Goal: Task Accomplishment & Management: Use online tool/utility

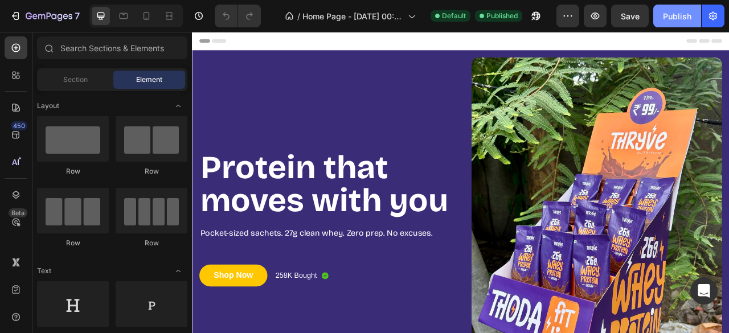
click at [680, 15] on div "Publish" at bounding box center [677, 16] width 28 height 12
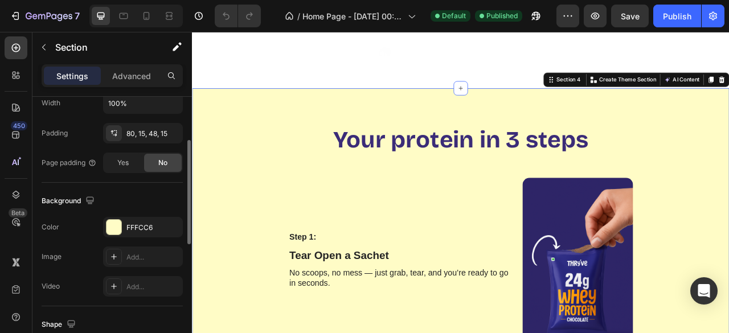
scroll to position [286, 0]
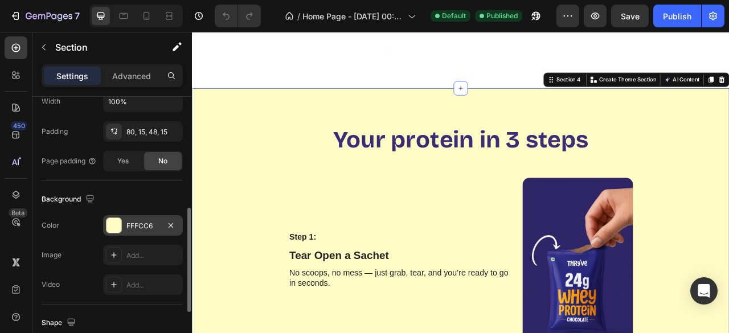
click at [112, 219] on div at bounding box center [114, 225] width 15 height 15
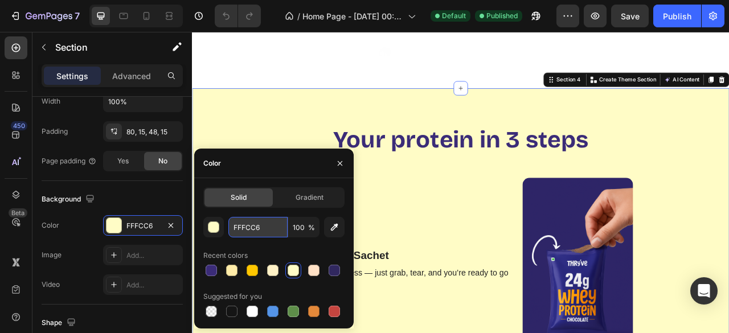
click at [255, 229] on input "FFFCC6" at bounding box center [258, 227] width 59 height 21
paste input "#e4daec"
type input "#e4daec"
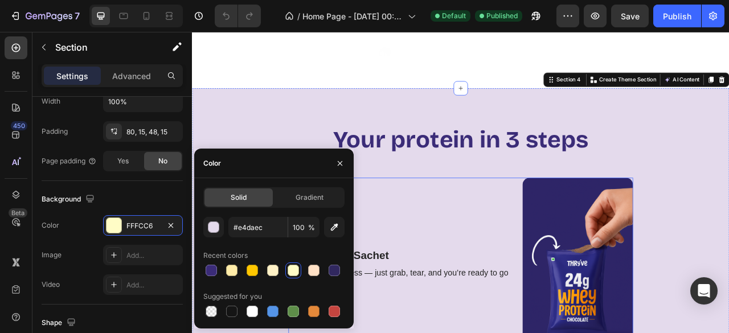
click at [439, 279] on div "Step 1: Text Block Tear Open a Sachet Text Block No scoops, no mess — just grab…" at bounding box center [455, 323] width 281 height 211
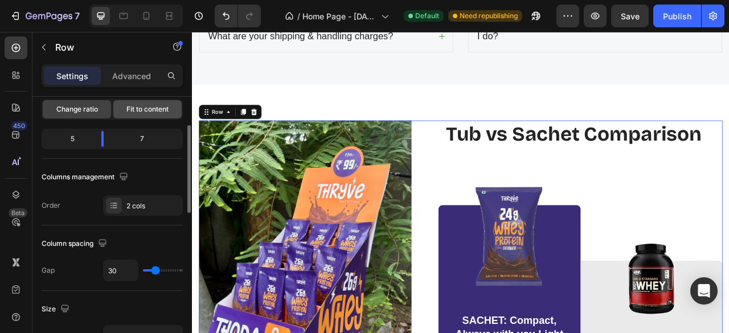
scroll to position [49, 0]
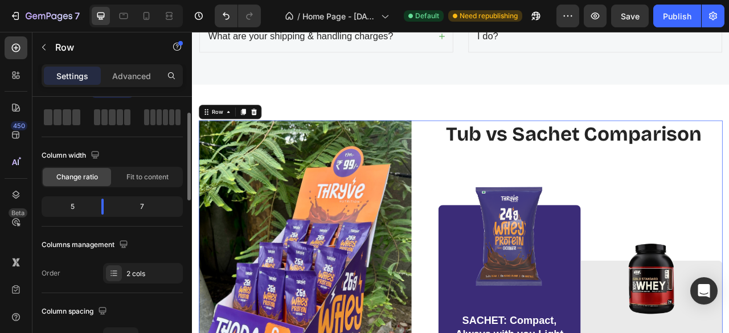
click at [87, 211] on div "5" at bounding box center [68, 207] width 48 height 16
click at [71, 205] on div "5" at bounding box center [68, 207] width 48 height 16
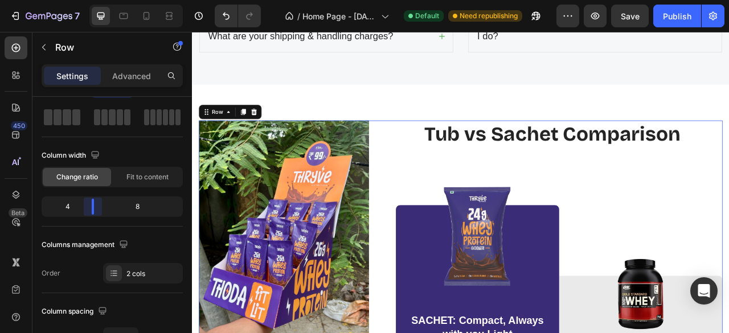
drag, startPoint x: 109, startPoint y: 203, endPoint x: 92, endPoint y: 202, distance: 17.1
click at [92, 0] on body "7 / Home Page - [DATE] 00:25:55 Default Need republishing Preview Save Publish …" at bounding box center [364, 0] width 729 height 0
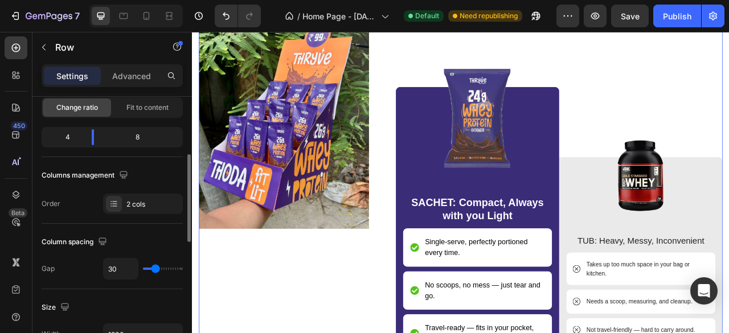
scroll to position [147, 0]
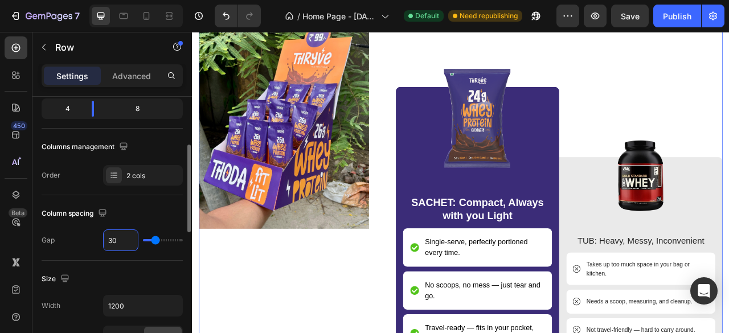
click at [121, 236] on input "30" at bounding box center [121, 240] width 34 height 21
type input "29"
type input "28"
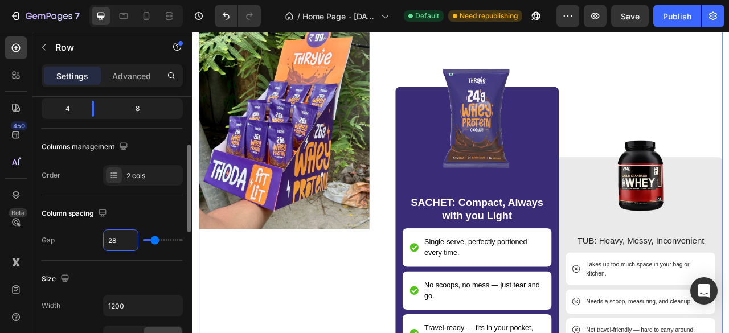
type input "27"
type input "26"
type input "25"
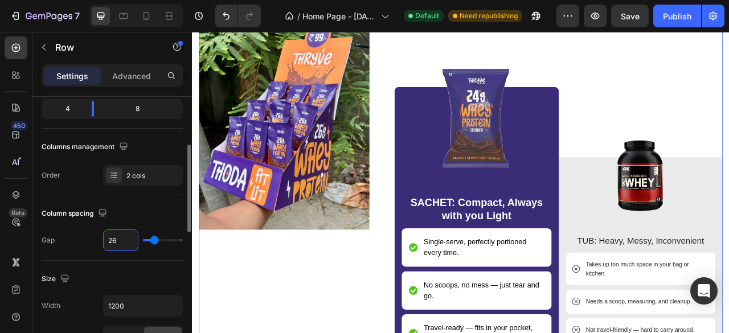
type input "25"
type input "24"
type input "23"
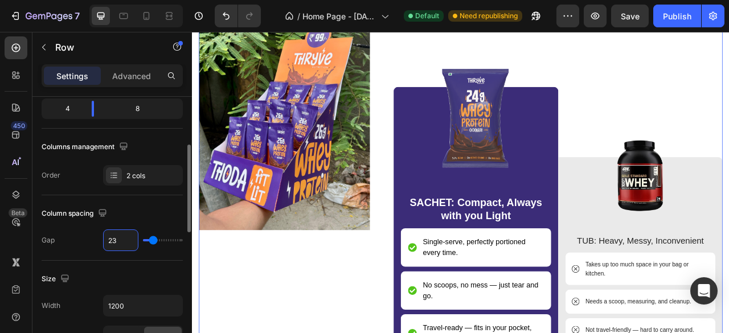
type input "22"
type input "21"
type input "20"
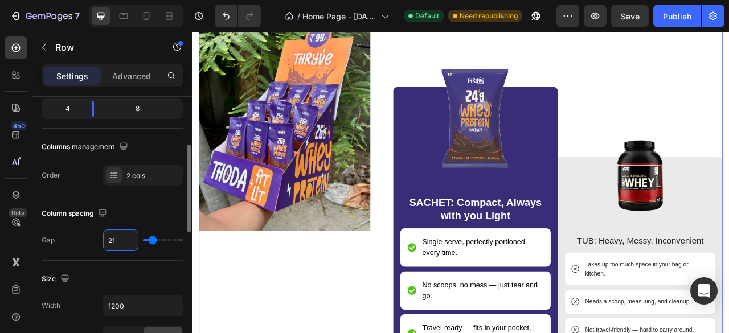
type input "20"
type input "19"
type input "18"
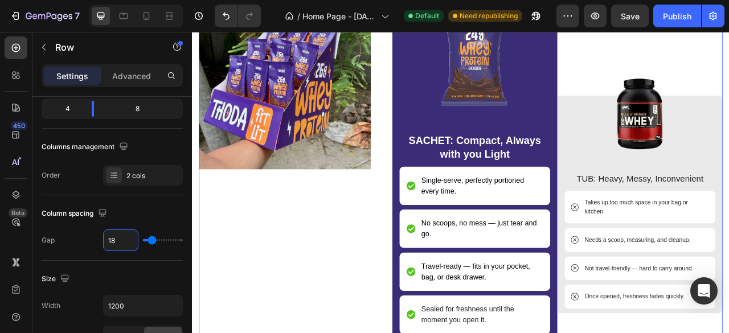
scroll to position [4185, 0]
click at [450, 255] on div "Image SACHET: Compact, Always with you Light Text Block Single-serve, perfectly…" at bounding box center [552, 252] width 210 height 457
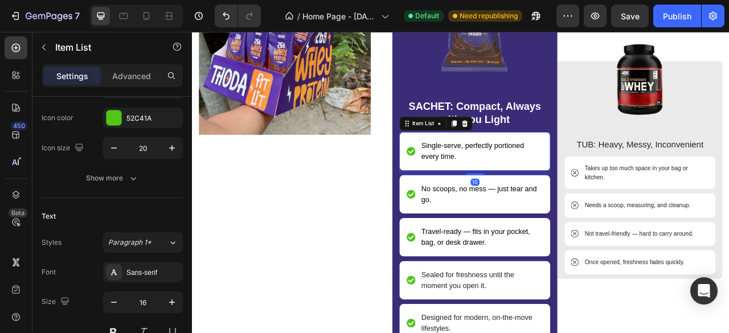
scroll to position [0, 0]
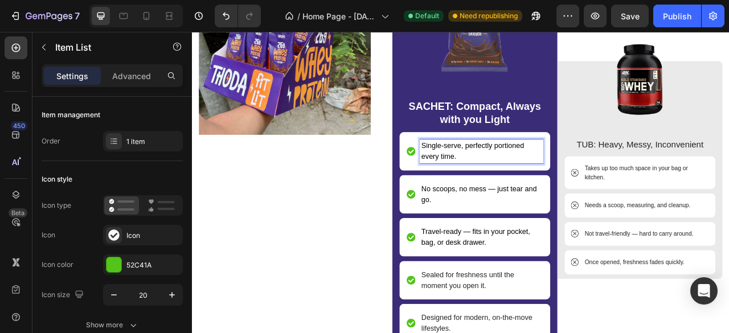
click at [524, 177] on span "Single-serve, perfectly portioned every time." at bounding box center [549, 183] width 130 height 23
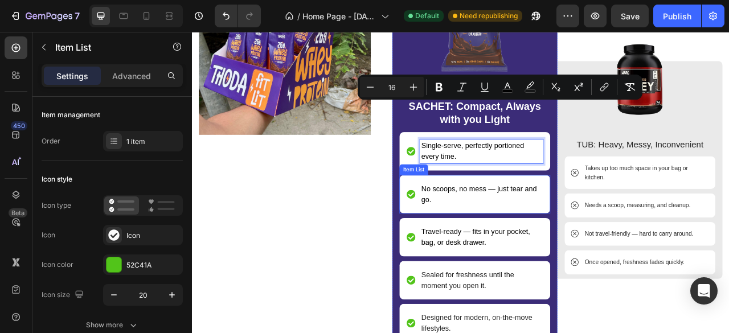
scroll to position [4287, 0]
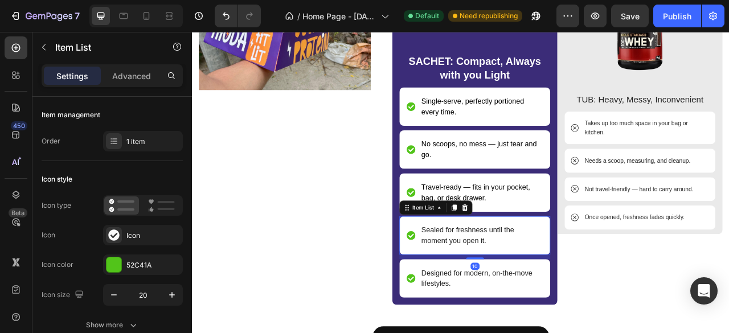
click at [538, 281] on p "Sealed for freshness until the moment you open it." at bounding box center [560, 291] width 153 height 27
click at [519, 301] on p "Sealed for freshness until the moment you open it." at bounding box center [560, 291] width 153 height 27
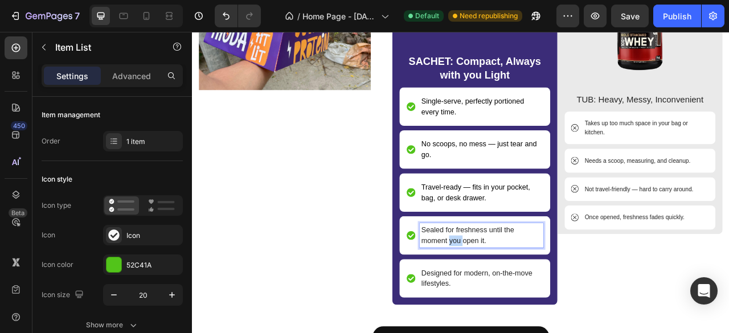
click at [519, 301] on p "Sealed for freshness until the moment you open it." at bounding box center [560, 291] width 153 height 27
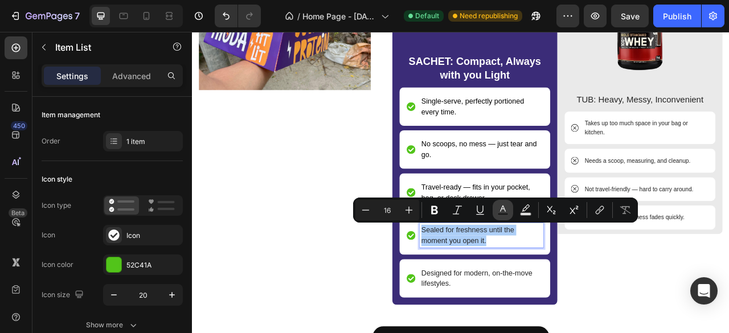
click at [504, 208] on icon "Editor contextual toolbar" at bounding box center [502, 210] width 11 height 11
type input "242424"
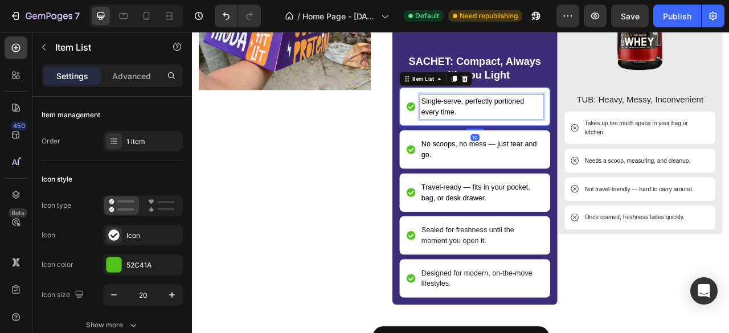
click at [524, 121] on span "Single-serve, perfectly portioned every time." at bounding box center [549, 126] width 130 height 23
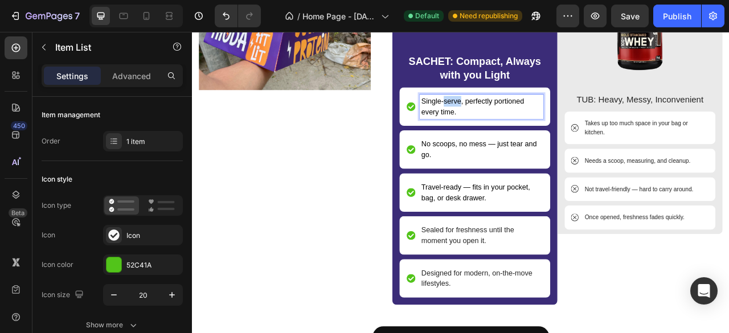
click at [524, 121] on span "Single-serve, perfectly portioned every time." at bounding box center [549, 126] width 130 height 23
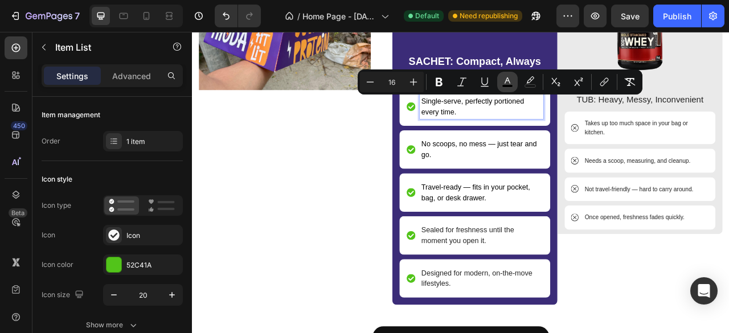
click at [507, 84] on icon "Editor contextual toolbar" at bounding box center [507, 81] width 11 height 11
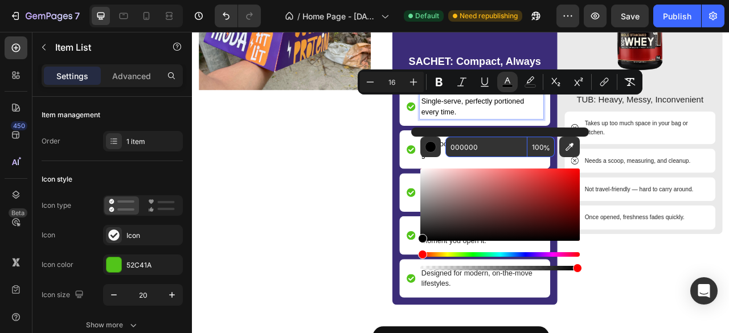
click at [478, 153] on input "000000" at bounding box center [487, 147] width 82 height 21
paste input "242424"
type input "242424"
click at [512, 146] on input "242424" at bounding box center [487, 147] width 82 height 21
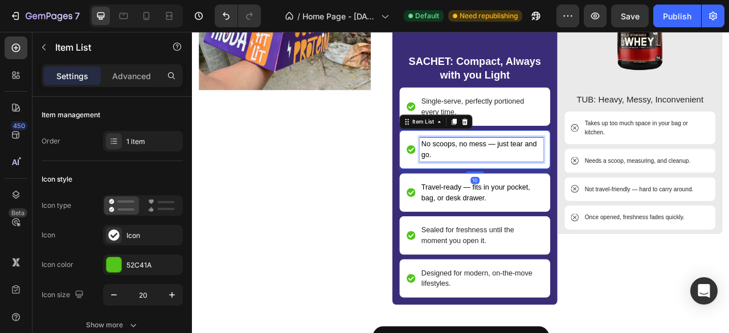
click at [561, 170] on span "No scoops, no mess — just tear and go." at bounding box center [557, 181] width 147 height 23
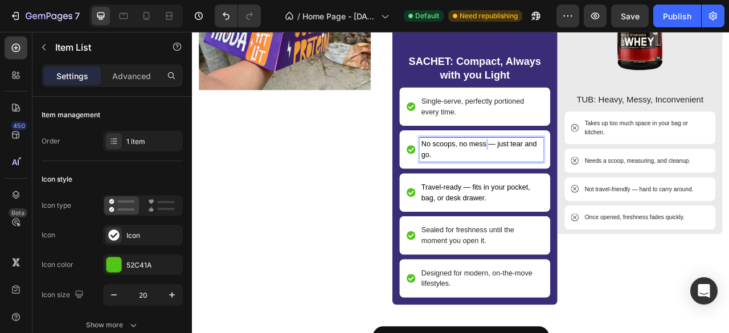
click at [561, 170] on span "No scoops, no mess — just tear and go." at bounding box center [557, 181] width 147 height 23
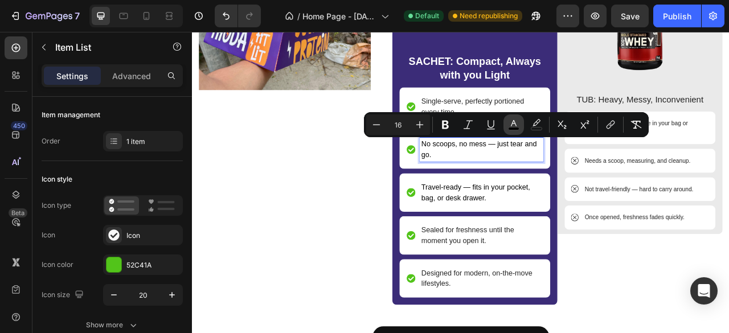
click at [508, 125] on icon "Editor contextual toolbar" at bounding box center [513, 124] width 11 height 11
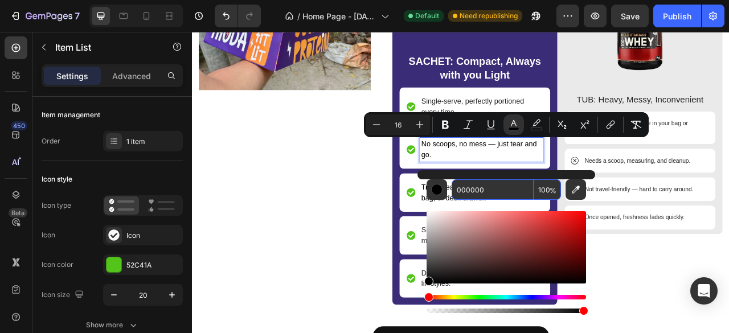
click at [506, 189] on input "000000" at bounding box center [493, 189] width 82 height 21
paste input "242424"
type input "242424"
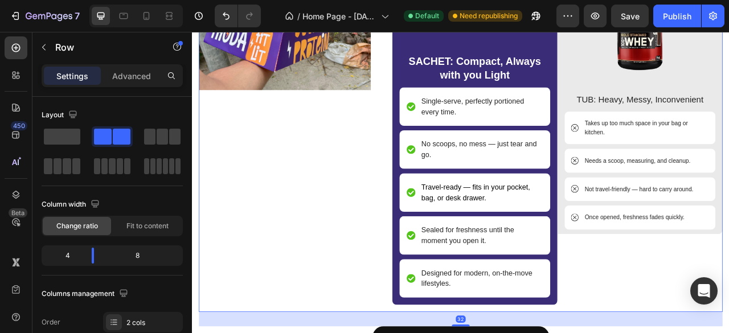
click at [421, 212] on div "Image Tub vs Sachet Comparison Heading Image SACHET: Compact, Always with you L…" at bounding box center [534, 101] width 667 height 574
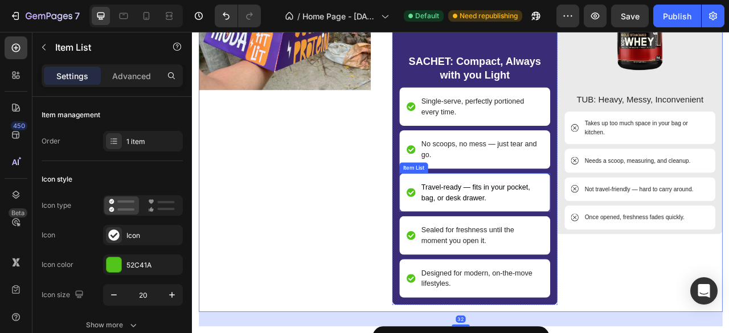
click at [456, 213] on div "Travel-ready — fits in your pocket, bag, or desk drawer." at bounding box center [552, 236] width 192 height 49
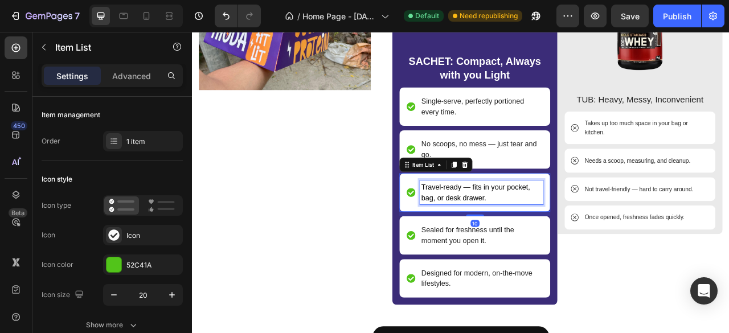
click at [560, 232] on span "Travel-ready — fits in your pocket, bag, or desk drawer." at bounding box center [553, 236] width 138 height 23
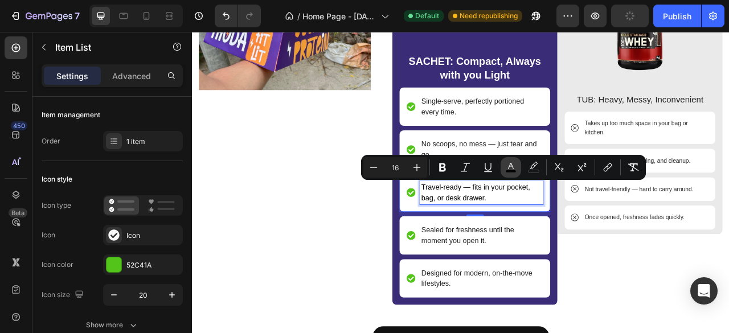
click at [516, 167] on icon "Editor contextual toolbar" at bounding box center [510, 167] width 11 height 11
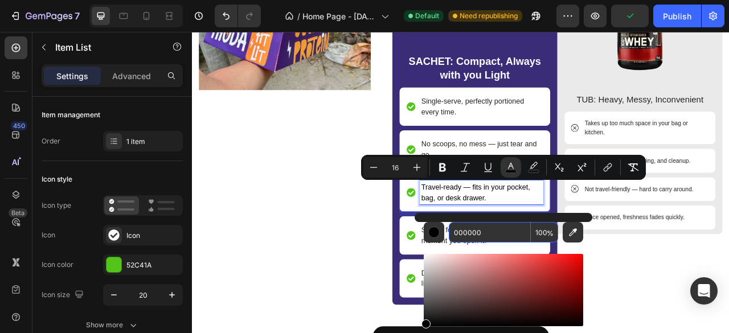
click at [480, 233] on input "000000" at bounding box center [490, 232] width 82 height 21
paste input "242424"
type input "242424"
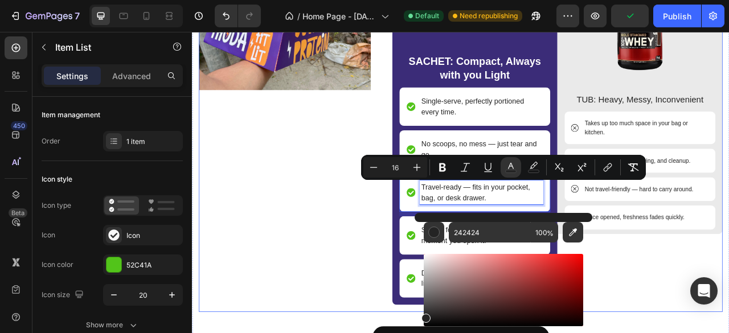
click at [410, 258] on div "Image" at bounding box center [310, 101] width 219 height 574
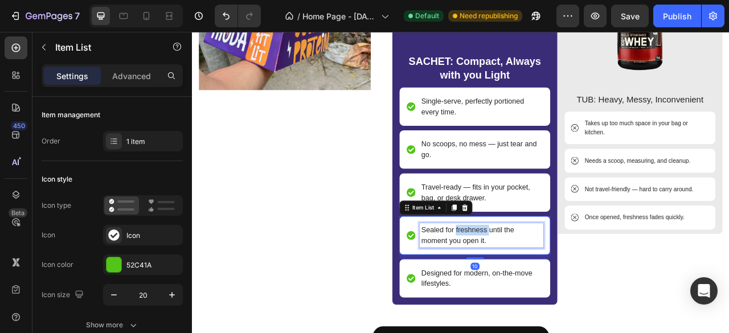
click at [550, 281] on p "Sealed for freshness until the moment you open it." at bounding box center [560, 291] width 153 height 27
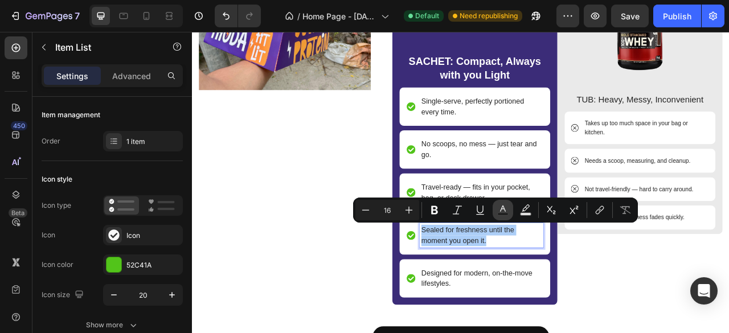
click at [499, 213] on rect "Editor contextual toolbar" at bounding box center [503, 214] width 11 height 3
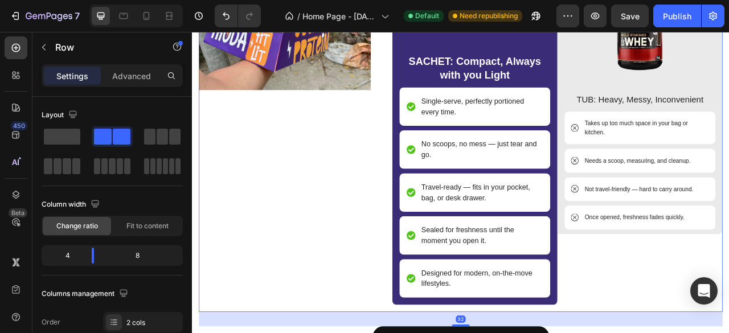
click at [377, 173] on div "Image" at bounding box center [310, 101] width 219 height 574
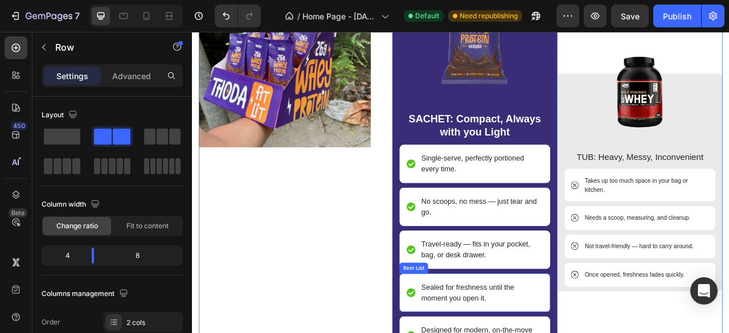
scroll to position [4181, 0]
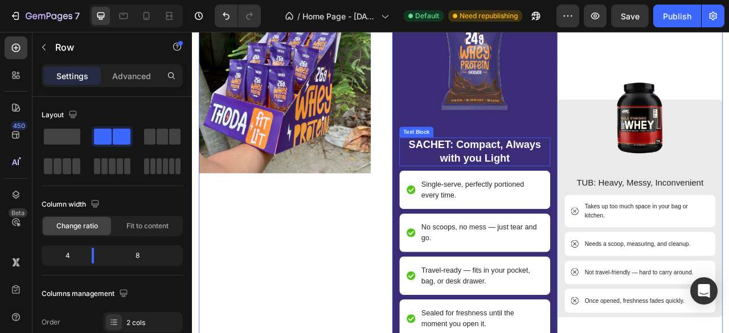
click at [515, 181] on p "SACHET: Compact, Always with you Light" at bounding box center [552, 185] width 190 height 34
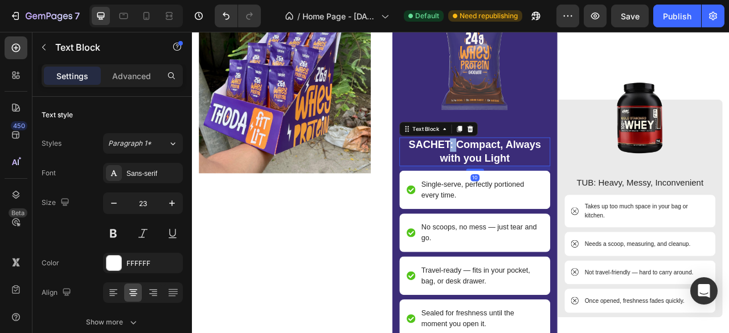
click at [515, 181] on p "SACHET: Compact, Always with you Light" at bounding box center [552, 185] width 190 height 34
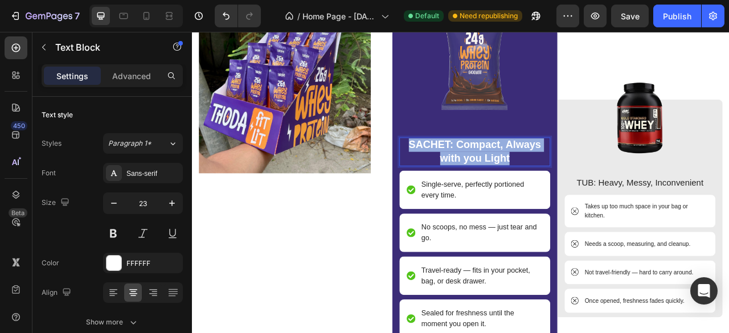
click at [515, 181] on p "SACHET: Compact, Always with you Light" at bounding box center [552, 185] width 190 height 34
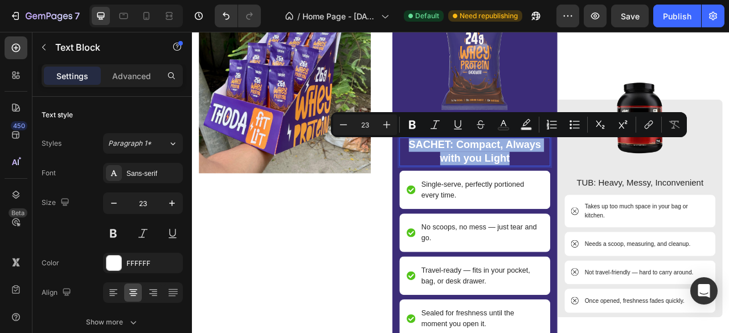
click at [515, 181] on p "SACHET: Compact, Always with you Light" at bounding box center [552, 185] width 190 height 34
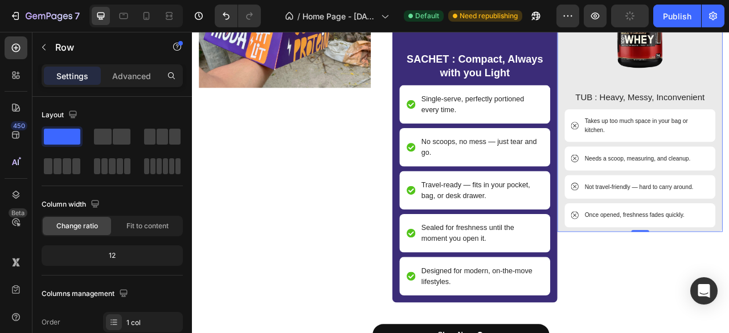
scroll to position [4254, 0]
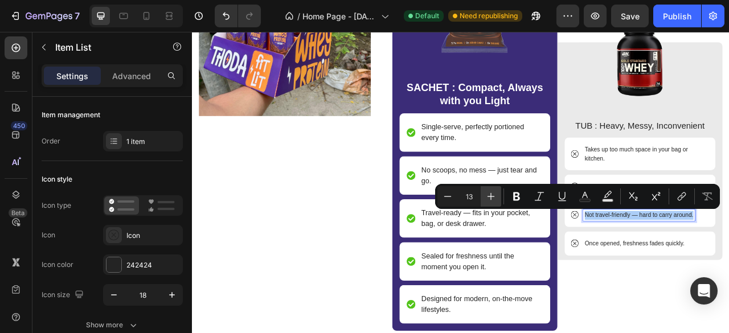
click at [492, 199] on icon "Editor contextual toolbar" at bounding box center [491, 196] width 11 height 11
type input "14"
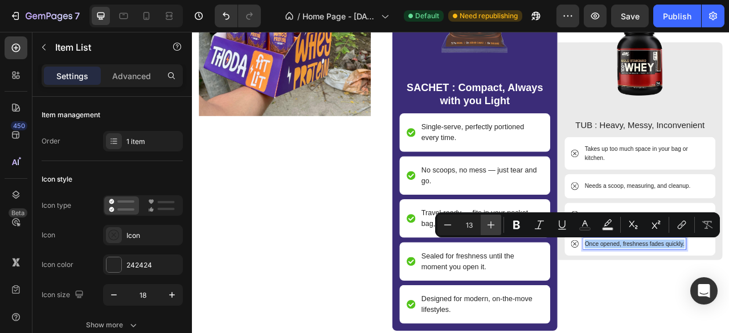
click at [491, 229] on icon "Editor contextual toolbar" at bounding box center [491, 224] width 11 height 11
type input "14"
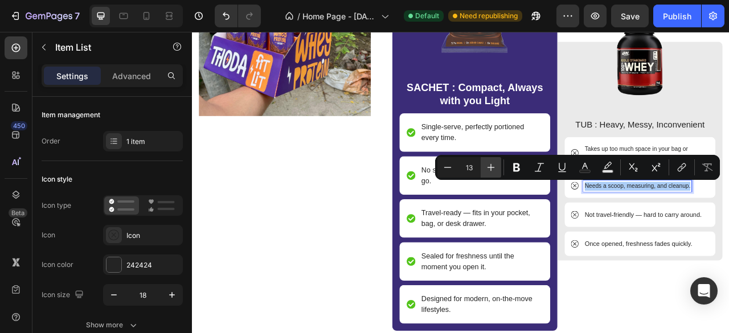
click at [489, 161] on button "Plus" at bounding box center [491, 167] width 21 height 21
type input "14"
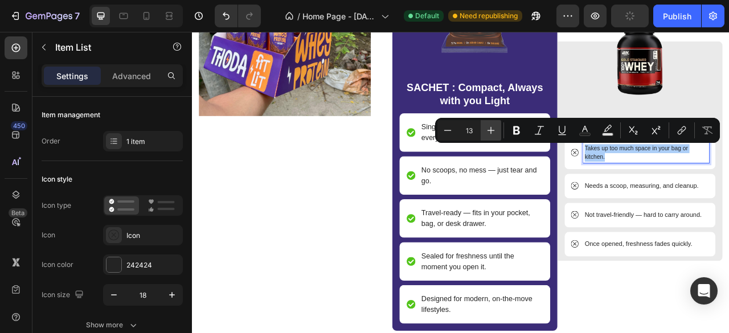
click at [497, 134] on button "Plus" at bounding box center [491, 130] width 21 height 21
type input "14"
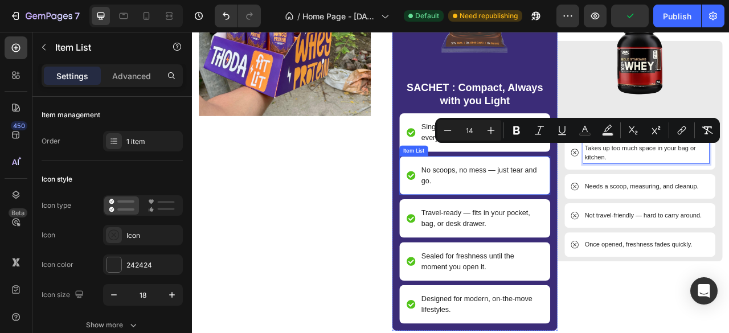
click at [535, 201] on p "No scoops, no mess — just tear and go." at bounding box center [560, 214] width 153 height 27
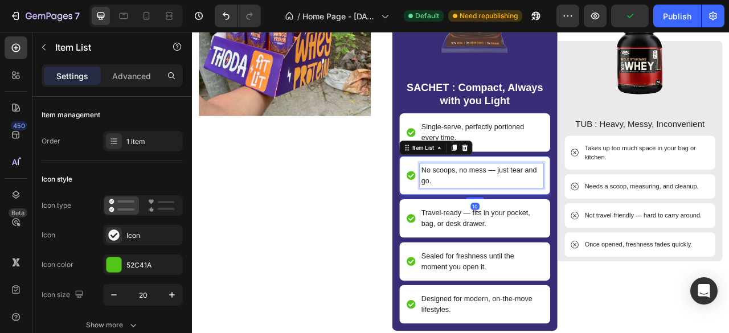
click at [522, 209] on span "No scoops, no mess — just tear and go." at bounding box center [557, 214] width 147 height 23
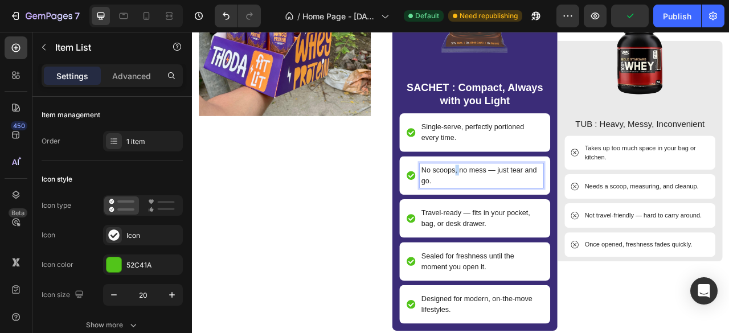
click at [522, 209] on span "No scoops, no mess — just tear and go." at bounding box center [557, 214] width 147 height 23
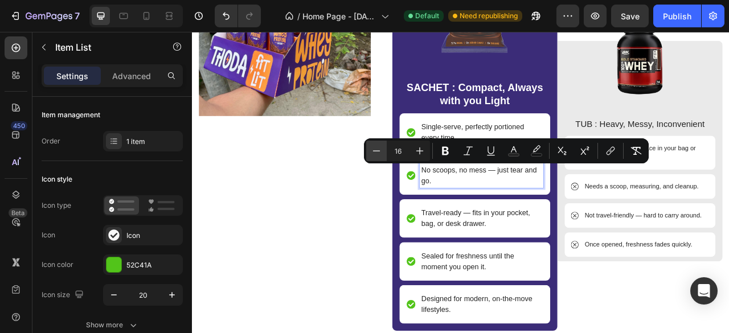
click at [384, 150] on button "Minus" at bounding box center [376, 151] width 21 height 21
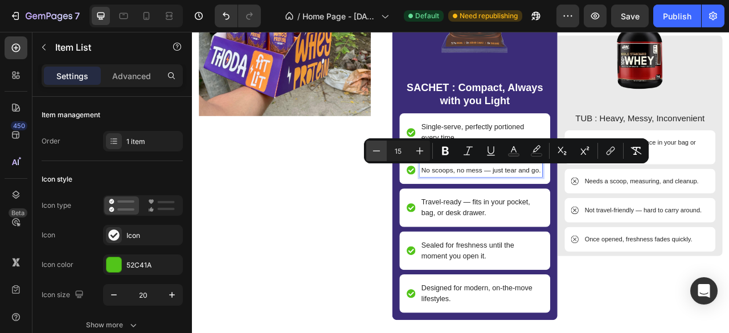
click at [384, 150] on button "Minus" at bounding box center [376, 151] width 21 height 21
type input "14"
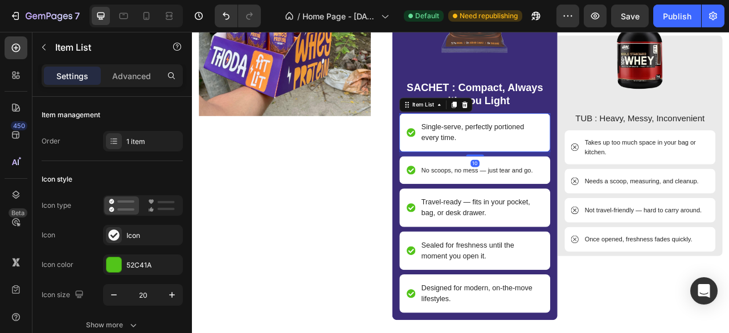
click at [521, 162] on span "Single-serve, perfectly portioned every time." at bounding box center [549, 159] width 130 height 23
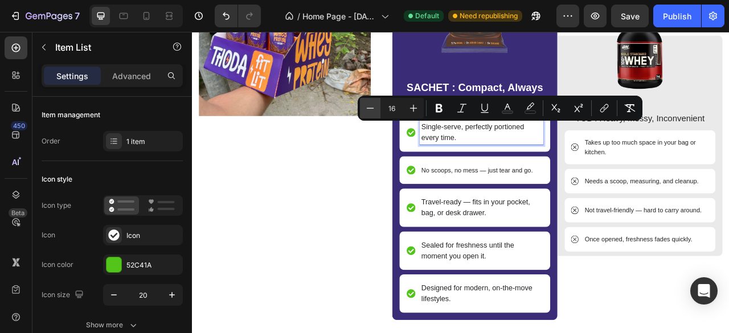
click at [377, 112] on button "Minus" at bounding box center [370, 108] width 21 height 21
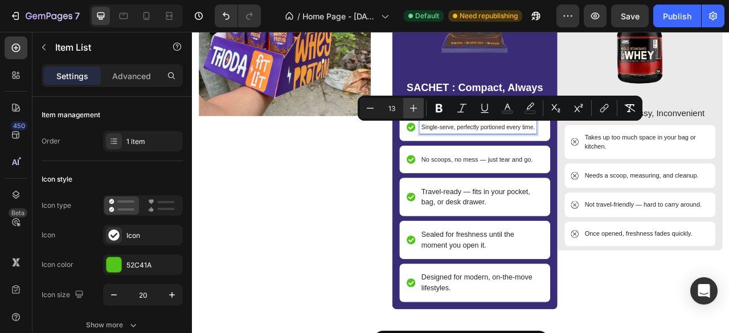
click at [409, 109] on icon "Editor contextual toolbar" at bounding box center [413, 108] width 11 height 11
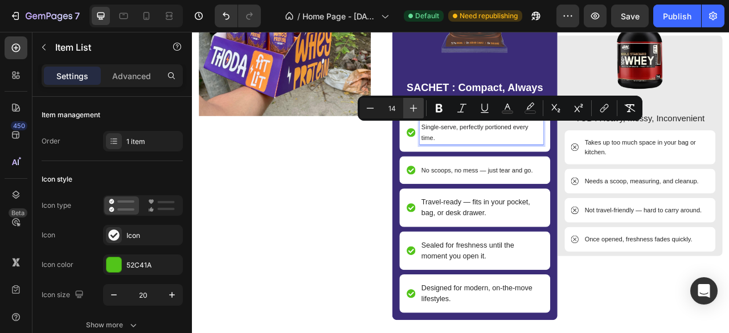
click at [411, 112] on icon "Editor contextual toolbar" at bounding box center [413, 108] width 11 height 11
type input "16"
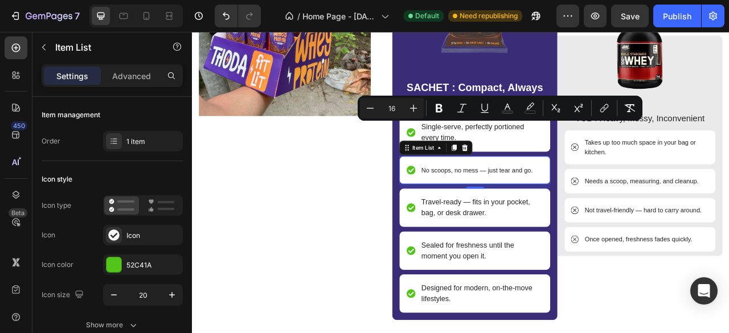
click at [517, 204] on span "No scoops, no mess — just tear and go." at bounding box center [555, 207] width 142 height 9
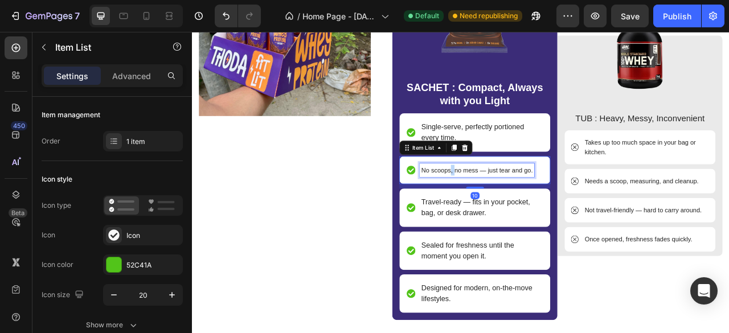
click at [517, 204] on span "No scoops, no mess — just tear and go." at bounding box center [555, 207] width 142 height 9
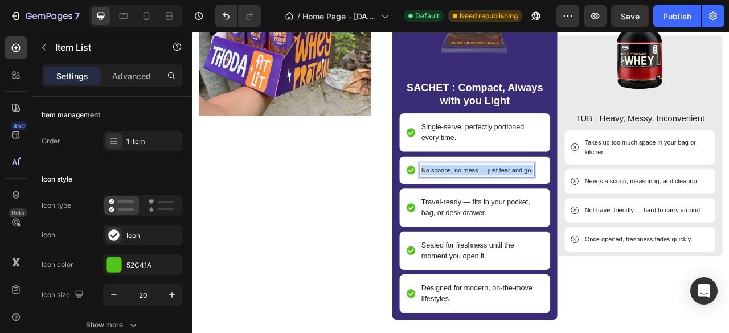
click at [517, 204] on span "No scoops, no mess — just tear and go." at bounding box center [555, 207] width 142 height 9
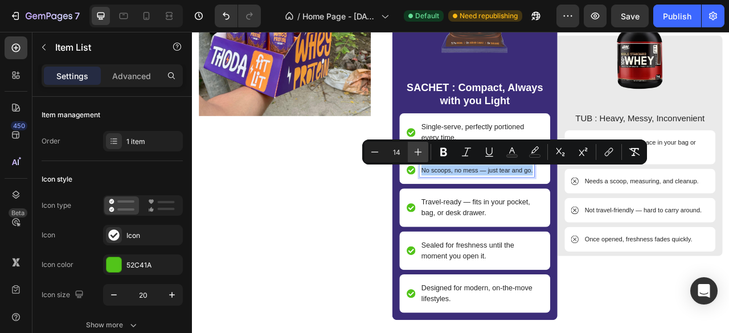
click at [425, 154] on button "Plus" at bounding box center [418, 152] width 21 height 21
type input "16"
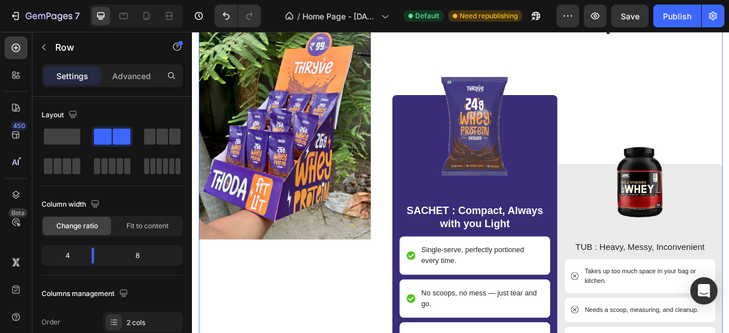
scroll to position [3993, 0]
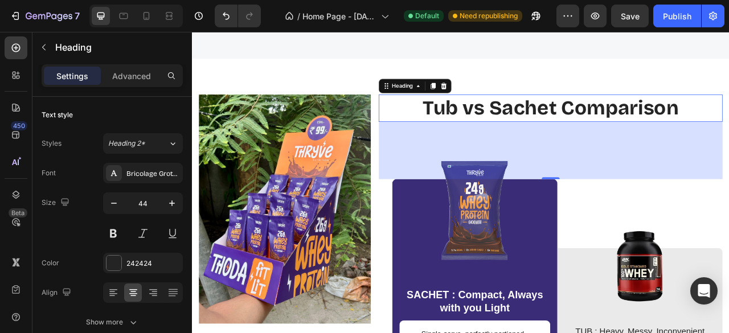
click at [451, 138] on h2 "Tub vs Sachet Comparison" at bounding box center [649, 129] width 438 height 35
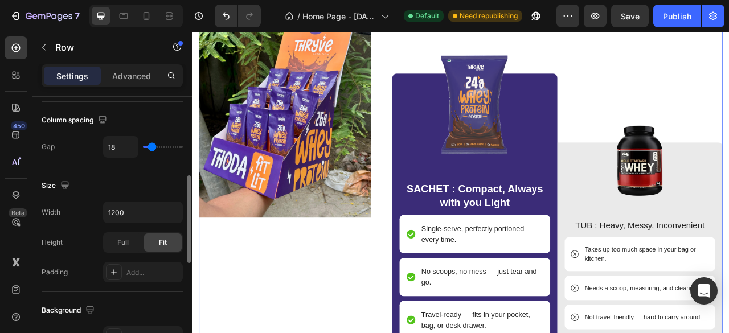
scroll to position [288, 0]
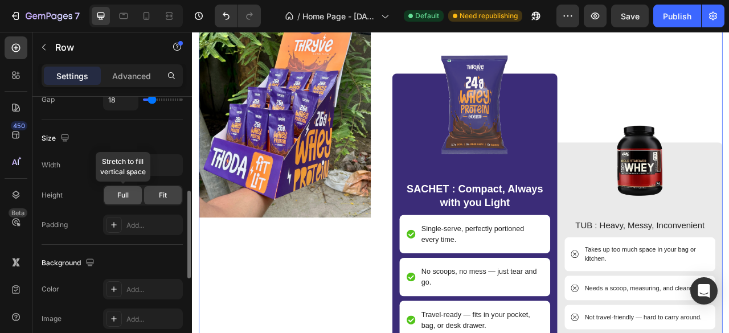
click at [128, 198] on div "Full" at bounding box center [123, 195] width 38 height 18
click at [147, 199] on div "Fit" at bounding box center [163, 195] width 38 height 18
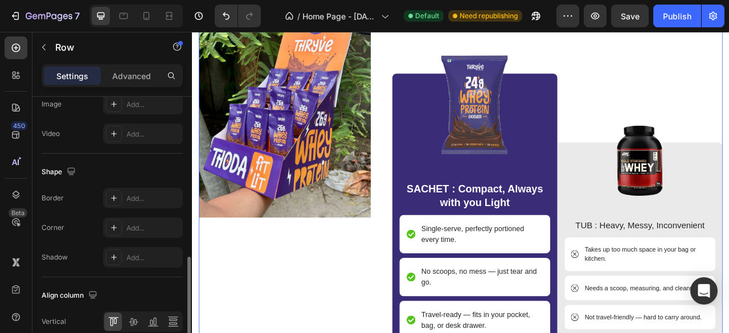
scroll to position [554, 0]
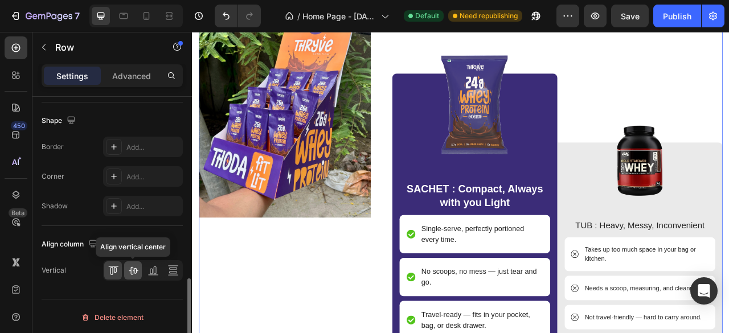
click at [131, 269] on icon at bounding box center [133, 271] width 9 height 8
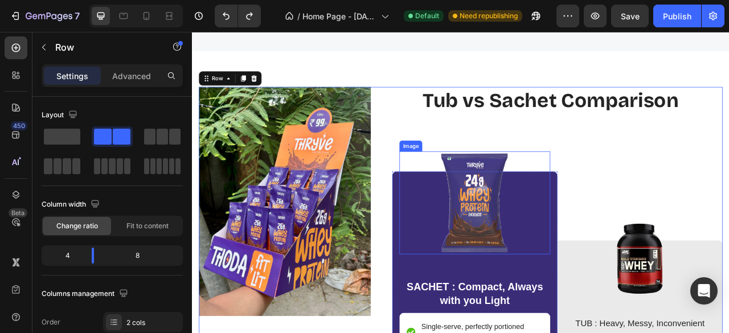
scroll to position [4007, 0]
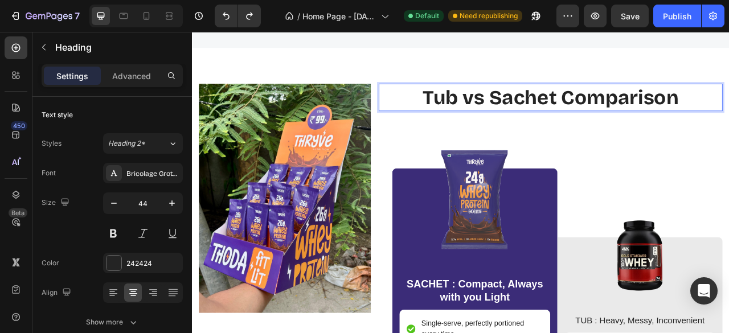
click at [586, 109] on h2 "Tub vs Sachet Comparison" at bounding box center [649, 115] width 438 height 35
click at [586, 109] on p "Tub vs Sachet Comparison" at bounding box center [648, 115] width 435 height 32
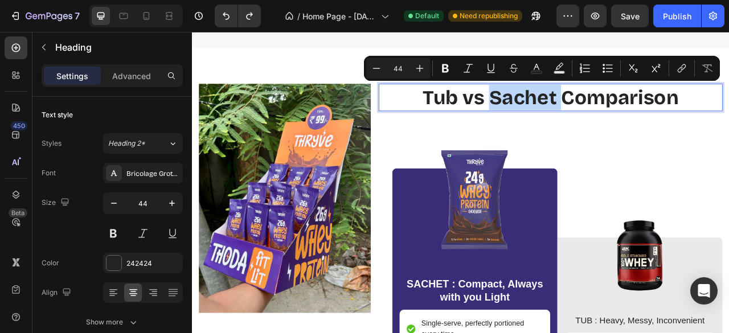
click at [729, 118] on p "Tub vs Sachet Comparison" at bounding box center [648, 115] width 435 height 32
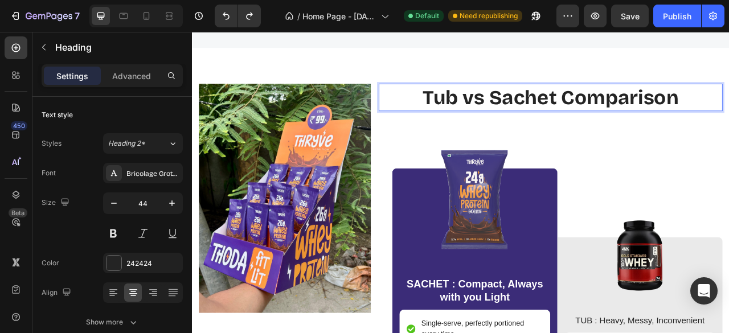
click at [729, 123] on p "Tub vs Sachet Comparison" at bounding box center [648, 115] width 435 height 32
click at [729, 120] on p "Tub vs Sachet Comparison" at bounding box center [648, 115] width 435 height 32
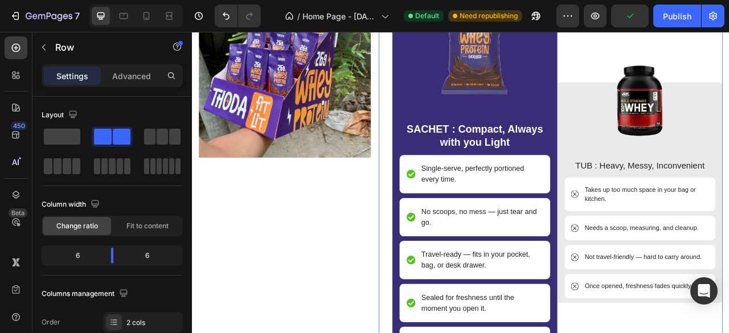
scroll to position [4197, 0]
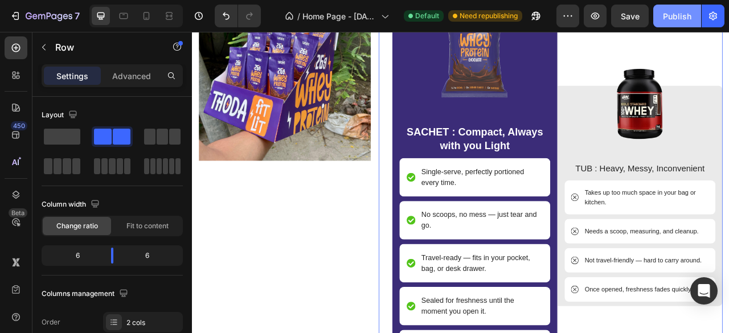
click at [671, 17] on div "Publish" at bounding box center [677, 16] width 28 height 12
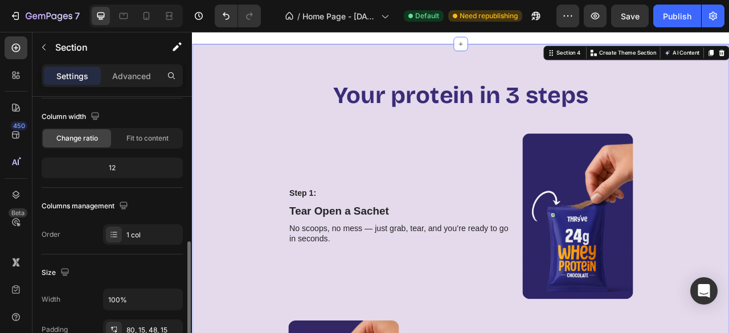
scroll to position [212, 0]
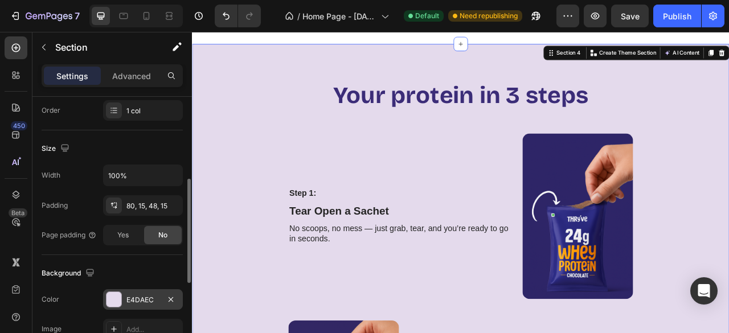
click at [107, 297] on div at bounding box center [114, 299] width 15 height 15
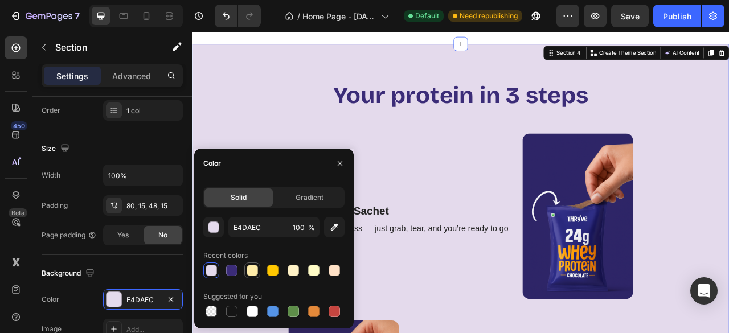
click at [254, 272] on div at bounding box center [252, 270] width 11 height 11
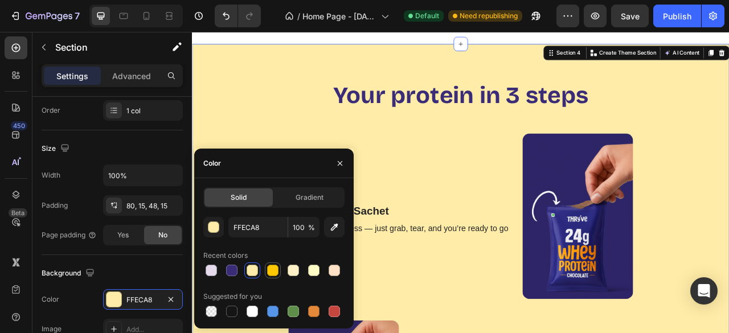
click at [275, 272] on div at bounding box center [272, 270] width 11 height 11
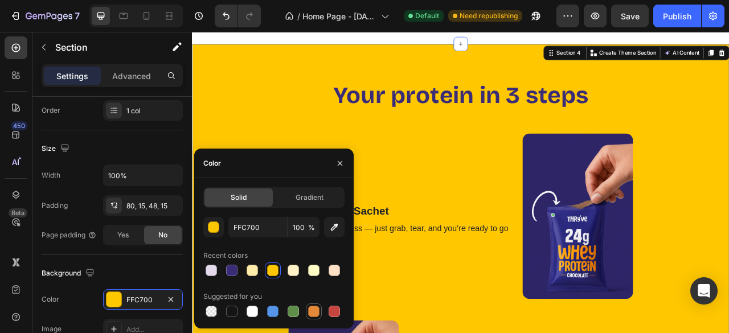
click at [316, 313] on div at bounding box center [313, 311] width 11 height 11
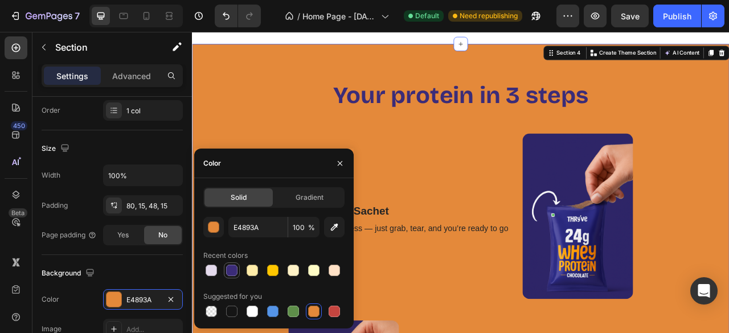
click at [232, 276] on div at bounding box center [231, 270] width 11 height 11
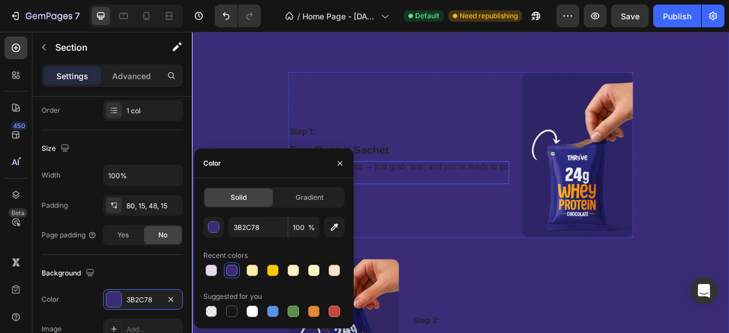
scroll to position [1103, 0]
click at [317, 271] on div at bounding box center [313, 270] width 11 height 11
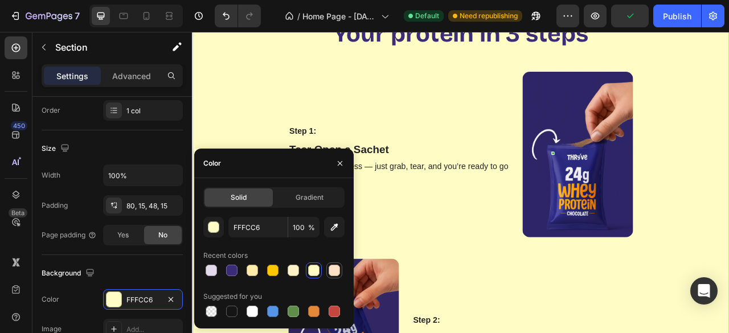
click at [331, 267] on div at bounding box center [334, 270] width 11 height 11
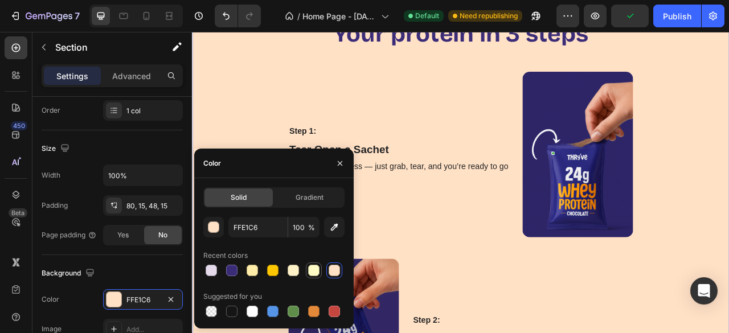
click at [319, 272] on div at bounding box center [313, 270] width 11 height 11
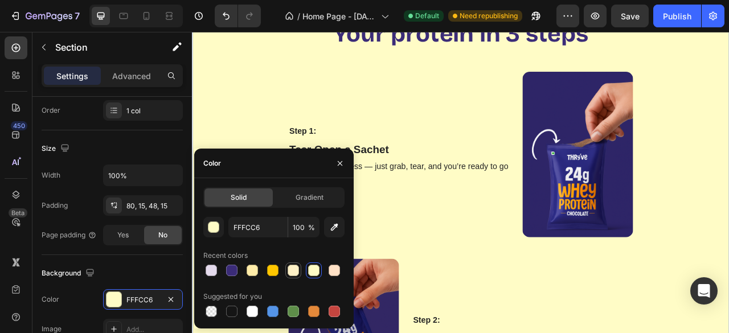
click at [297, 272] on div at bounding box center [293, 270] width 11 height 11
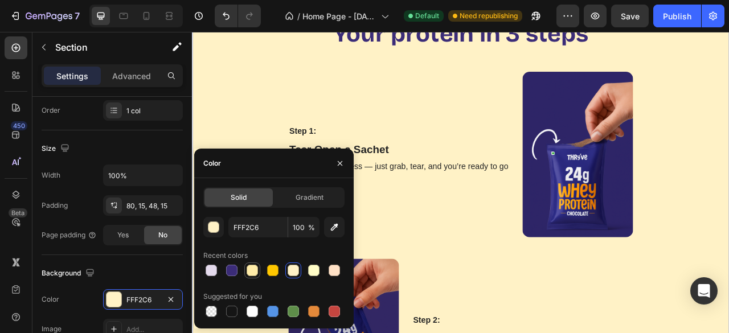
click at [254, 270] on div at bounding box center [252, 270] width 11 height 11
type input "FFECA8"
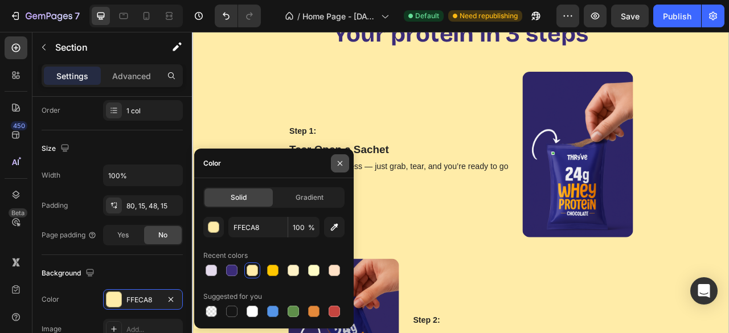
click at [336, 165] on icon "button" at bounding box center [340, 163] width 9 height 9
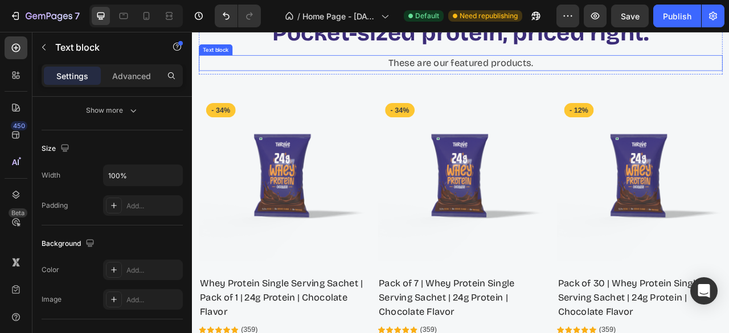
scroll to position [0, 0]
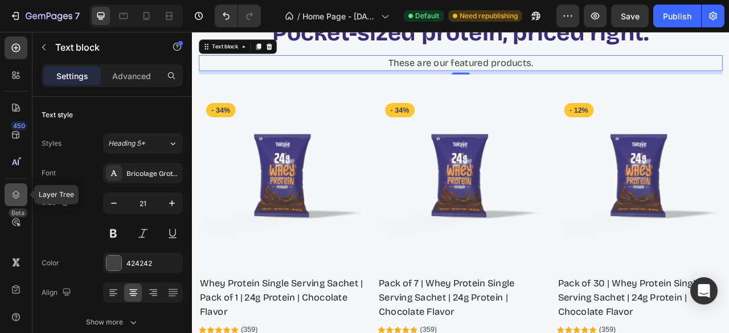
click at [15, 192] on icon at bounding box center [16, 195] width 7 height 8
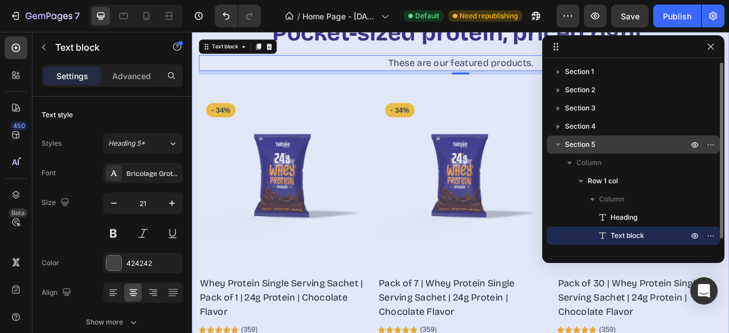
click at [558, 142] on icon "button" at bounding box center [558, 144] width 11 height 11
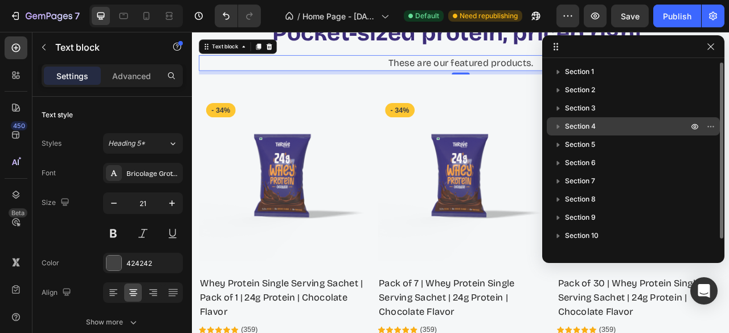
click at [580, 125] on span "Section 4" at bounding box center [580, 126] width 31 height 11
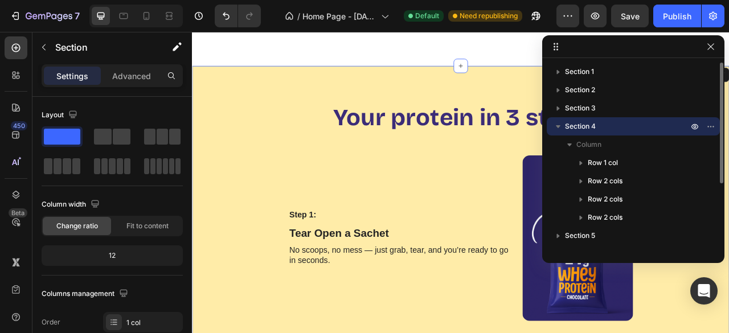
scroll to position [1000, 0]
click at [563, 127] on icon "button" at bounding box center [558, 126] width 11 height 11
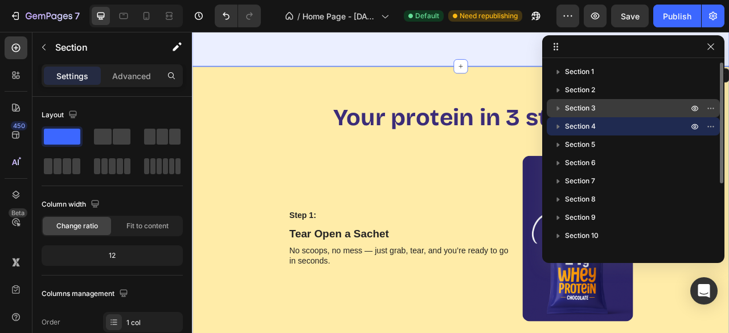
click at [580, 112] on span "Section 3" at bounding box center [580, 108] width 31 height 11
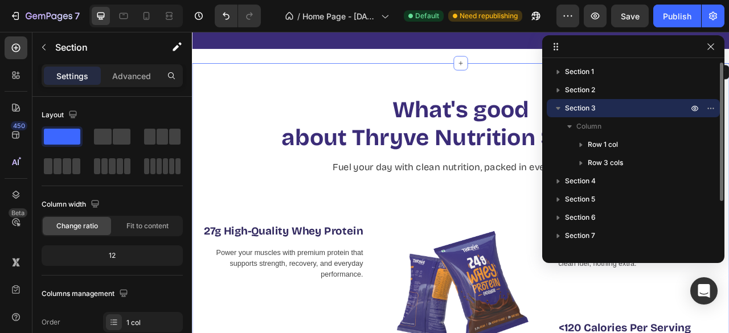
scroll to position [508, 0]
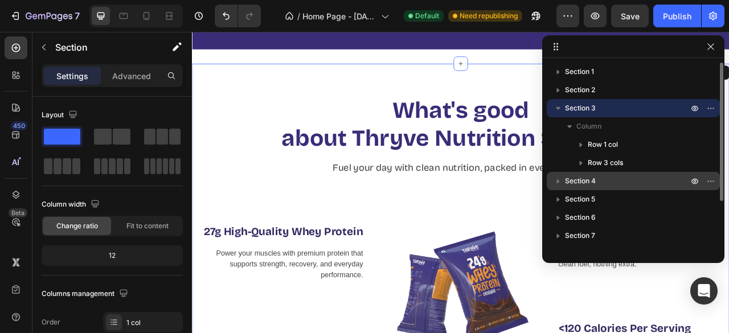
click at [590, 179] on span "Section 4" at bounding box center [580, 181] width 31 height 11
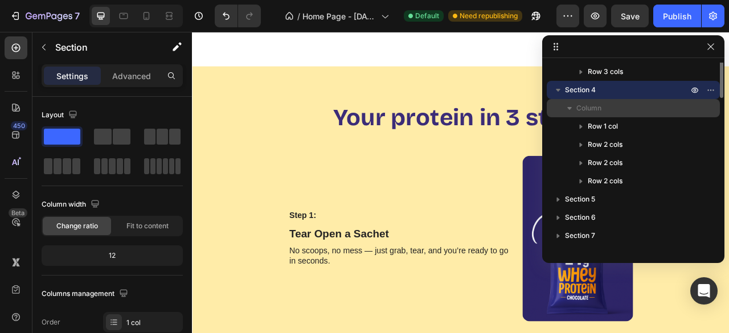
scroll to position [0, 0]
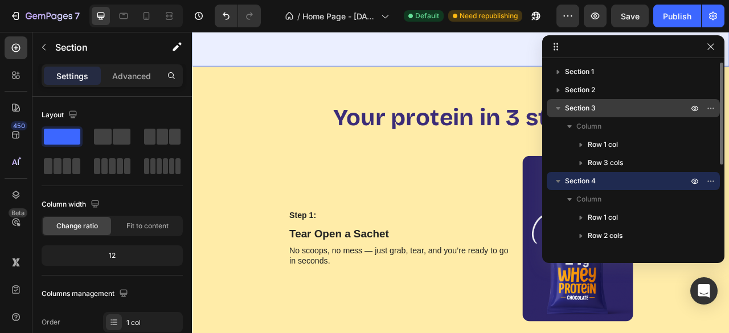
click at [586, 109] on span "Section 3" at bounding box center [580, 108] width 31 height 11
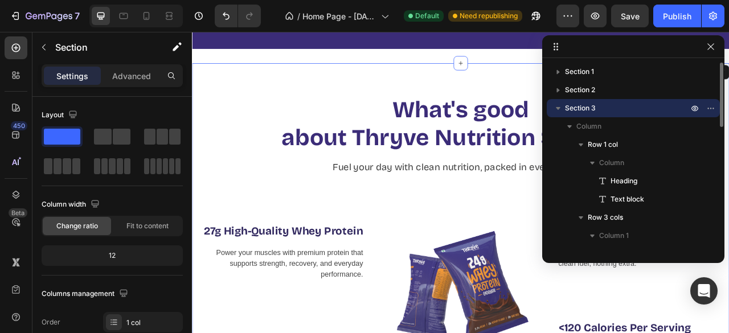
scroll to position [508, 0]
click at [586, 109] on span "Section 3" at bounding box center [580, 108] width 31 height 11
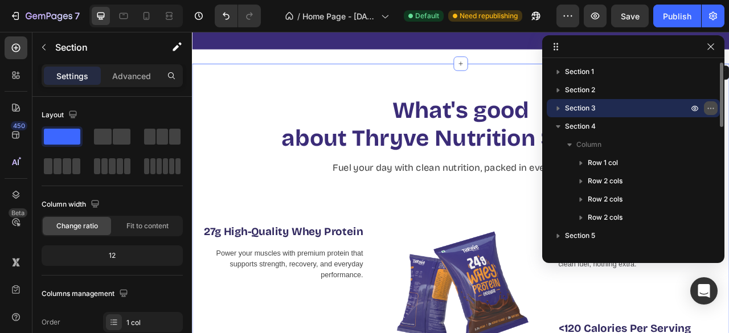
click at [711, 109] on icon "button" at bounding box center [711, 108] width 9 height 9
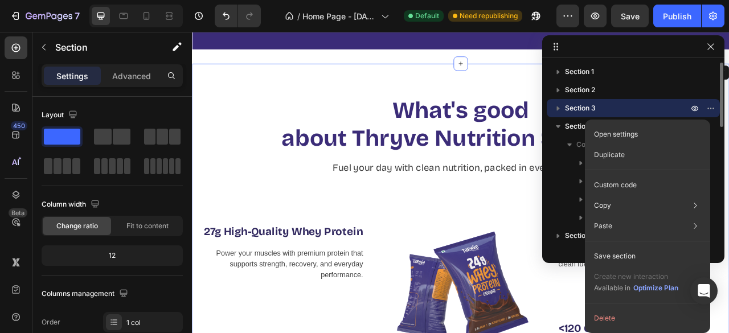
click at [576, 109] on span "Section 3" at bounding box center [580, 108] width 31 height 11
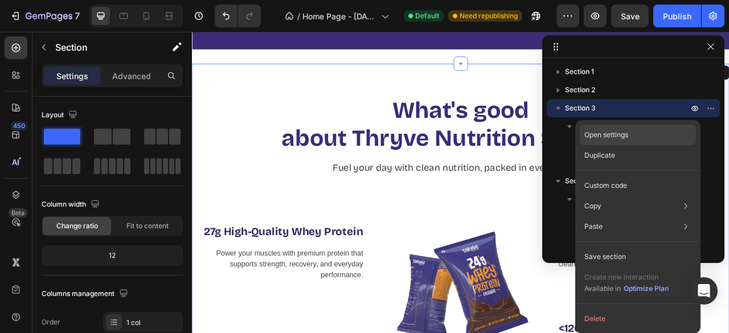
click at [603, 130] on p "Open settings" at bounding box center [607, 135] width 44 height 10
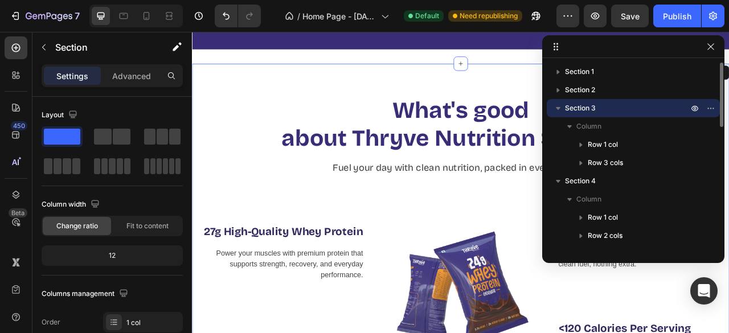
click at [589, 108] on span "Section 3" at bounding box center [580, 108] width 31 height 11
click at [714, 106] on icon "button" at bounding box center [711, 108] width 9 height 9
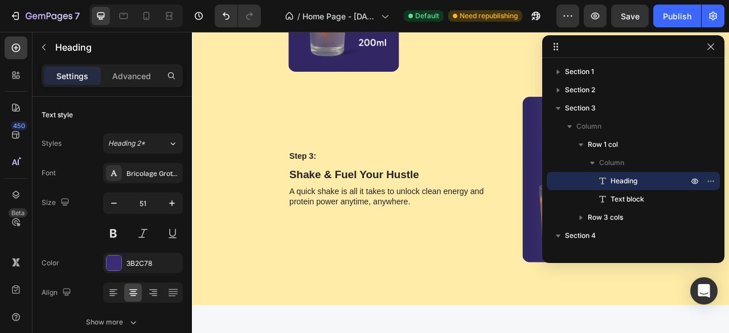
scroll to position [1663, 0]
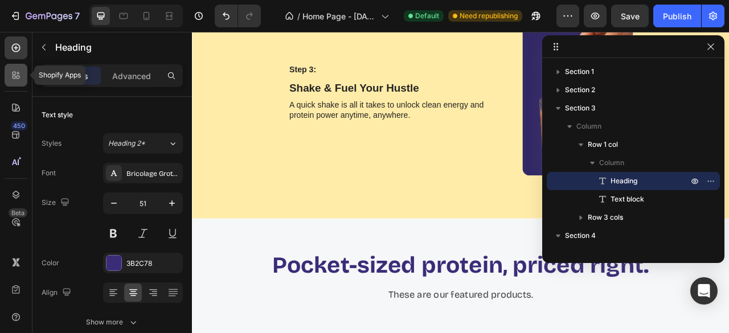
click at [19, 74] on icon at bounding box center [15, 75] width 11 height 11
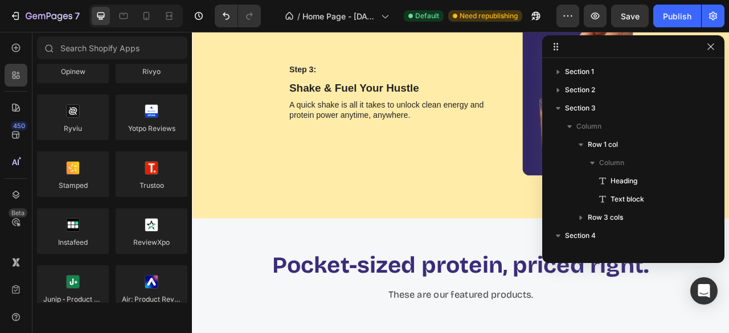
scroll to position [0, 0]
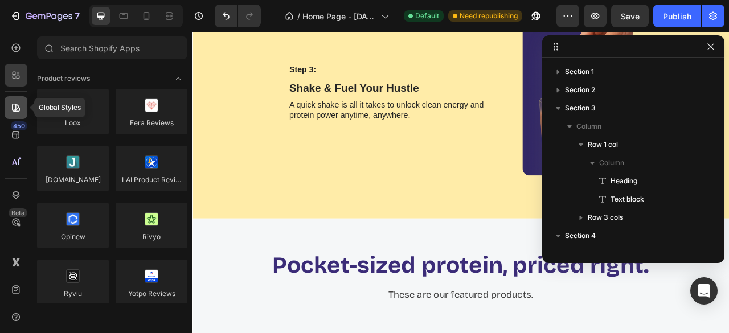
click at [14, 113] on div at bounding box center [16, 107] width 23 height 23
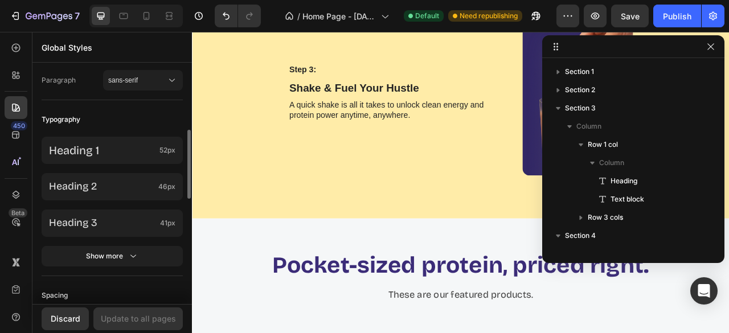
scroll to position [227, 0]
click at [14, 136] on icon at bounding box center [15, 134] width 11 height 11
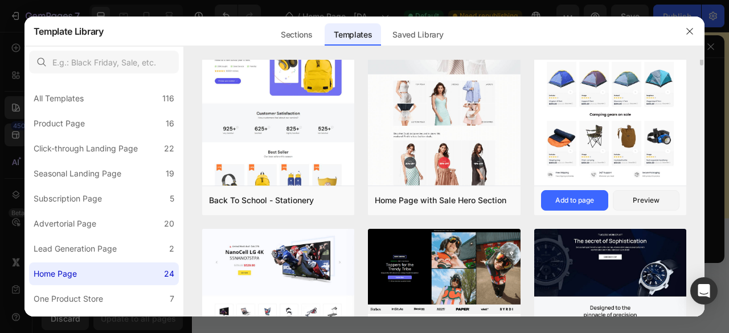
scroll to position [0, 0]
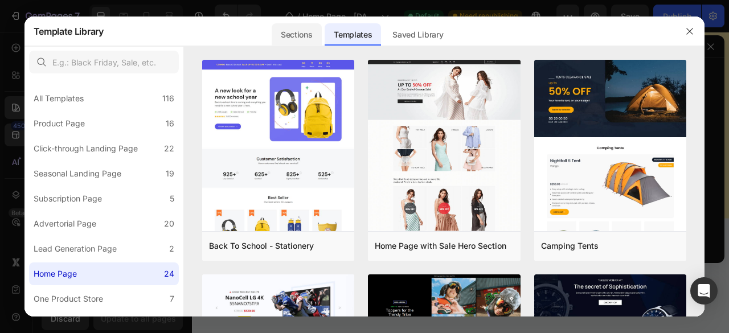
click at [305, 35] on div "Sections" at bounding box center [297, 34] width 50 height 23
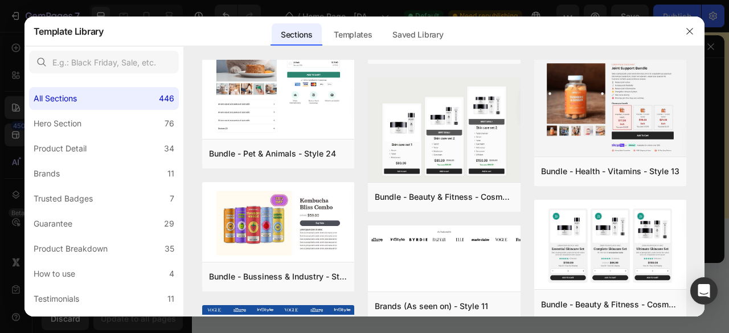
scroll to position [3130, 0]
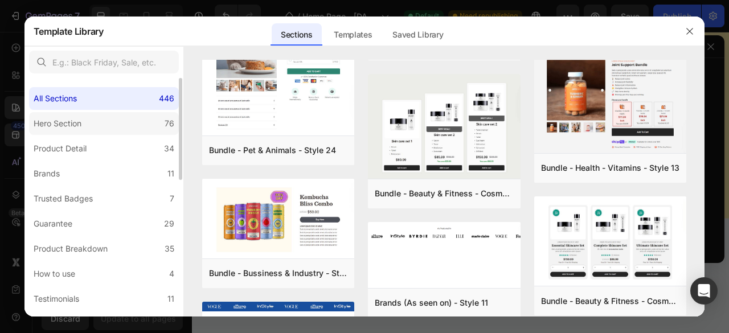
click at [96, 128] on label "Hero Section 76" at bounding box center [104, 123] width 150 height 23
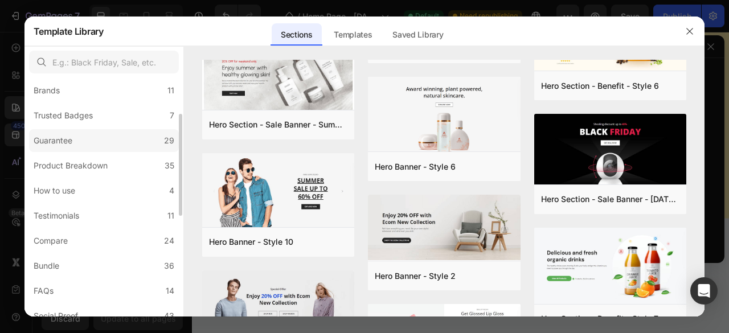
scroll to position [84, 0]
click at [56, 192] on div "How to use" at bounding box center [55, 190] width 42 height 14
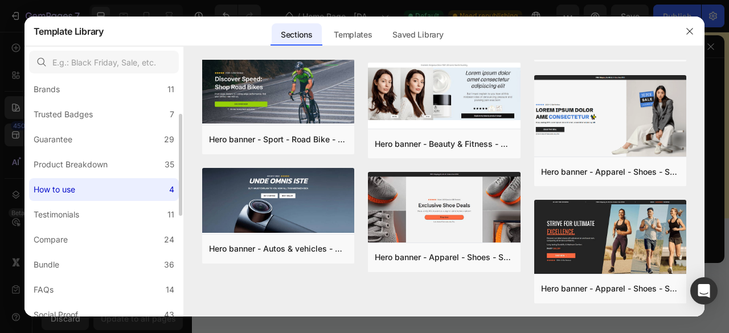
scroll to position [0, 0]
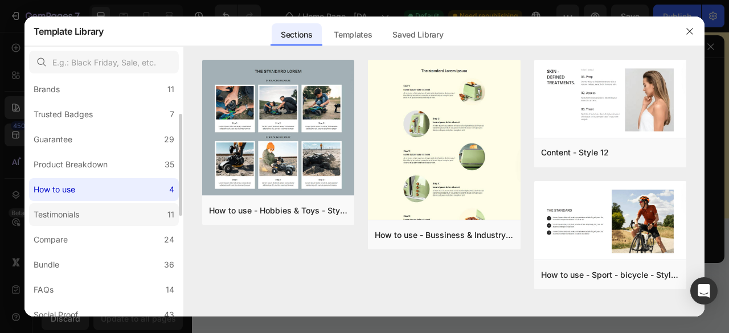
click at [85, 216] on label "Testimonials 11" at bounding box center [104, 214] width 150 height 23
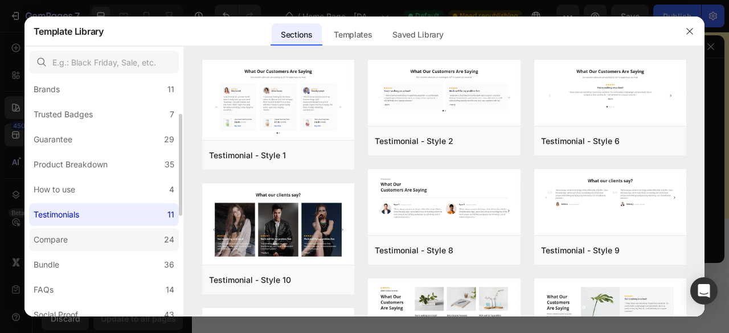
click at [77, 234] on label "Compare 24" at bounding box center [104, 240] width 150 height 23
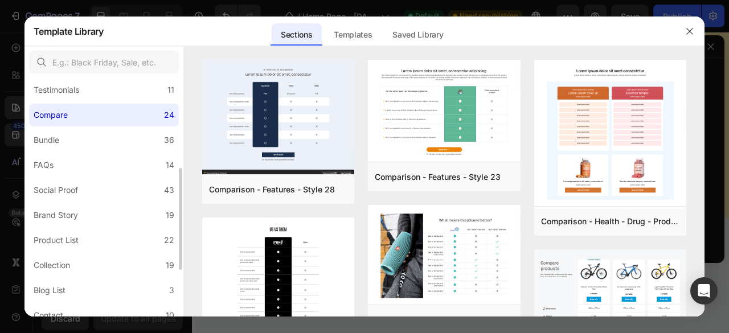
scroll to position [210, 0]
click at [95, 191] on label "Social Proof 43" at bounding box center [104, 189] width 150 height 23
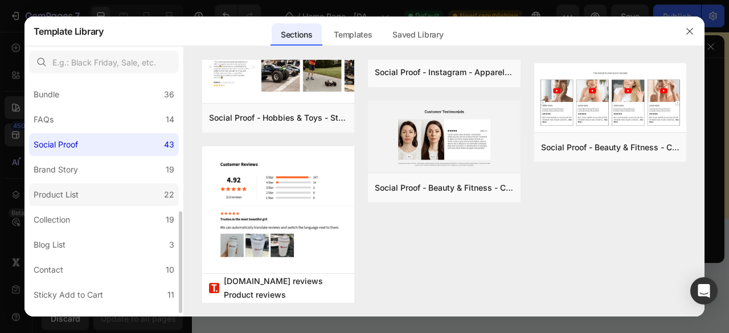
scroll to position [282, 0]
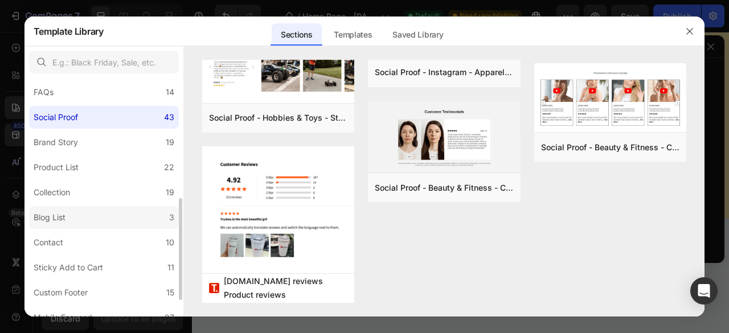
click at [81, 211] on label "Blog List 3" at bounding box center [104, 217] width 150 height 23
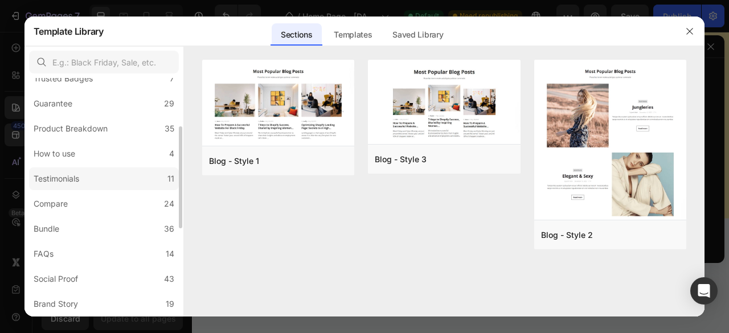
scroll to position [119, 0]
click at [50, 148] on label "How to use 4" at bounding box center [104, 155] width 150 height 23
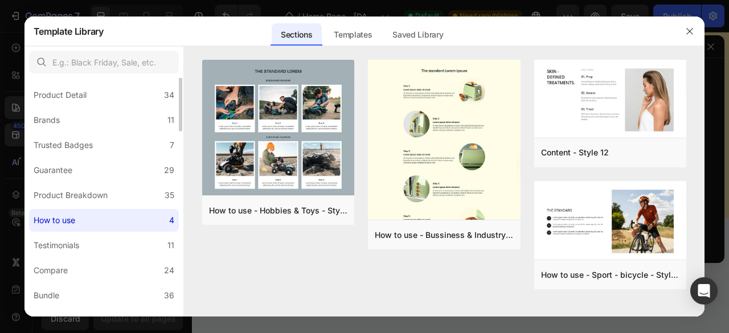
scroll to position [0, 0]
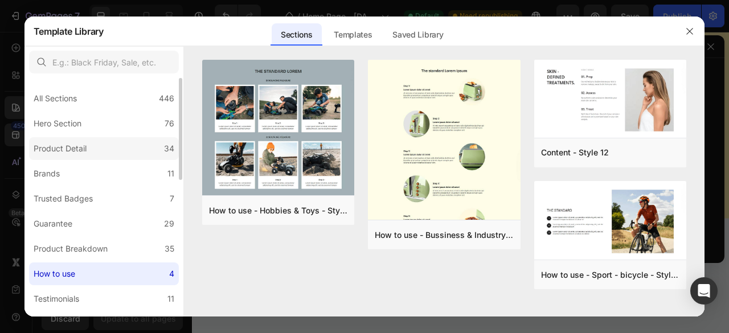
click at [75, 151] on div "Product Detail" at bounding box center [60, 149] width 53 height 14
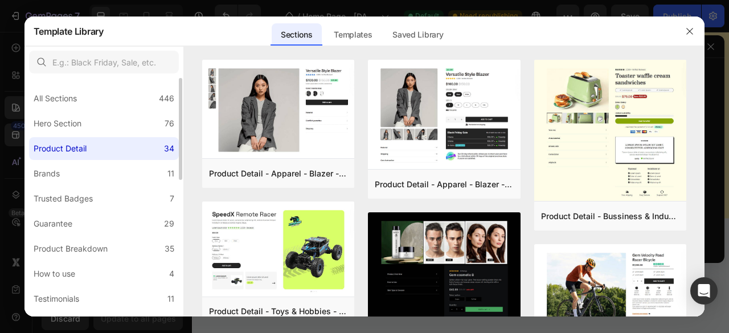
click at [66, 129] on div "Hero Section" at bounding box center [58, 124] width 48 height 14
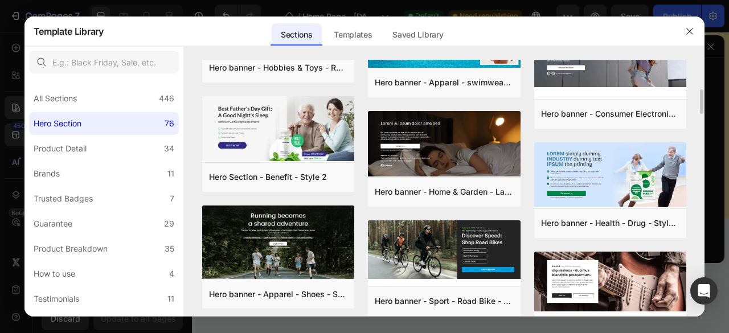
scroll to position [850, 0]
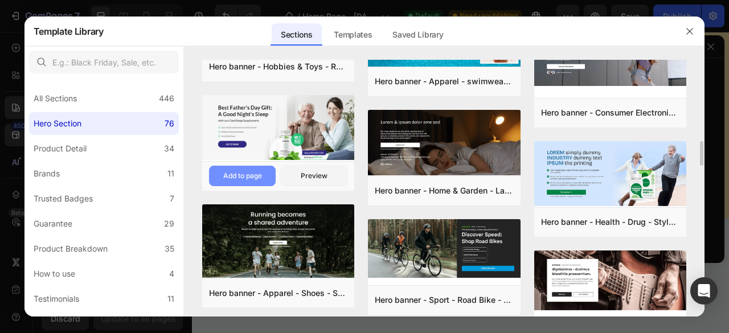
click at [235, 175] on div "Add to page" at bounding box center [242, 176] width 39 height 10
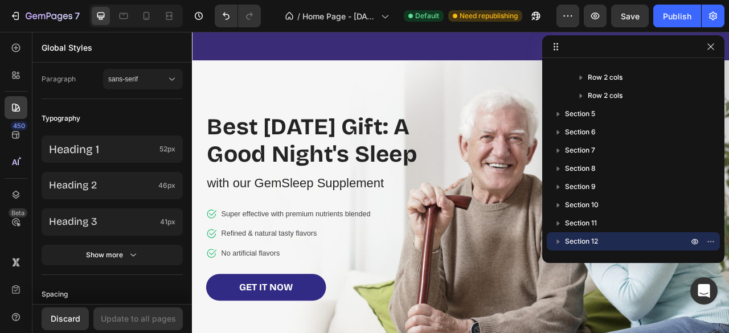
scroll to position [4989, 0]
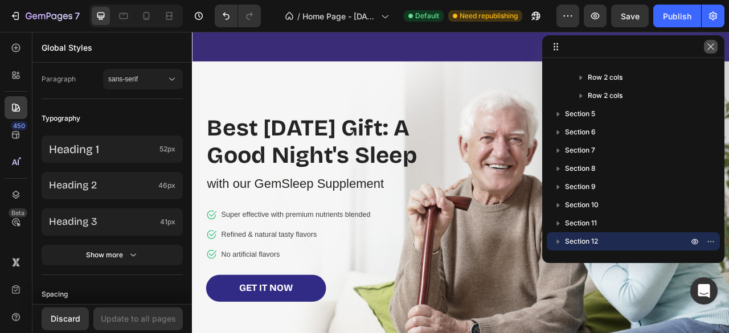
click at [716, 43] on button "button" at bounding box center [711, 47] width 14 height 14
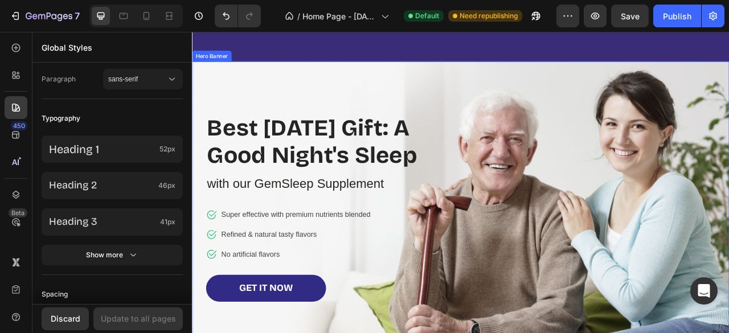
click at [657, 222] on div "Image Row Best [DATE] Gift: A Good Night's Sleep Heading with our GemSleep Supp…" at bounding box center [534, 264] width 650 height 353
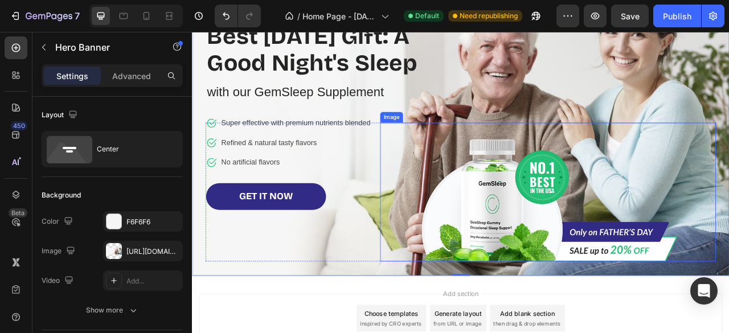
scroll to position [5107, 0]
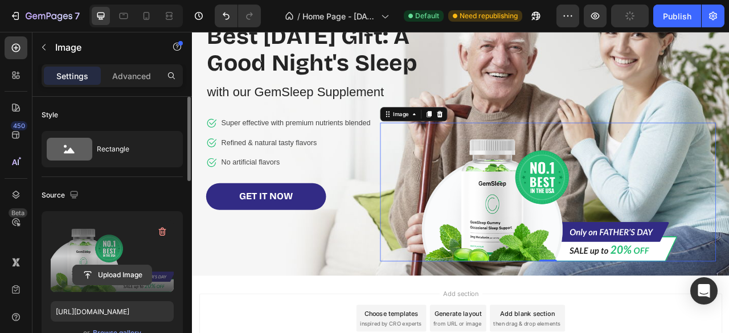
click at [111, 274] on input "file" at bounding box center [112, 275] width 79 height 19
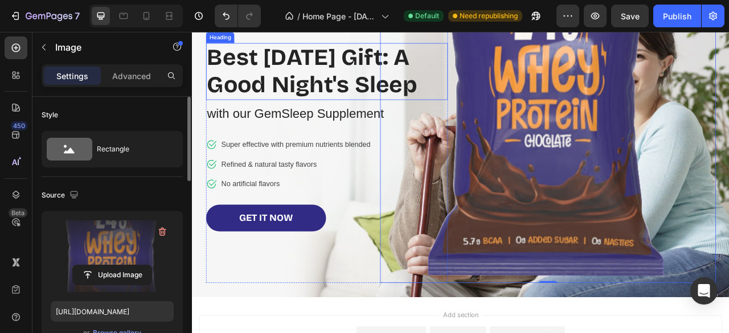
scroll to position [5080, 0]
type input "[URL][DOMAIN_NAME]"
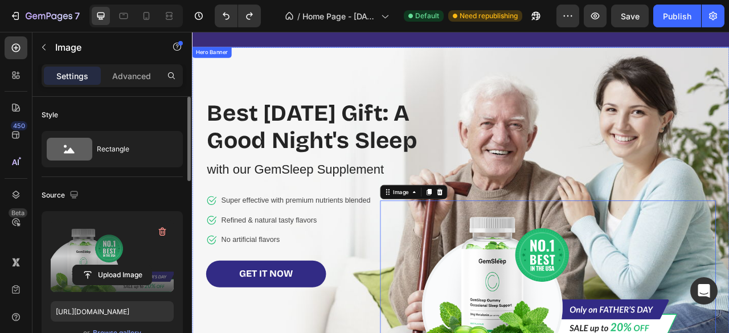
scroll to position [5008, 0]
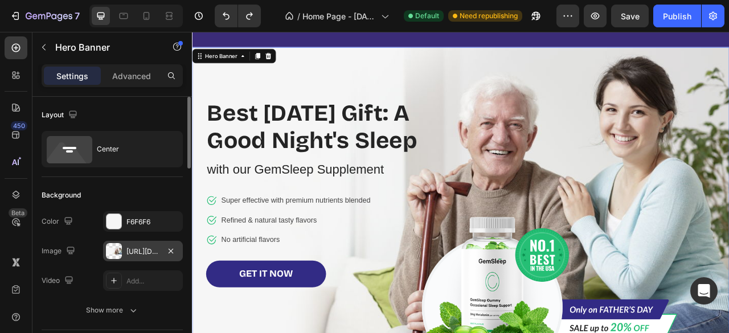
click at [115, 252] on div at bounding box center [114, 251] width 16 height 16
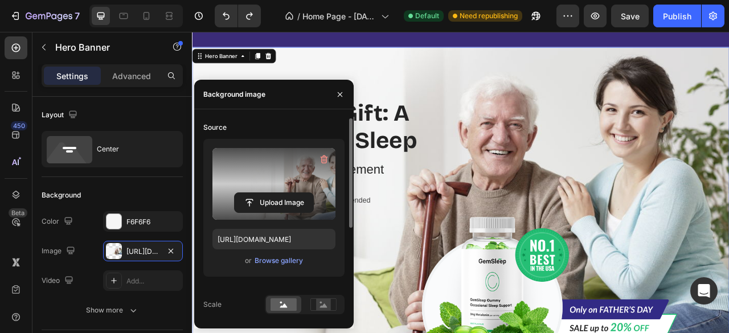
click at [258, 189] on label at bounding box center [274, 184] width 123 height 72
click at [258, 193] on input "file" at bounding box center [274, 202] width 79 height 19
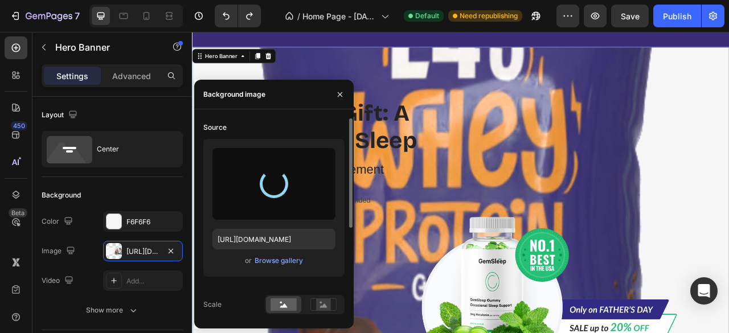
type input "[URL][DOMAIN_NAME]"
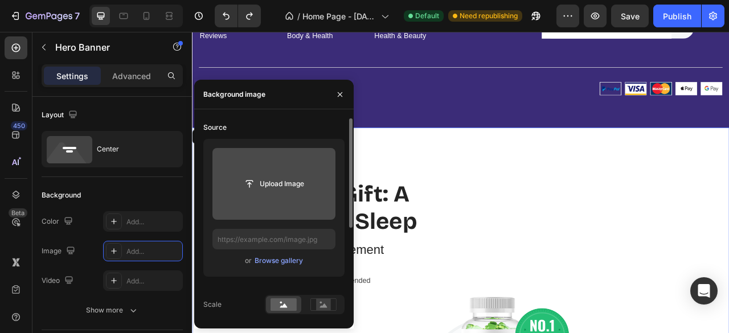
type input "[URL][DOMAIN_NAME]"
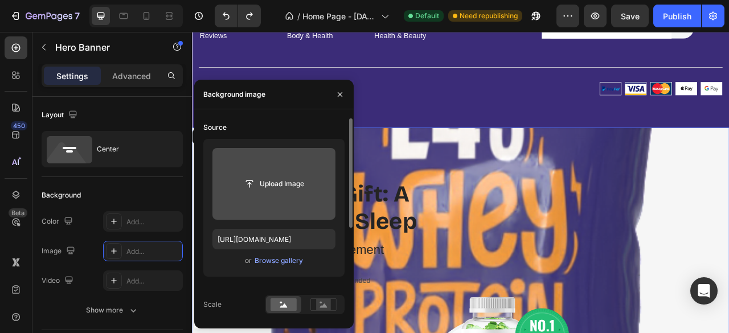
scroll to position [4905, 0]
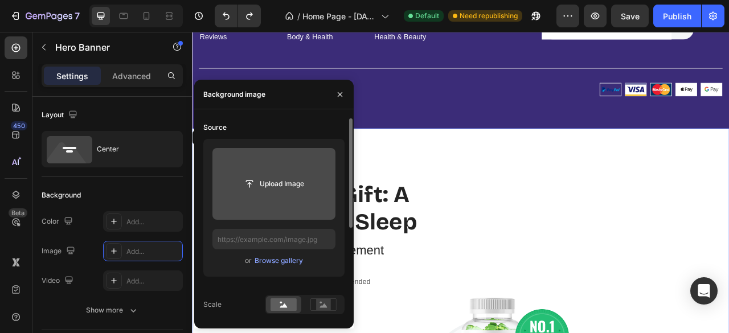
type input "[URL][DOMAIN_NAME]"
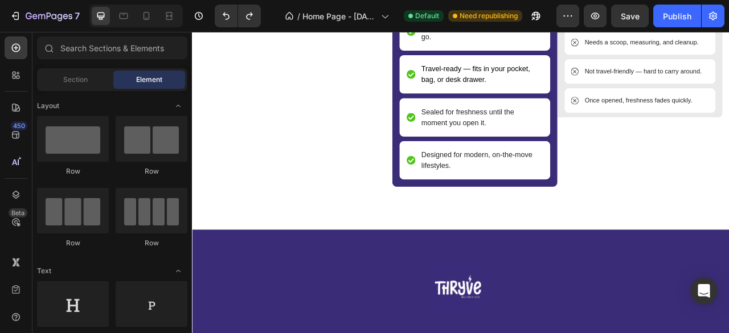
scroll to position [4468, 0]
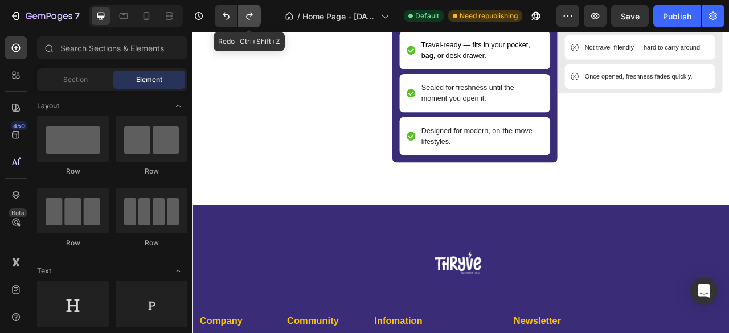
click at [251, 22] on button "Undo/Redo" at bounding box center [249, 16] width 23 height 23
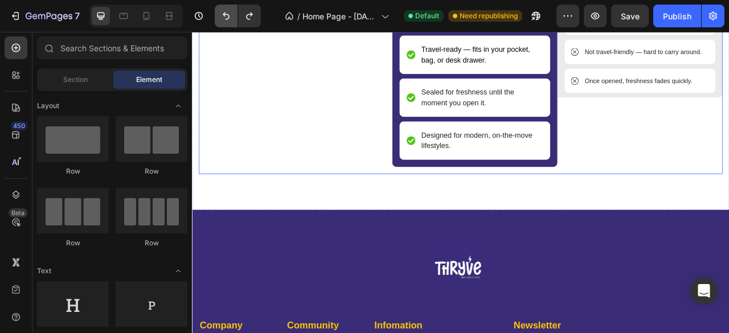
scroll to position [4462, 0]
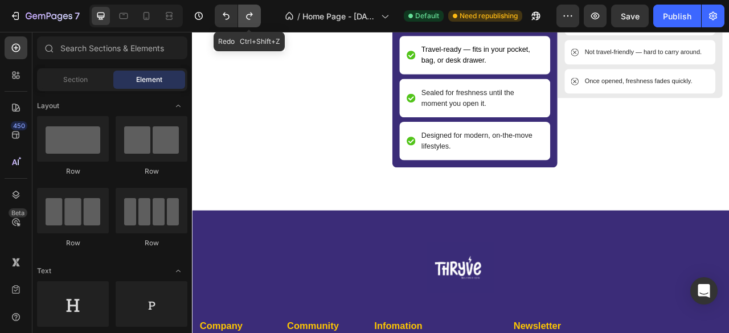
click at [245, 17] on icon "Undo/Redo" at bounding box center [249, 15] width 11 height 11
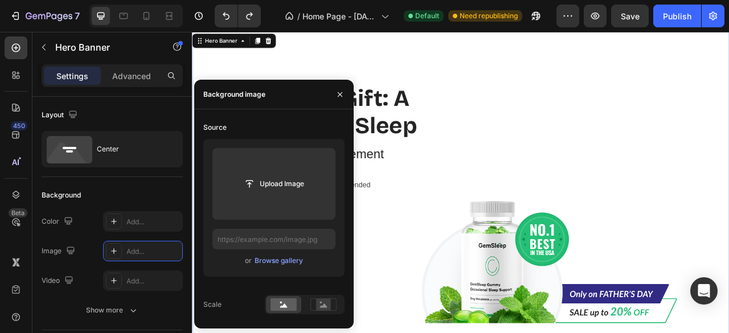
scroll to position [4972, 0]
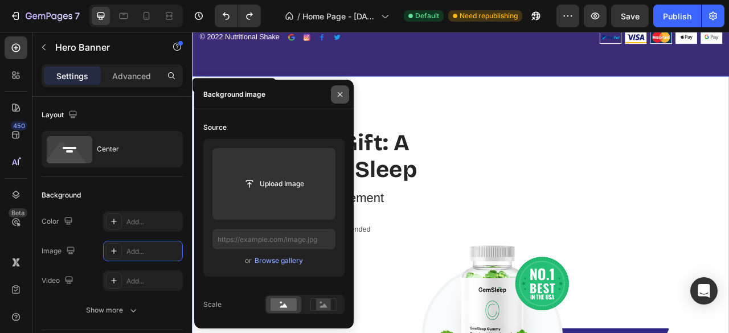
click at [342, 97] on icon "button" at bounding box center [340, 94] width 9 height 9
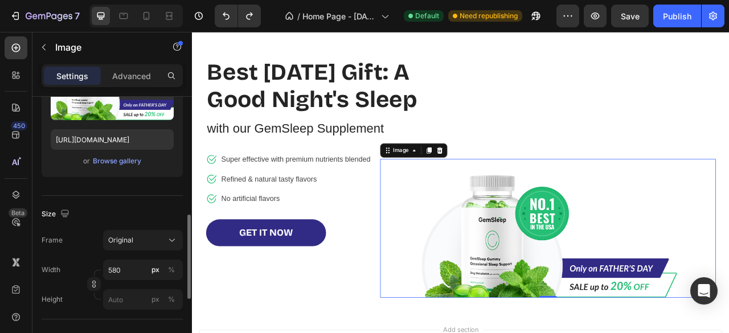
scroll to position [223, 0]
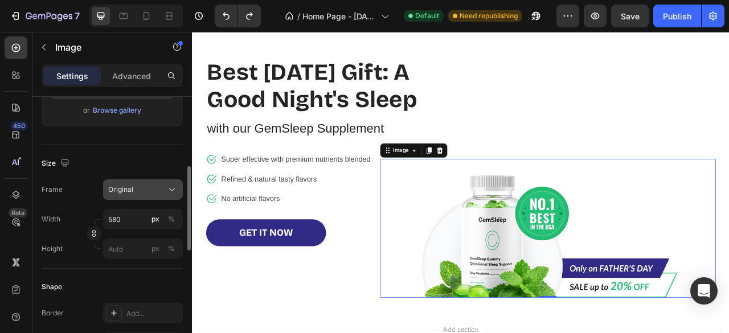
click at [148, 189] on div "Original" at bounding box center [136, 190] width 56 height 10
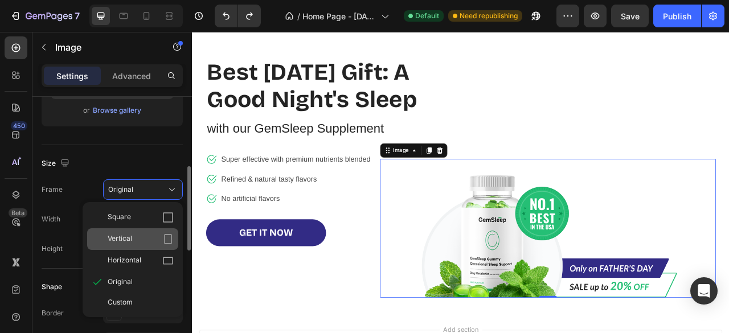
click at [168, 237] on icon at bounding box center [167, 239] width 11 height 11
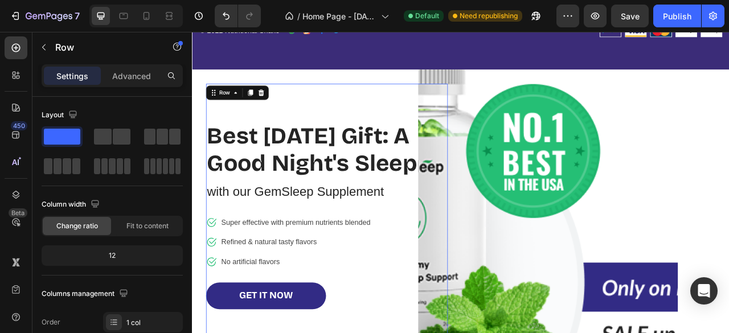
scroll to position [4977, 0]
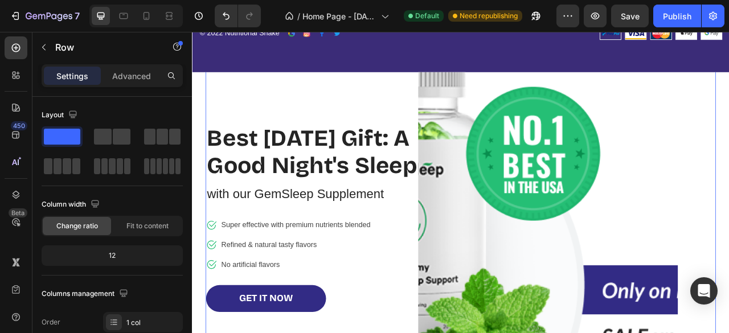
click at [259, 90] on div "Image" at bounding box center [534, 234] width 650 height 440
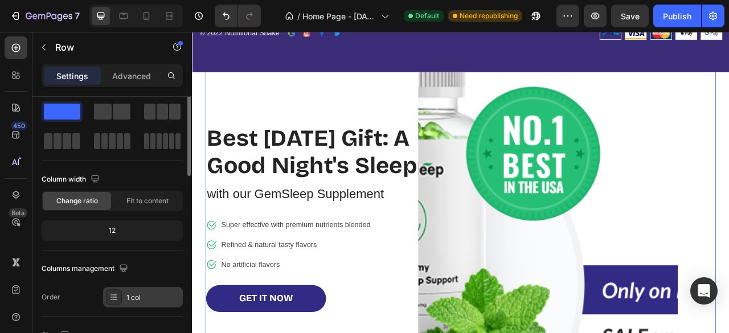
scroll to position [0, 0]
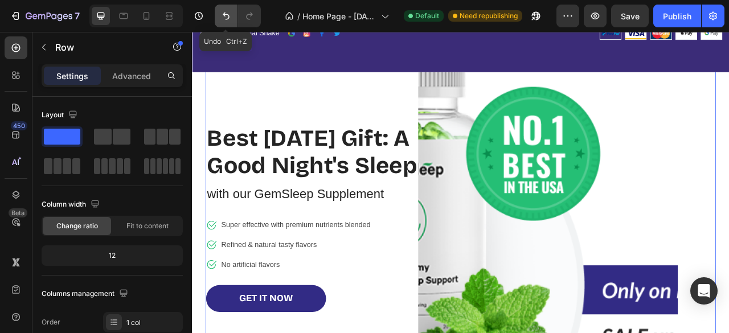
click at [228, 17] on icon "Undo/Redo" at bounding box center [226, 15] width 11 height 11
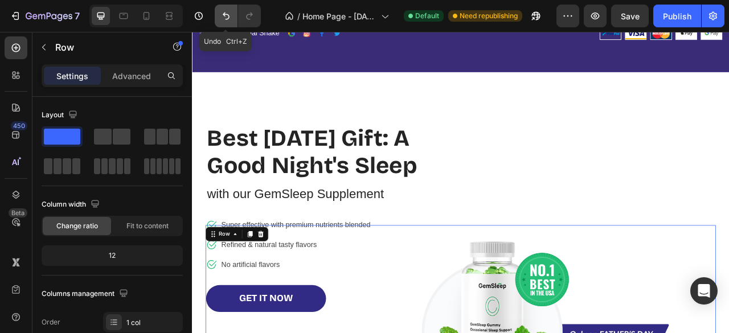
click at [228, 17] on icon "Undo/Redo" at bounding box center [226, 15] width 11 height 11
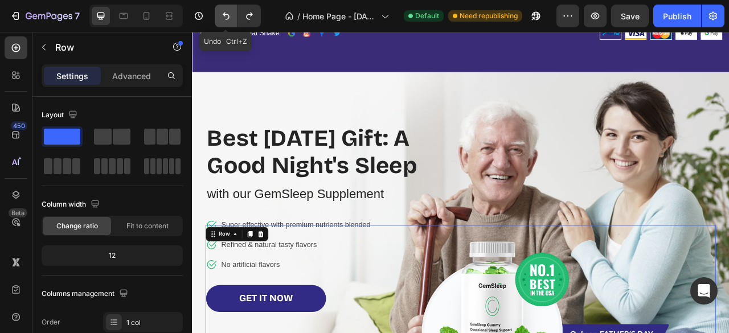
click at [228, 17] on icon "Undo/Redo" at bounding box center [226, 15] width 11 height 11
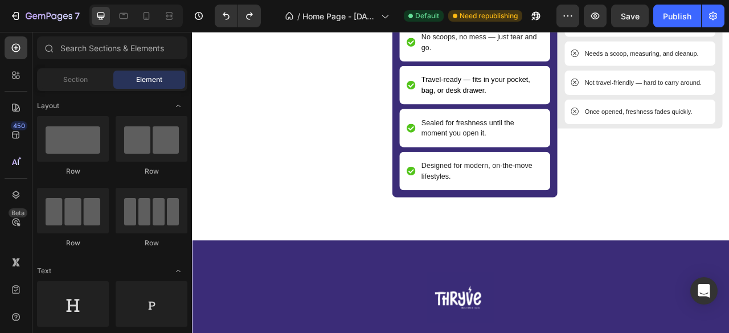
scroll to position [4104, 0]
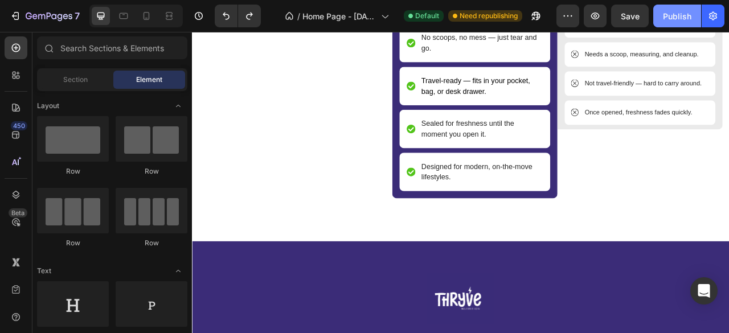
click at [682, 15] on div "Publish" at bounding box center [677, 16] width 28 height 12
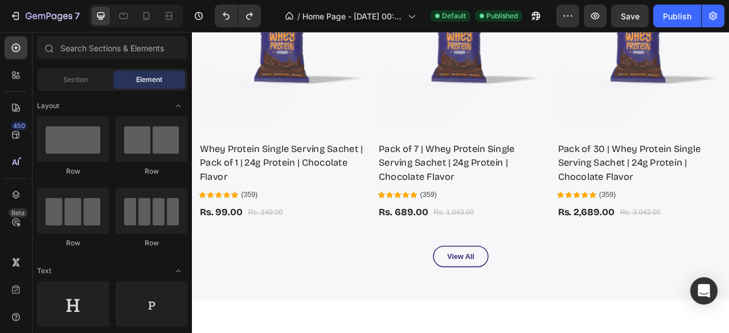
scroll to position [1721, 0]
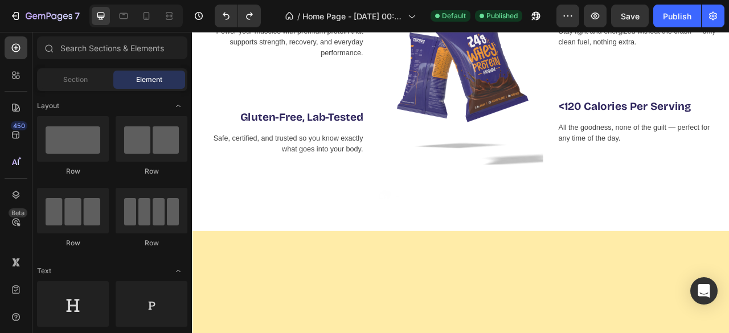
scroll to position [185, 0]
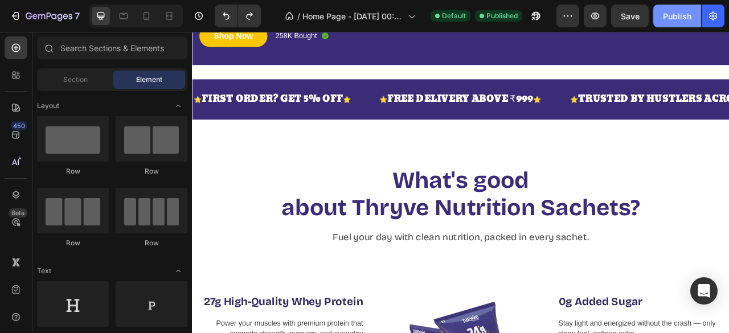
click at [672, 17] on div "Publish" at bounding box center [677, 16] width 28 height 12
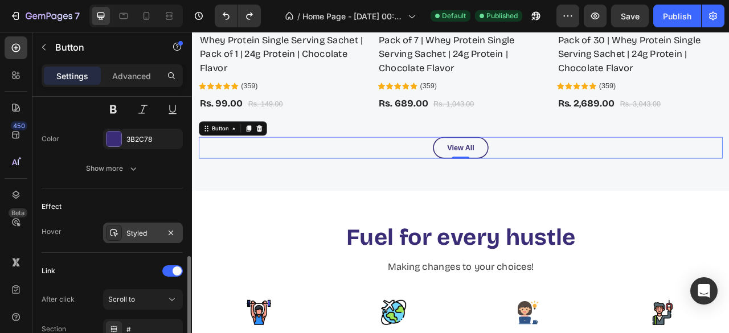
scroll to position [506, 0]
click at [113, 232] on icon at bounding box center [113, 234] width 9 height 9
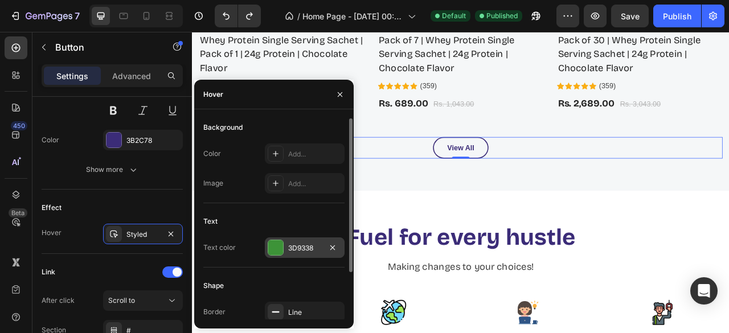
click at [274, 248] on div at bounding box center [275, 247] width 15 height 15
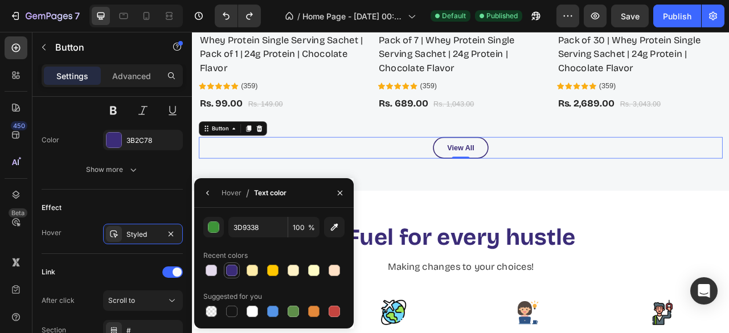
click at [232, 272] on div at bounding box center [231, 270] width 11 height 11
type input "3B2C78"
click at [342, 196] on icon "button" at bounding box center [340, 193] width 9 height 9
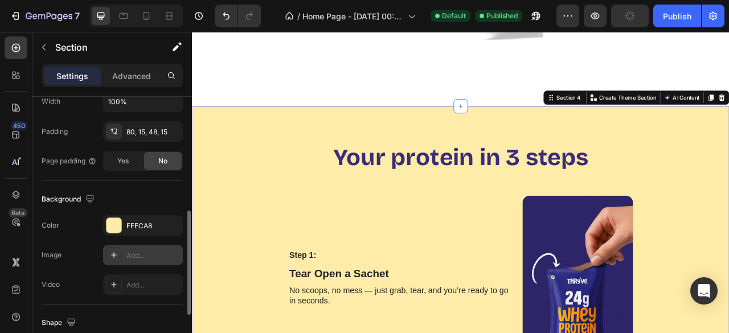
scroll to position [288, 0]
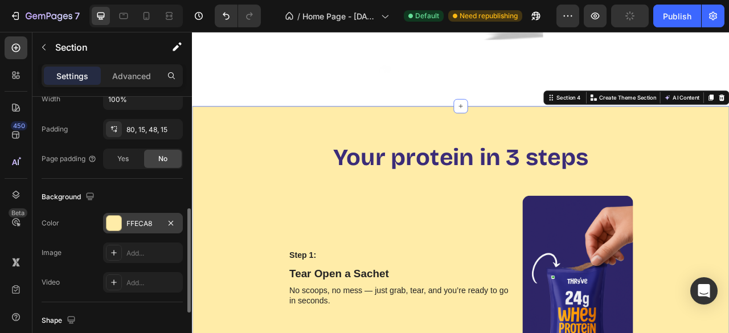
click at [115, 225] on div at bounding box center [114, 223] width 15 height 15
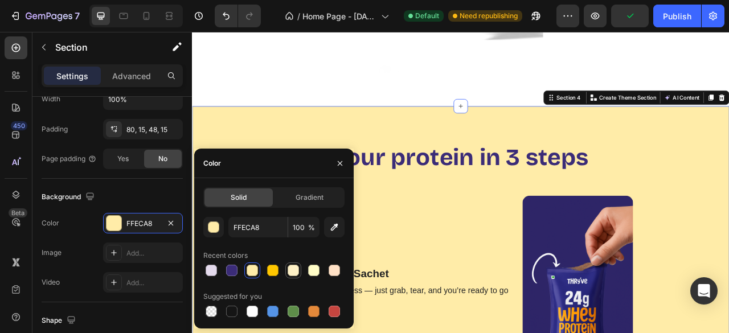
click at [295, 271] on div at bounding box center [293, 270] width 11 height 11
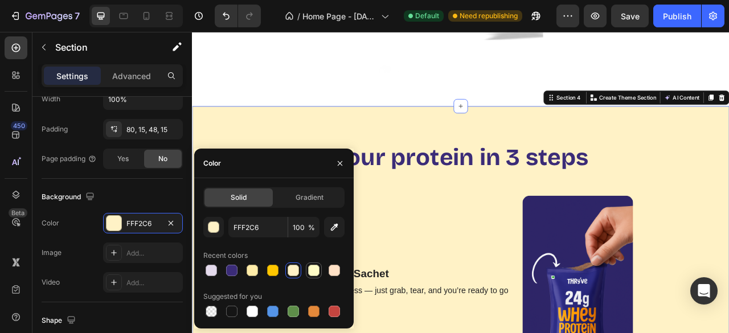
click at [309, 273] on div at bounding box center [313, 270] width 11 height 11
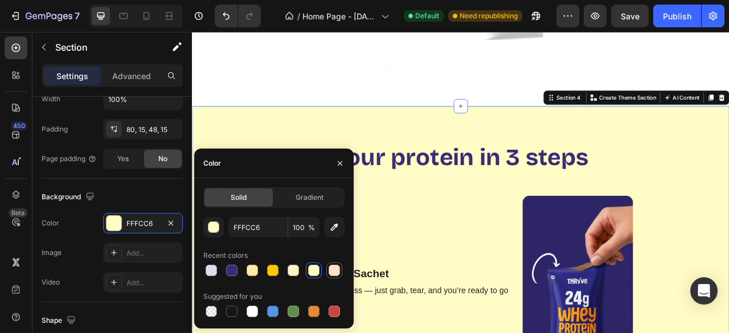
click at [337, 276] on div at bounding box center [334, 270] width 11 height 11
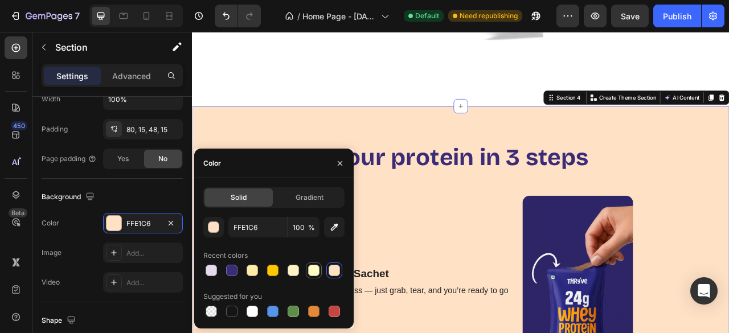
click at [311, 273] on div at bounding box center [313, 270] width 11 height 11
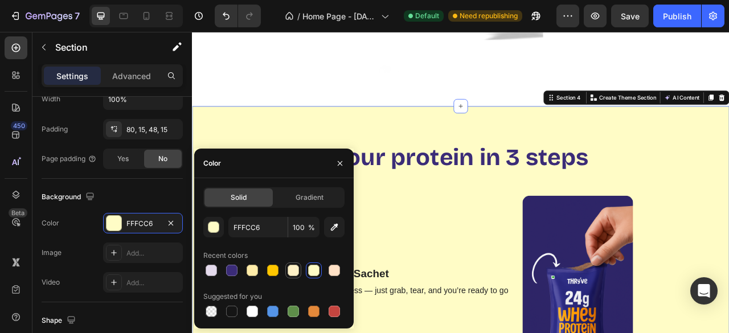
click at [301, 272] on div at bounding box center [293, 271] width 16 height 16
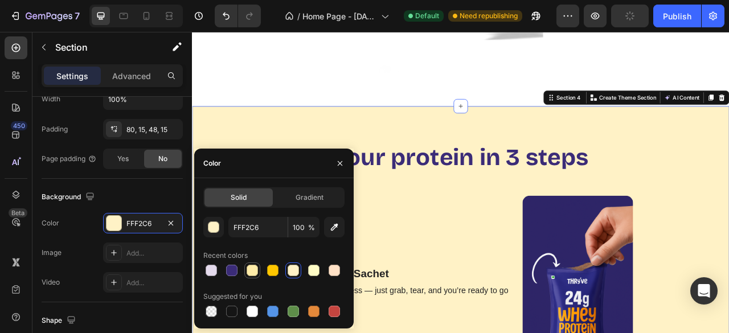
click at [254, 270] on div at bounding box center [252, 270] width 11 height 11
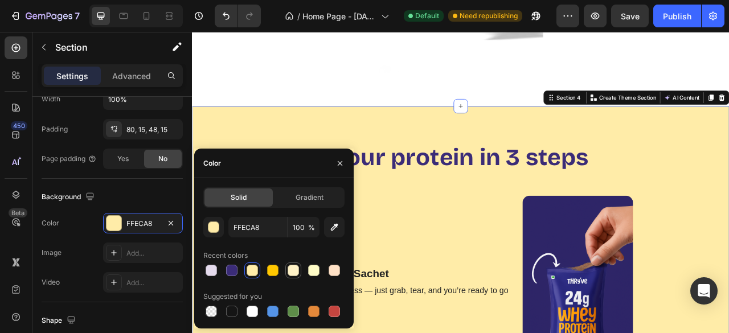
click at [296, 276] on div at bounding box center [293, 270] width 11 height 11
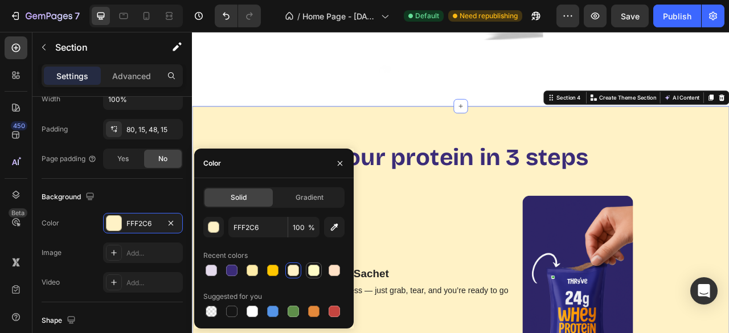
click at [307, 275] on div at bounding box center [314, 271] width 16 height 16
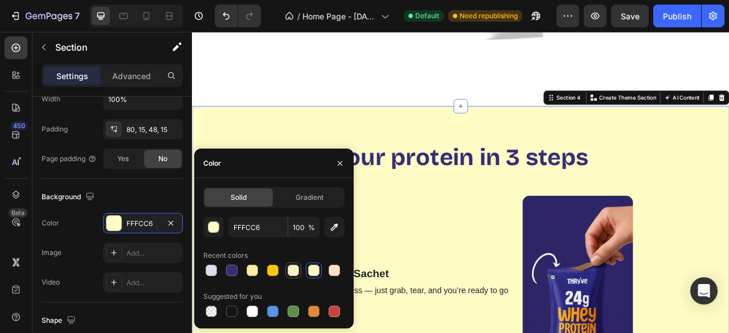
click at [296, 276] on div at bounding box center [293, 270] width 11 height 11
type input "FFF2C6"
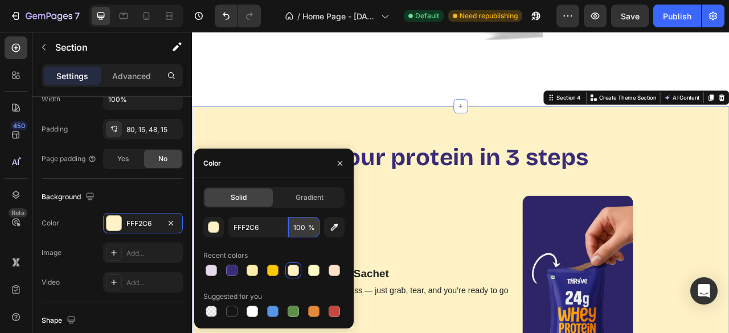
click at [304, 221] on input "100" at bounding box center [303, 227] width 31 height 21
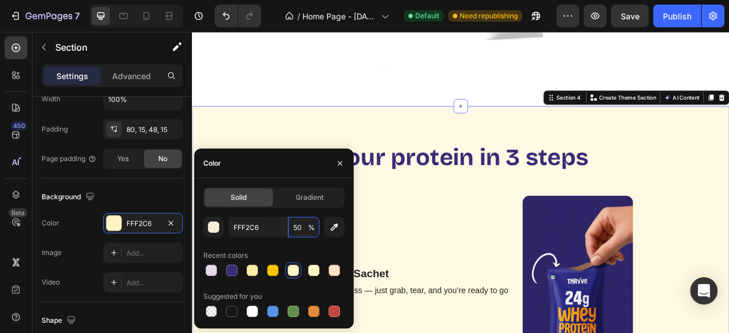
type input "50"
click at [284, 214] on div "Solid Gradient FFF2C6 50 % Recent colors Suggested for you" at bounding box center [273, 253] width 141 height 132
click at [340, 161] on icon "button" at bounding box center [340, 163] width 9 height 9
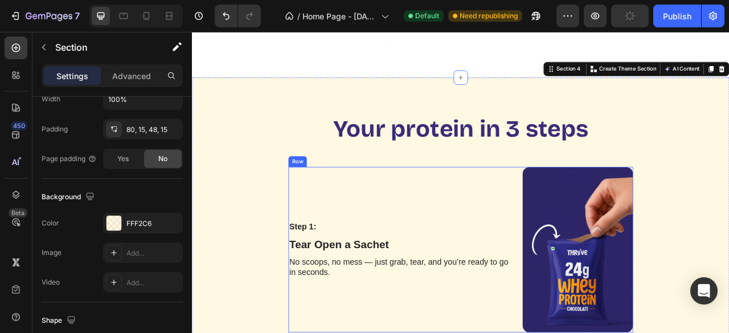
scroll to position [913, 0]
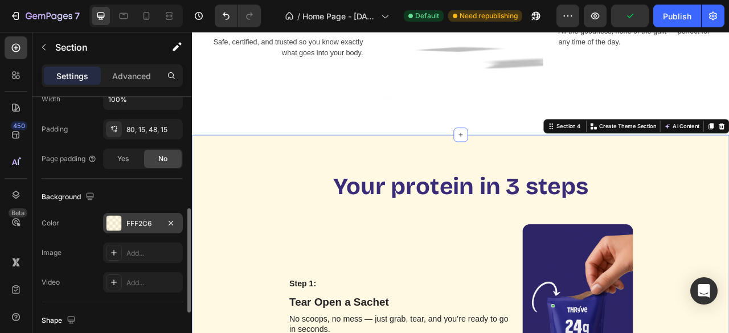
click at [116, 224] on div at bounding box center [114, 223] width 15 height 15
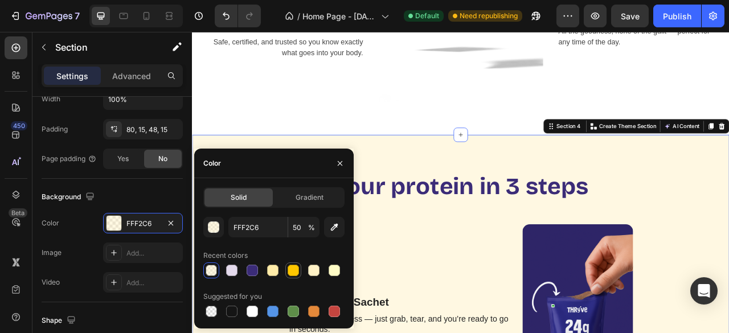
click at [288, 274] on div at bounding box center [293, 270] width 11 height 11
type input "FFC700"
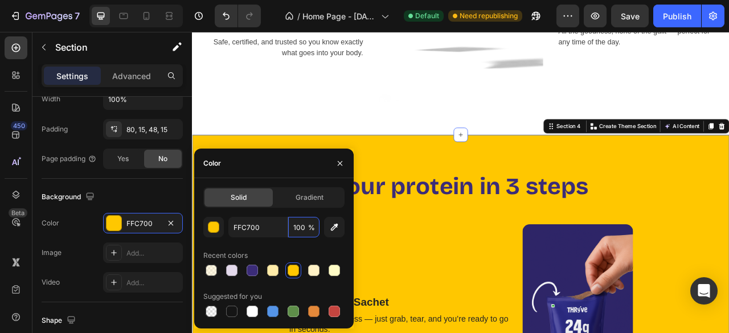
click at [308, 226] on input "100" at bounding box center [303, 227] width 31 height 21
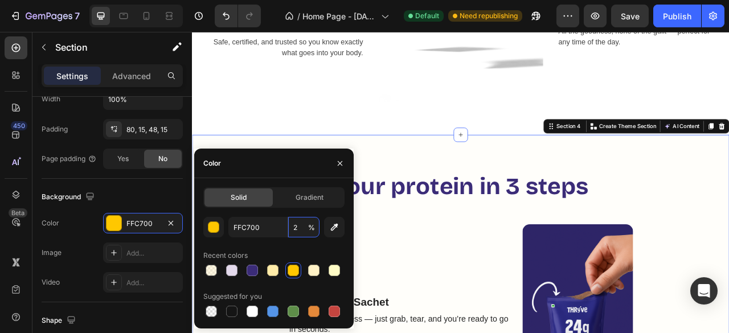
type input "20"
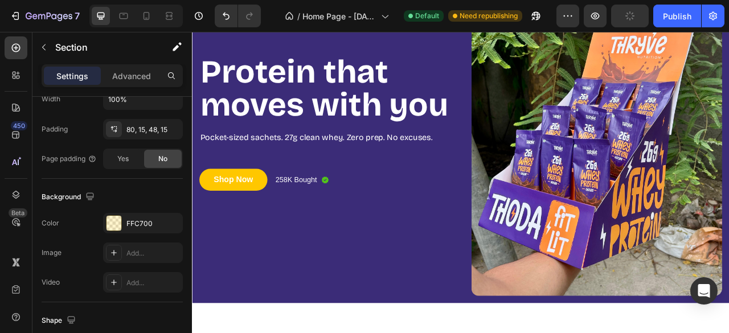
scroll to position [0, 0]
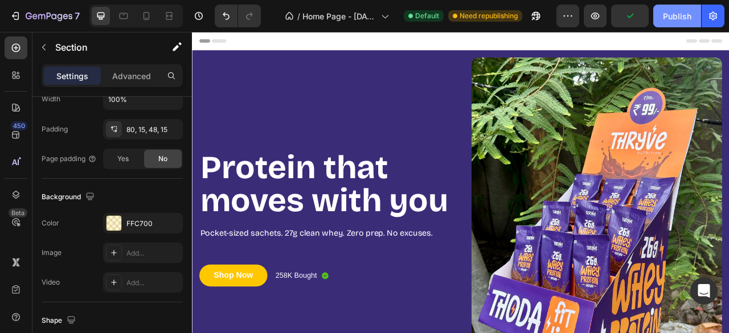
click at [676, 22] on div "Publish" at bounding box center [677, 16] width 28 height 12
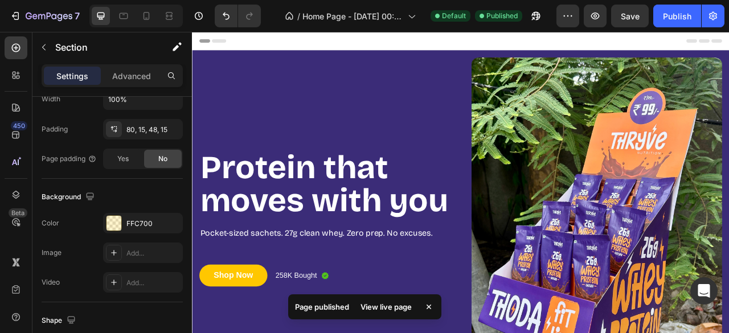
click at [427, 305] on icon at bounding box center [428, 306] width 11 height 11
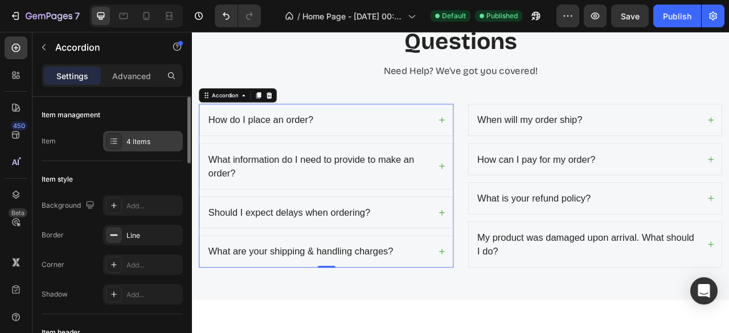
click at [120, 143] on div at bounding box center [114, 141] width 16 height 16
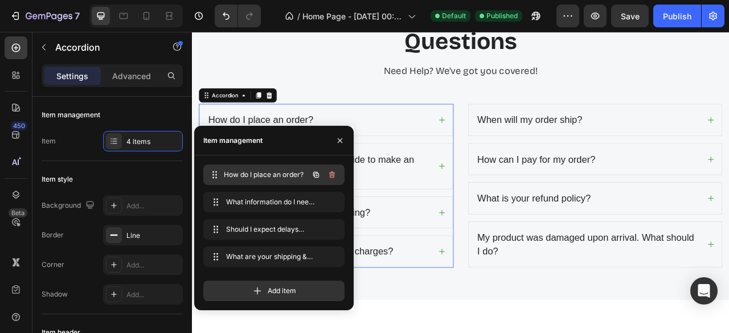
click at [274, 172] on span "How do I place an order?" at bounding box center [266, 175] width 84 height 10
click at [218, 177] on icon at bounding box center [215, 174] width 9 height 9
click at [342, 145] on icon "button" at bounding box center [340, 140] width 9 height 9
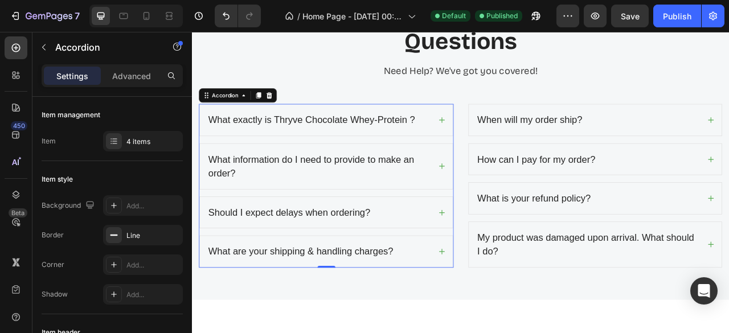
click at [505, 145] on icon at bounding box center [509, 144] width 9 height 9
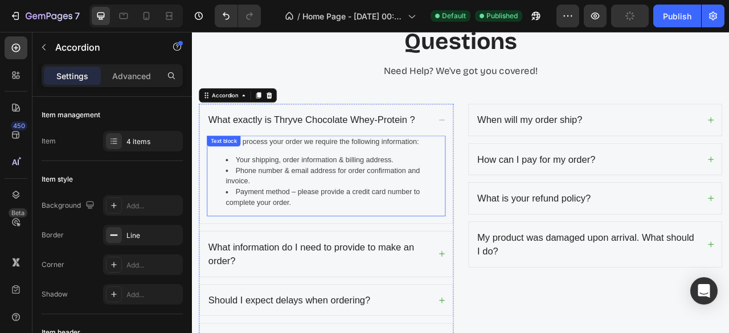
click at [376, 211] on li "Phone number & email address for order confirmation and invoice." at bounding box center [374, 215] width 279 height 27
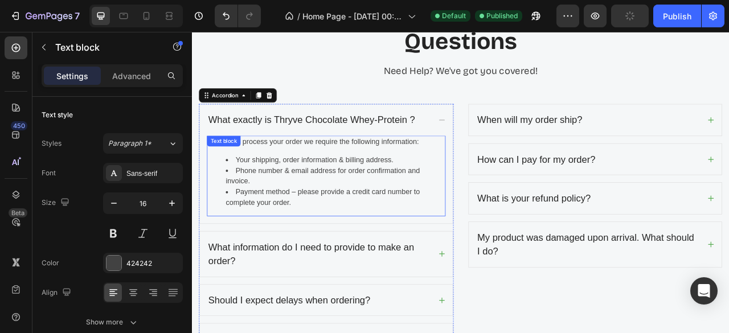
click at [376, 211] on li "Phone number & email address for order confirmation and invoice." at bounding box center [374, 215] width 279 height 27
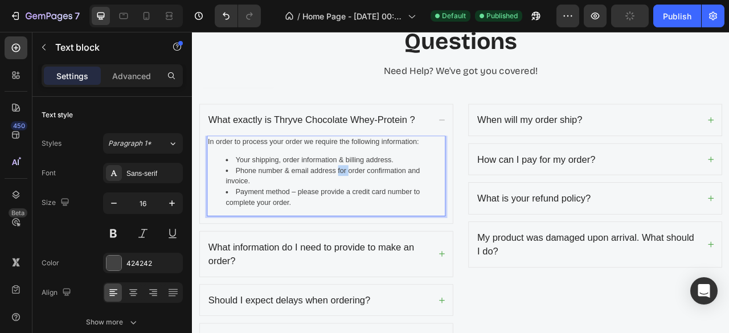
click at [376, 211] on li "Phone number & email address for order confirmation and invoice." at bounding box center [374, 215] width 279 height 27
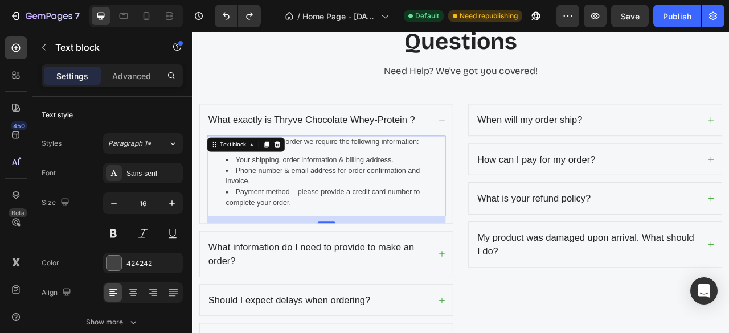
click at [321, 199] on li "Your shipping, order information & billing address." at bounding box center [374, 195] width 279 height 14
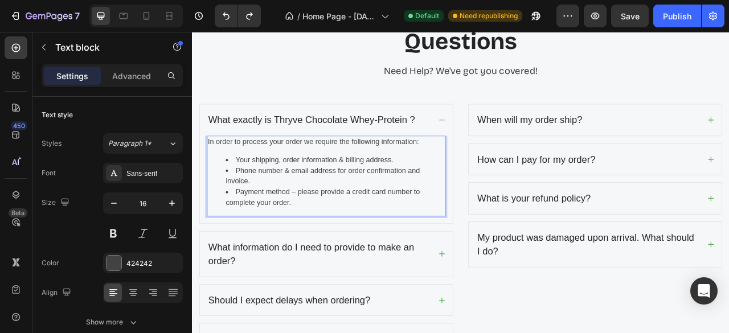
click at [319, 250] on li "Payment method – please provide a credit card number to complete your order." at bounding box center [374, 242] width 279 height 27
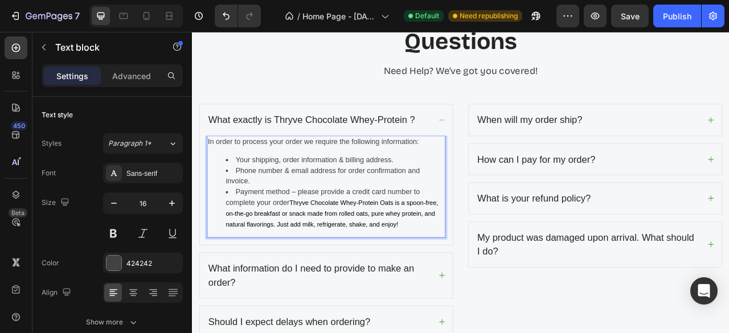
click at [317, 250] on span "Thryve Chocolate Whey-Protein Oats is a spoon-free, on-the-go breakfast or snac…" at bounding box center [370, 263] width 271 height 36
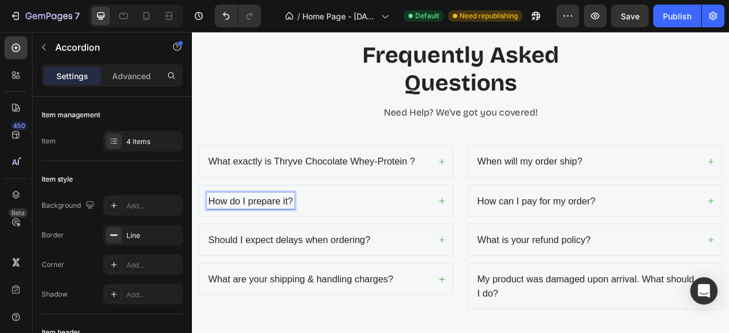
scroll to position [3314, 0]
click at [508, 247] on icon at bounding box center [509, 247] width 9 height 9
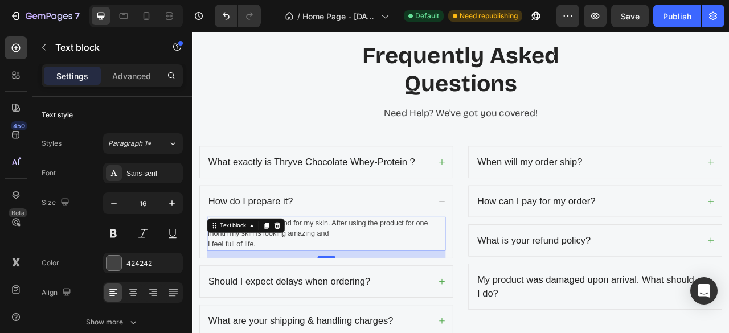
click at [330, 275] on p "This product is really good for my skin. After using the product for one month …" at bounding box center [362, 288] width 301 height 41
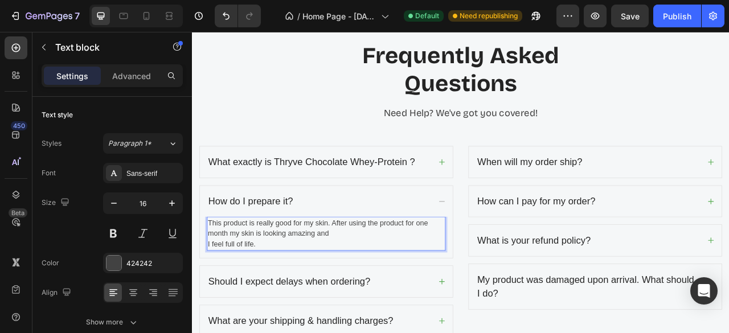
click at [330, 275] on p "This product is really good for my skin. After using the product for one month …" at bounding box center [362, 288] width 301 height 41
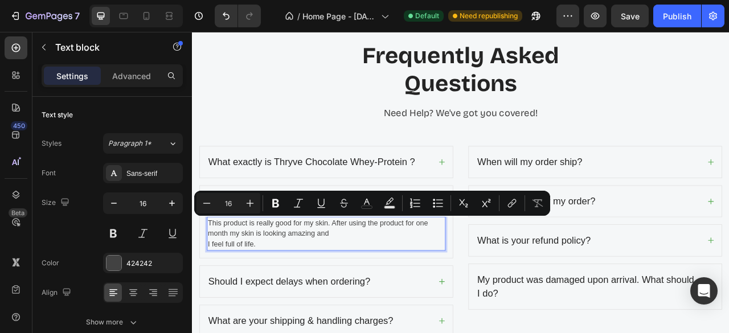
click at [295, 295] on p "This product is really good for my skin. After using the product for one month …" at bounding box center [362, 288] width 301 height 41
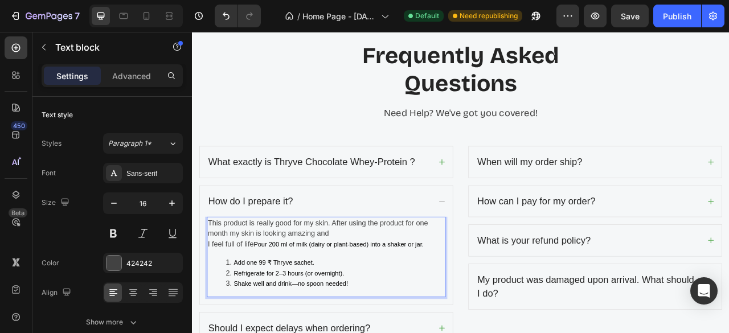
click at [236, 310] on div "This product is really good for my skin. After using the product for one month …" at bounding box center [363, 318] width 304 height 103
click at [272, 300] on span "Pour 200 ml of milk (dairy or plant-based) into a shaker or jar." at bounding box center [378, 302] width 217 height 9
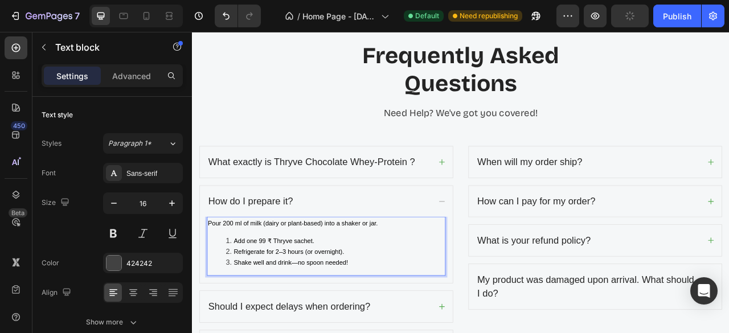
click at [401, 317] on li "Refrigerate for 2–3 hours (or overnight)." at bounding box center [374, 312] width 279 height 14
click at [407, 324] on li "Shake well and drink—no spoon needed!" at bounding box center [374, 326] width 279 height 14
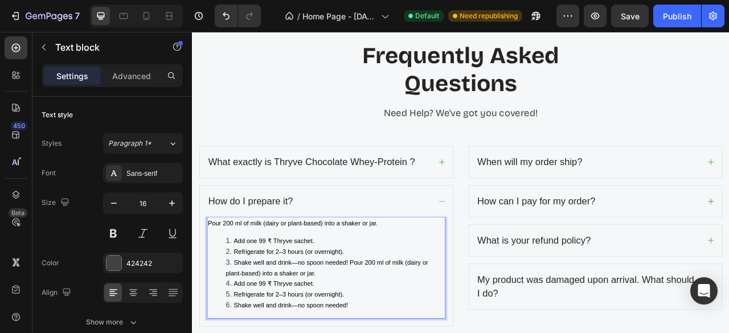
click at [391, 323] on span "Shake well and drink—no spoon needed! Pour 200 ml of milk (dairy or plant-based…" at bounding box center [364, 332] width 258 height 23
click at [399, 333] on li "Pour 200 ml of milk (dairy or plant-based) into a shaker or jar." at bounding box center [374, 339] width 279 height 14
click at [398, 328] on li "Shake well and drink—no spoon needed!" at bounding box center [374, 326] width 279 height 14
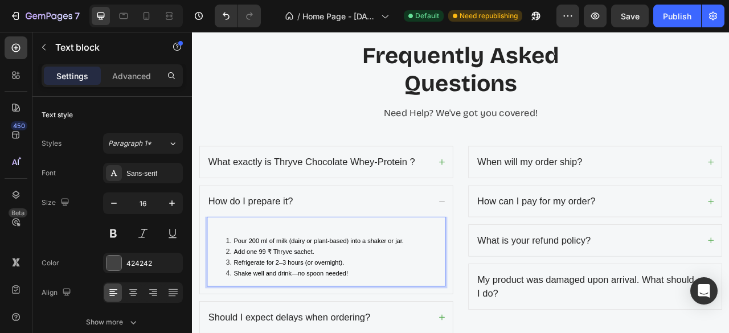
click at [409, 287] on div "Pour 200 ml of milk (dairy or plant-based) into a shaker or jar. Add one 99 ₹ T…" at bounding box center [363, 311] width 304 height 89
click at [482, 314] on li "Add one 99 ₹ Thryve sachet." at bounding box center [374, 312] width 279 height 14
click at [401, 285] on div "Pour 200 ml of milk (dairy or plant-based) into a shaker or jar. Add one 99 ₹ T…" at bounding box center [363, 311] width 304 height 89
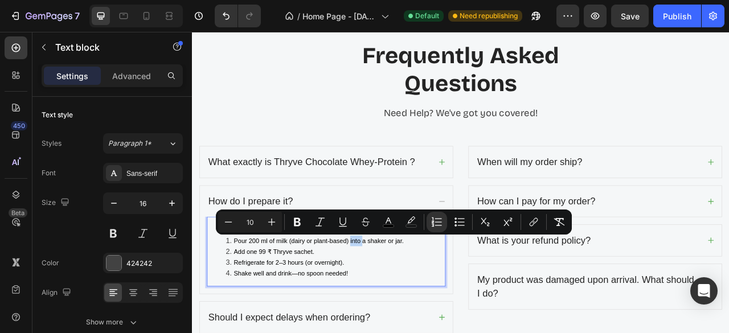
click at [234, 234] on div "Minus 10 Plus Bold Italic Underline Strikethrough color color Numbered List Bul…" at bounding box center [394, 222] width 356 height 25
click at [235, 299] on li "Pour 200 ml of milk (dairy or plant-based) into a shaker or jar." at bounding box center [374, 298] width 279 height 14
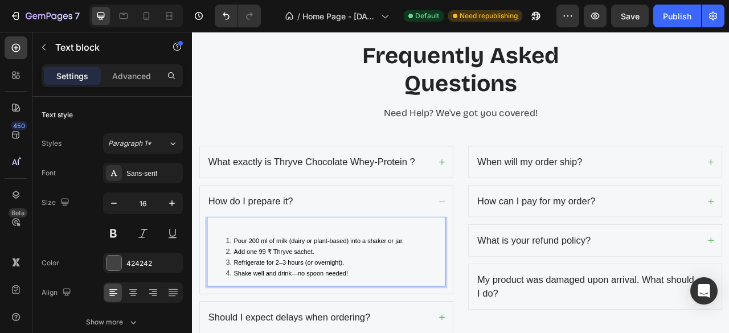
click at [235, 299] on li "Pour 200 ml of milk (dairy or plant-based) into a shaker or jar." at bounding box center [374, 298] width 279 height 14
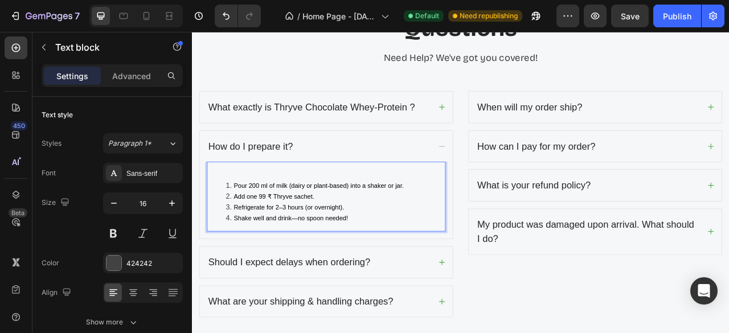
scroll to position [3384, 0]
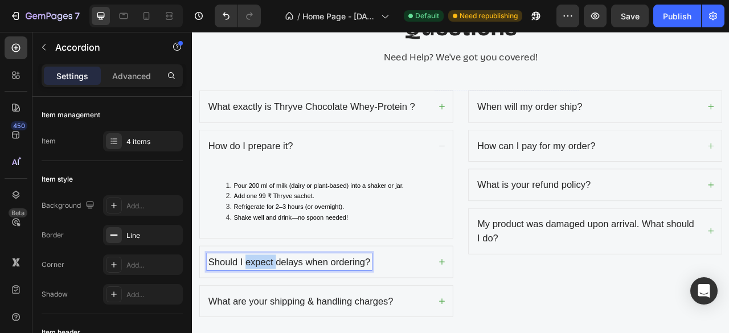
click at [280, 320] on p "Should I expect delays when ordering?" at bounding box center [316, 325] width 206 height 18
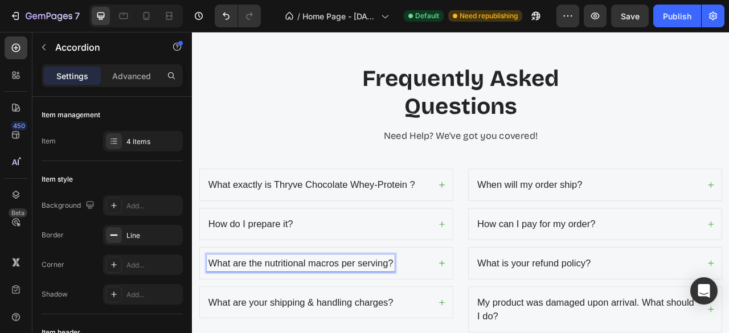
scroll to position [3342, 0]
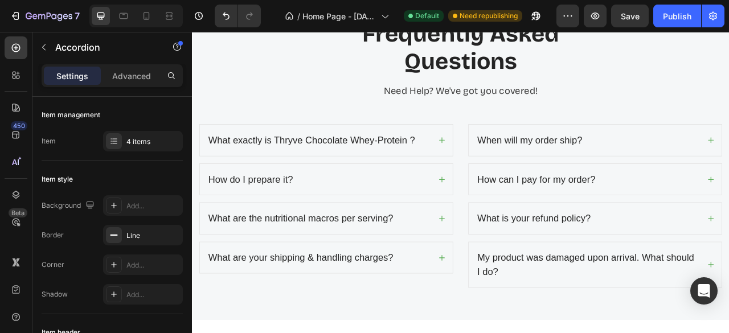
click at [505, 267] on icon at bounding box center [509, 269] width 9 height 9
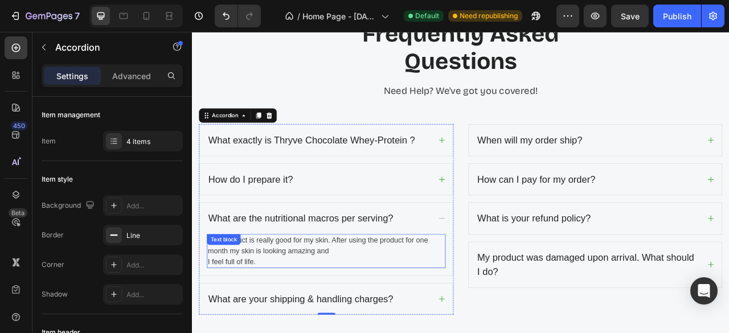
scroll to position [3359, 0]
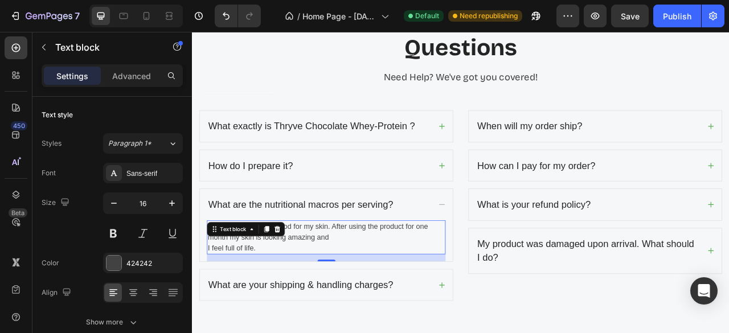
click at [381, 293] on p "This product is really good for my skin. After using the product for one month …" at bounding box center [362, 293] width 301 height 41
click at [286, 302] on p "This product is really good for my skin. After using the product for one month …" at bounding box center [362, 293] width 301 height 41
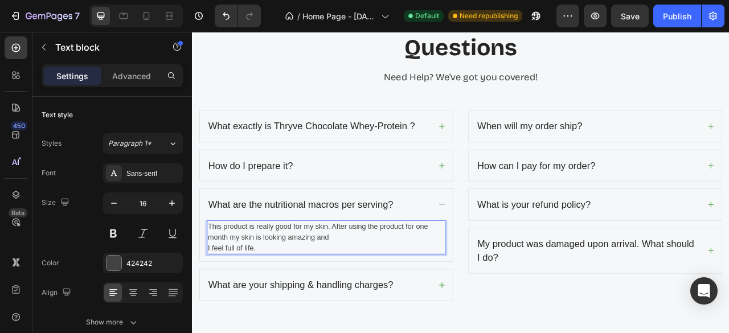
click at [286, 302] on p "This product is really good for my skin. After using the product for one month …" at bounding box center [362, 293] width 301 height 41
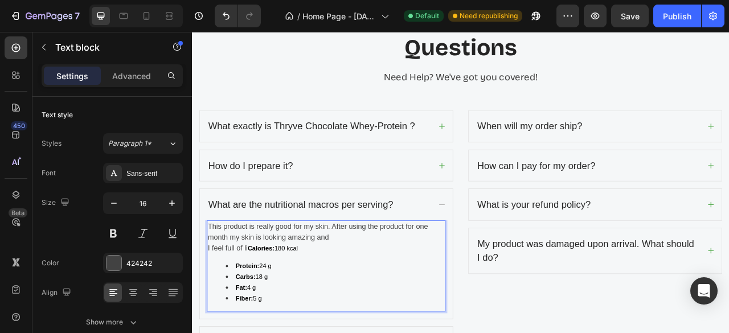
click at [268, 303] on strong "Calories:" at bounding box center [280, 307] width 34 height 9
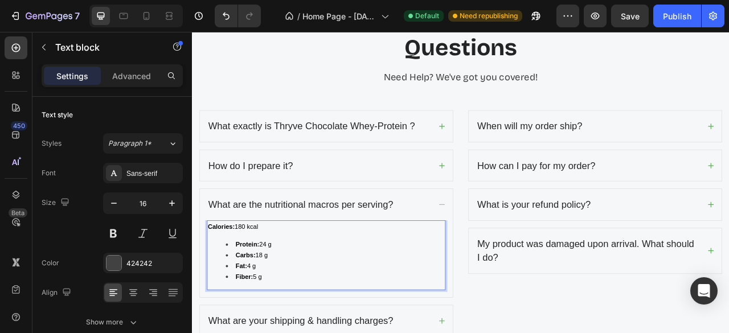
click at [261, 292] on div "Calories: 180 kcal Protein: 24 g Carbs: 18 g Fat: 4 g Fiber: 5 g" at bounding box center [363, 316] width 304 height 89
click at [294, 282] on p "Calories: 180 kcal" at bounding box center [362, 280] width 301 height 14
click at [283, 286] on div "Calories: 180 kcal Protein: 24 g Carbs: 18 g Fat: 4 g Fiber: 5 g" at bounding box center [363, 316] width 304 height 89
click at [260, 283] on p "Calories: 180 kcal" at bounding box center [362, 280] width 301 height 14
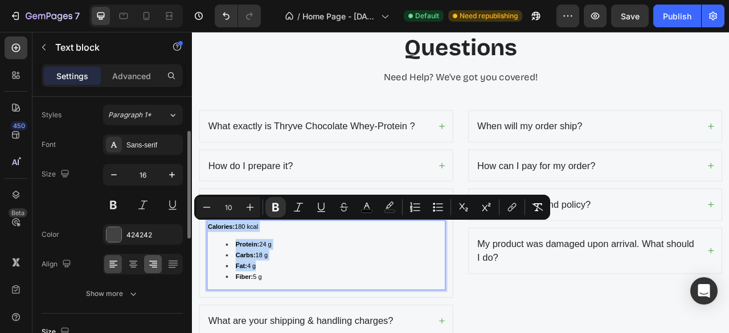
scroll to position [58, 0]
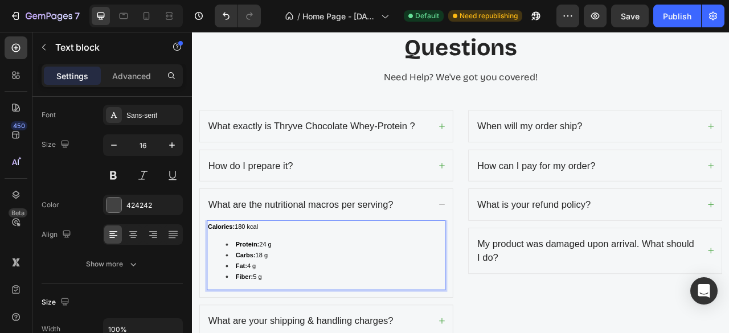
drag, startPoint x: 284, startPoint y: 278, endPoint x: 213, endPoint y: 280, distance: 71.8
click at [213, 280] on p "Calories: 180 kcal" at bounding box center [362, 280] width 301 height 14
click at [301, 305] on li "Protein: 24 g" at bounding box center [374, 303] width 279 height 14
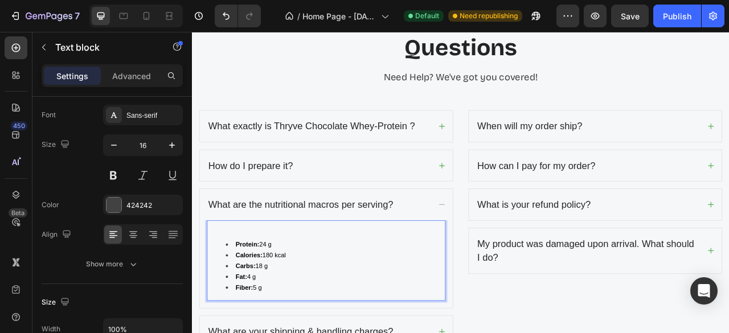
click at [264, 289] on div "Protein: 24 g Calories: 180 kcal Carbs: 18 g Fat: 4 g Fiber: 5 g" at bounding box center [363, 323] width 304 height 103
click at [239, 298] on li "Protein: 24 g" at bounding box center [374, 303] width 279 height 14
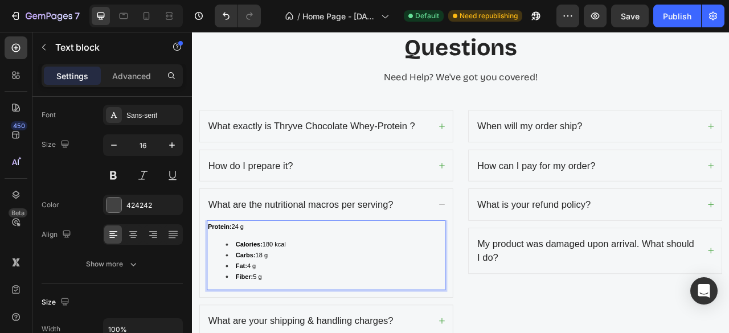
click at [252, 301] on strong "Calories:" at bounding box center [264, 302] width 34 height 9
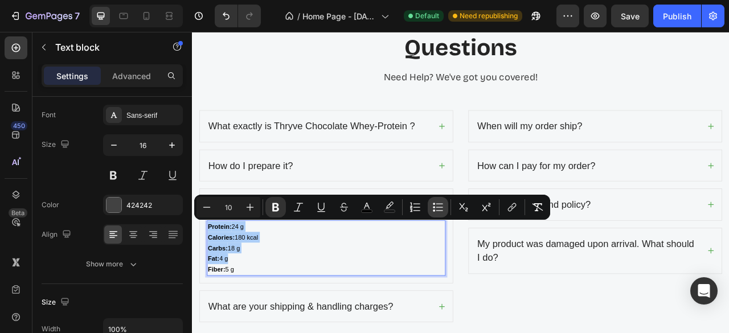
click at [433, 204] on icon "Editor contextual toolbar" at bounding box center [438, 207] width 11 height 11
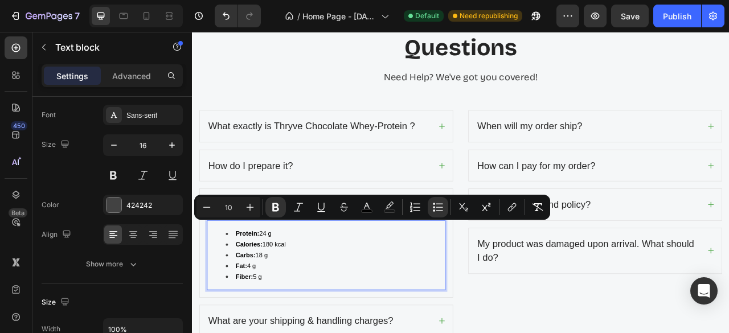
click at [429, 324] on li "Fat: 4 g" at bounding box center [374, 330] width 279 height 14
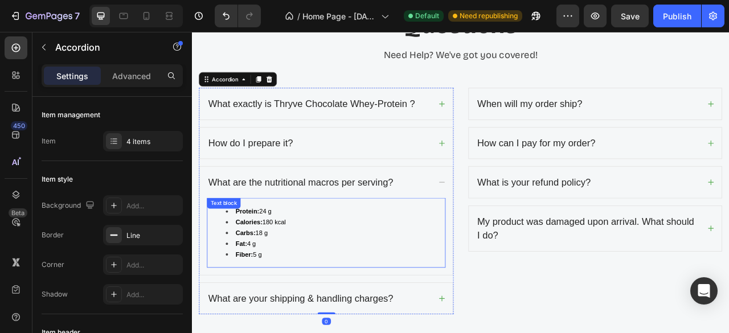
scroll to position [3359, 0]
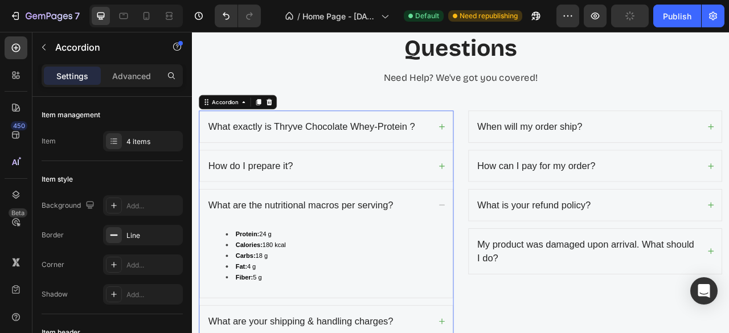
click at [505, 198] on icon at bounding box center [509, 202] width 9 height 9
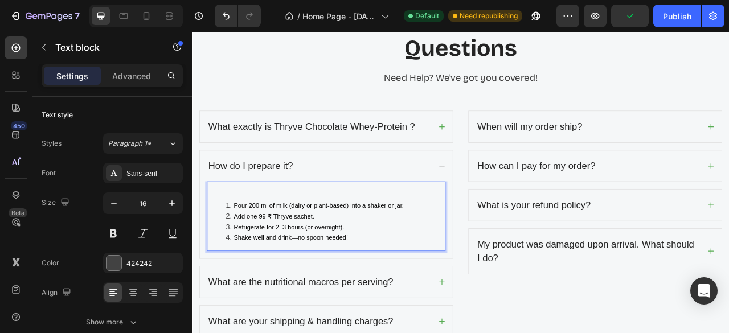
click at [289, 276] on span "Refrigerate for 2–3 hours (or overnight)." at bounding box center [315, 280] width 141 height 9
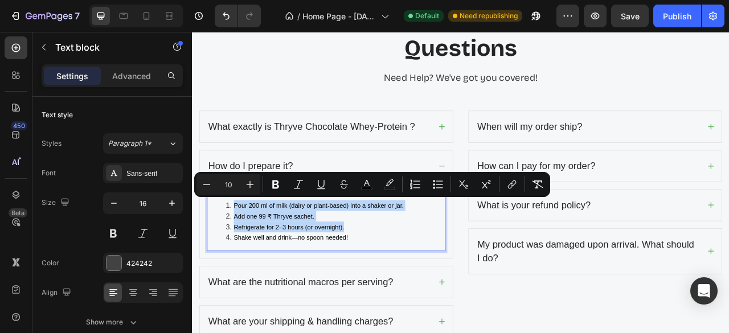
click at [249, 252] on span "Pour 200 ml of milk (dairy or plant-based) into a shaker or jar." at bounding box center [353, 252] width 217 height 9
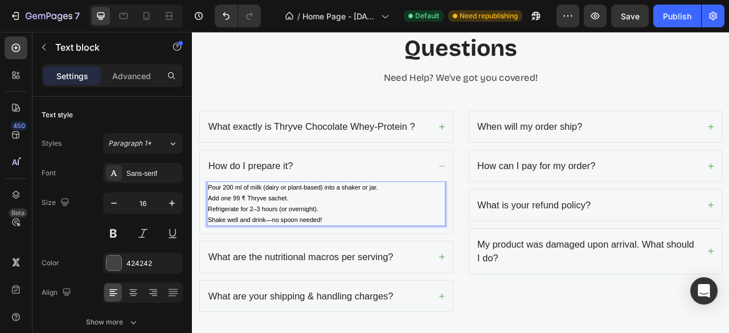
click at [297, 246] on span "Add one 99 ₹ Thryve sachet." at bounding box center [263, 243] width 103 height 9
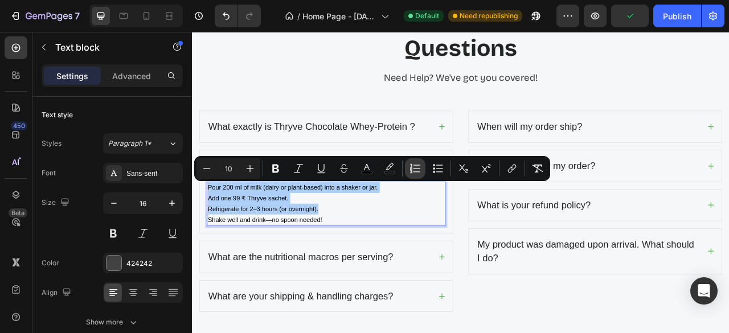
click at [417, 173] on icon "Editor contextual toolbar" at bounding box center [415, 168] width 11 height 11
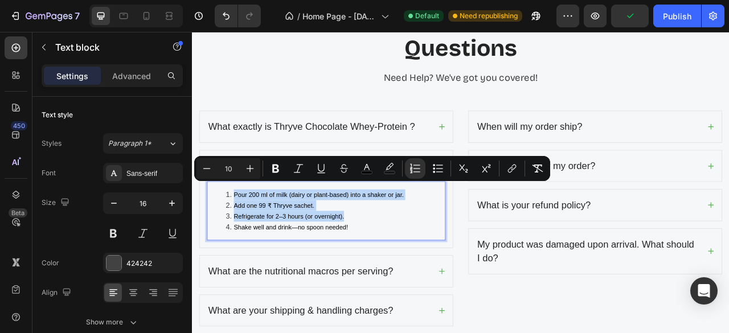
click at [463, 274] on li "Shake well and drink—no spoon needed!" at bounding box center [374, 281] width 279 height 14
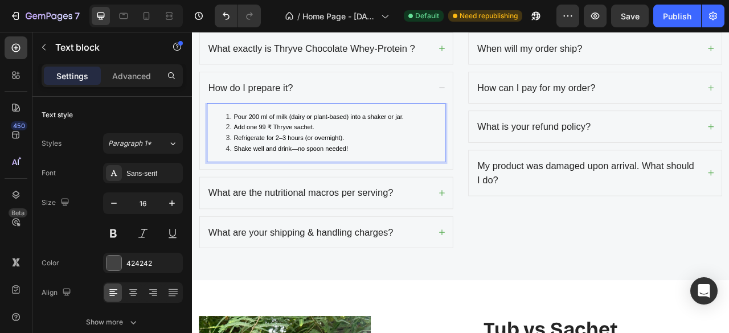
scroll to position [3460, 0]
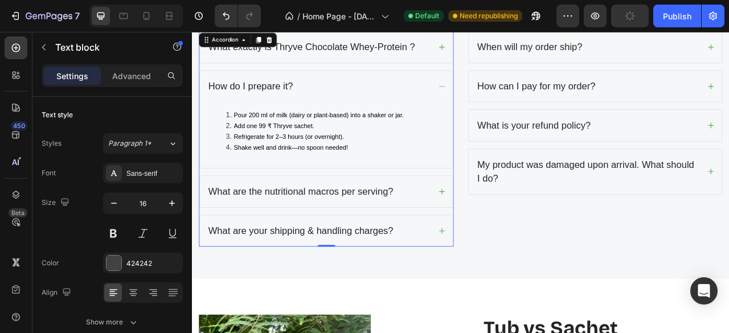
click at [289, 281] on p "What are your shipping & handling charges?" at bounding box center [330, 285] width 235 height 18
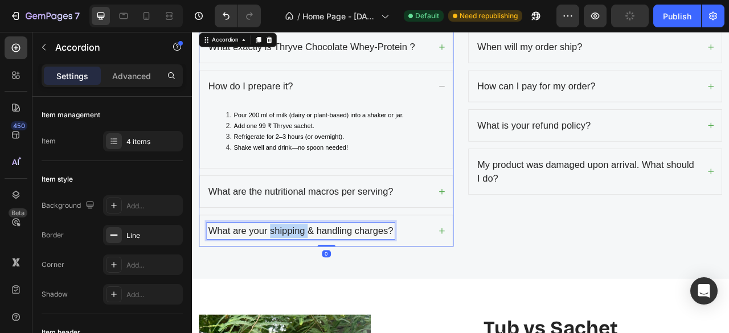
click at [289, 281] on p "What are your shipping & handling charges?" at bounding box center [330, 285] width 235 height 18
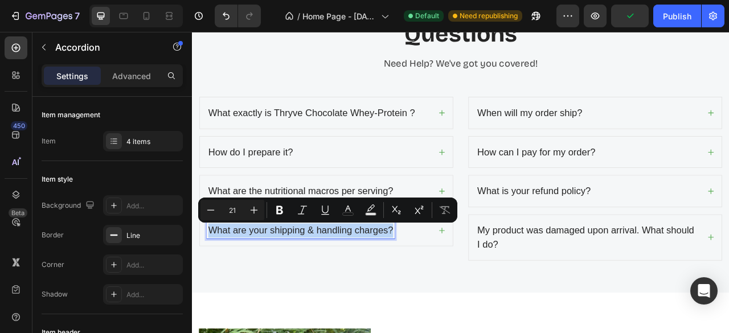
scroll to position [3375, 0]
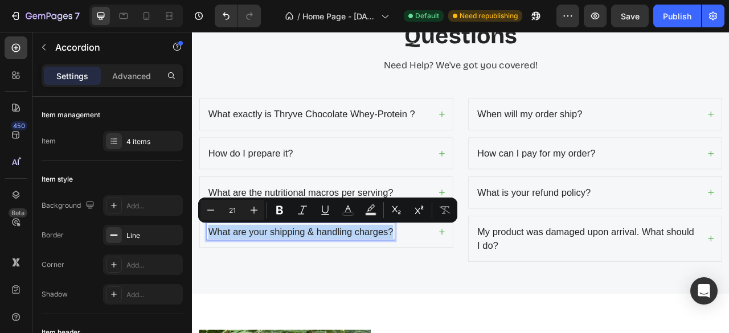
click at [289, 281] on p "What are your shipping & handling charges?" at bounding box center [330, 287] width 235 height 18
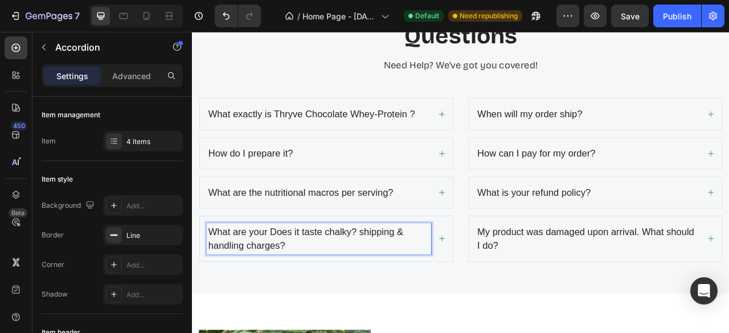
click at [292, 281] on p "What are your Does it taste chalky? shipping & handling charges?" at bounding box center [354, 296] width 282 height 36
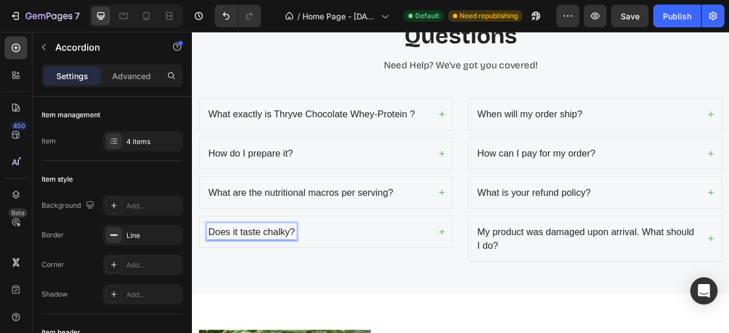
click at [498, 280] on div "Does it taste chalky?" at bounding box center [363, 287] width 322 height 40
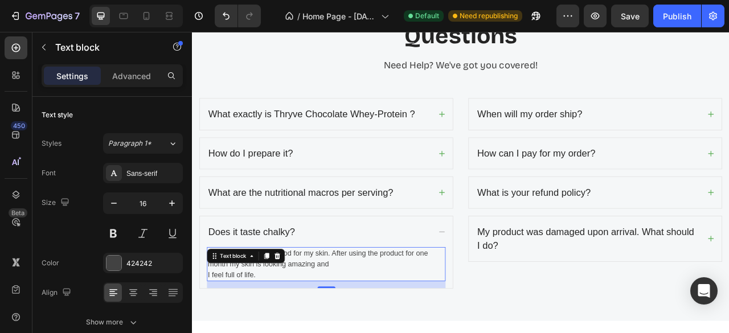
click at [327, 326] on p "This product is really good for my skin. After using the product for one month …" at bounding box center [362, 327] width 301 height 41
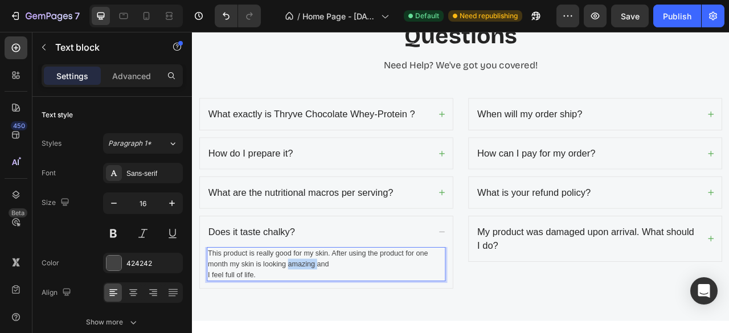
click at [327, 326] on p "This product is really good for my skin. After using the product for one month …" at bounding box center [362, 327] width 301 height 41
click at [297, 333] on p "This product is really good for my skin. After using the product for one month …" at bounding box center [362, 327] width 301 height 41
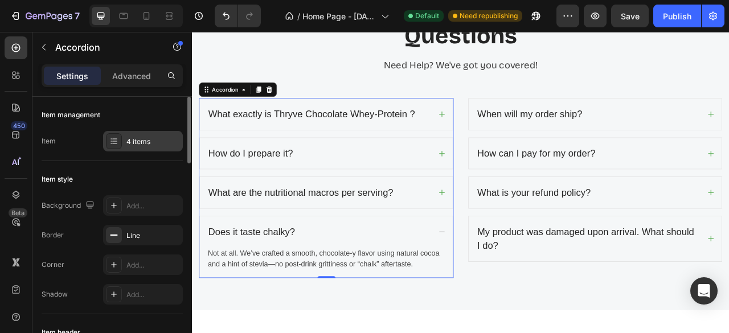
click at [113, 140] on icon at bounding box center [113, 141] width 9 height 9
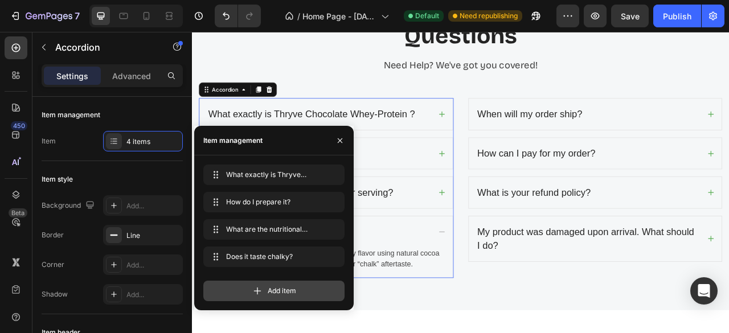
click at [249, 289] on div "Add item" at bounding box center [273, 291] width 141 height 21
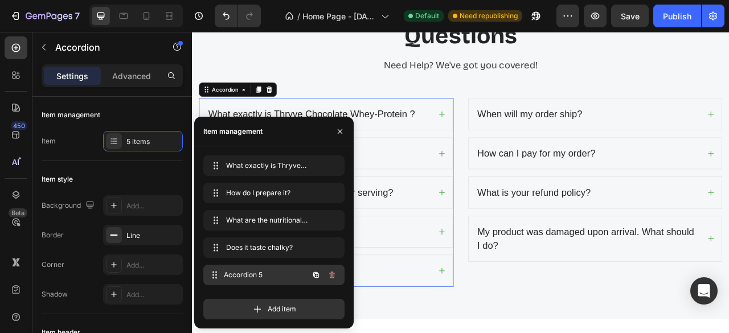
click at [263, 278] on span "Accordion 5" at bounding box center [266, 275] width 84 height 10
click at [339, 130] on icon "button" at bounding box center [340, 131] width 5 height 5
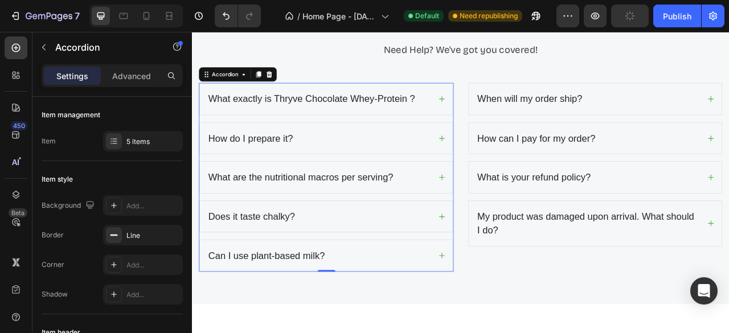
scroll to position [3406, 0]
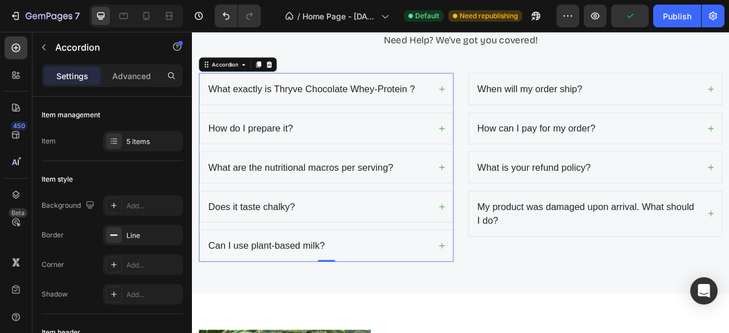
click at [505, 301] on icon at bounding box center [509, 304] width 9 height 9
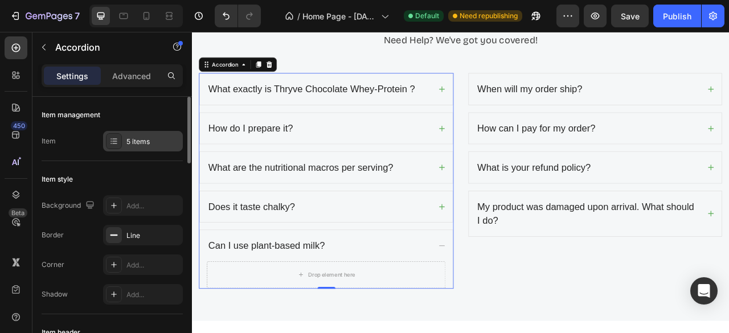
click at [114, 141] on icon at bounding box center [114, 141] width 5 height 1
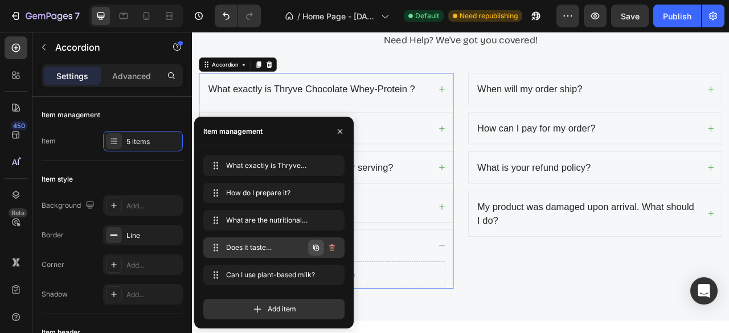
click at [320, 250] on icon "button" at bounding box center [316, 247] width 9 height 9
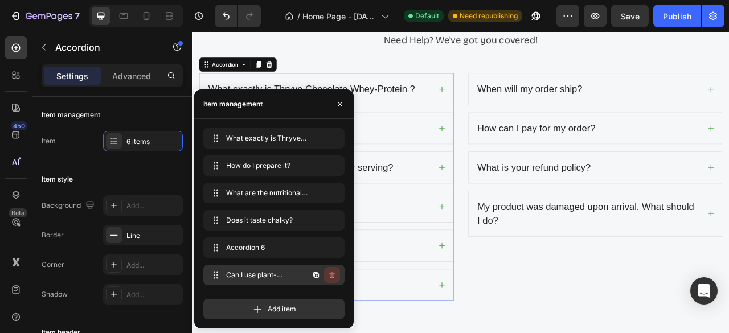
click at [333, 276] on icon "button" at bounding box center [332, 275] width 9 height 9
click at [331, 272] on div "Delete" at bounding box center [324, 275] width 21 height 10
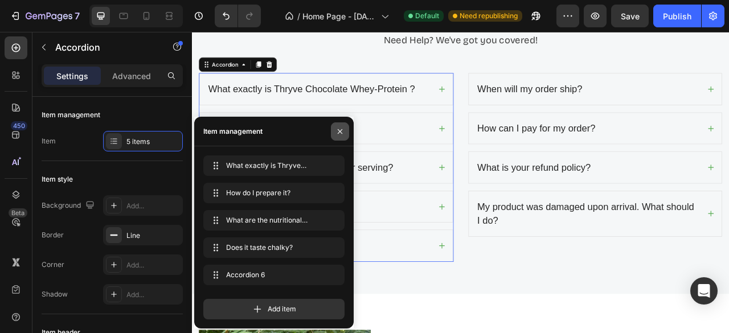
click at [340, 132] on icon "button" at bounding box center [340, 131] width 9 height 9
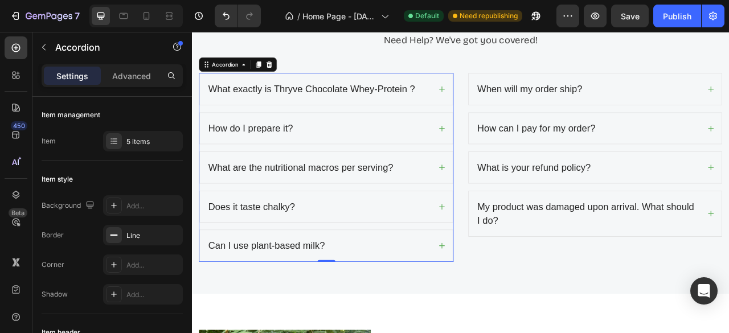
click at [505, 300] on icon at bounding box center [509, 304] width 9 height 9
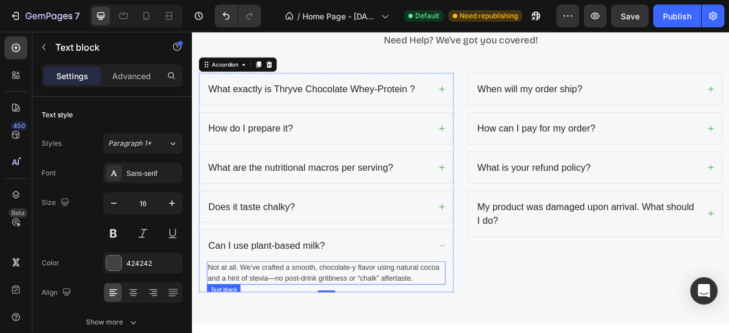
click at [391, 327] on p "Not at all. We’ve crafted a smooth, chocolate-y flavor using natural cocoa and …" at bounding box center [362, 338] width 301 height 27
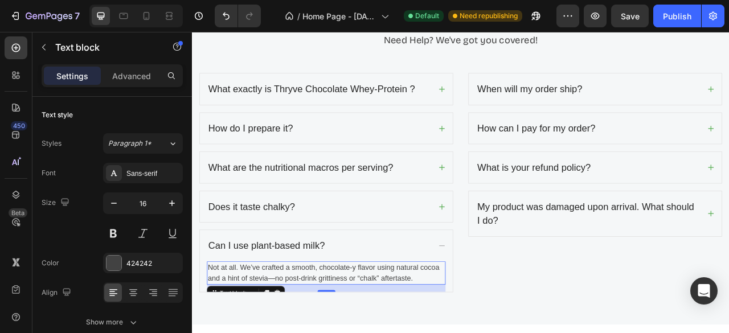
click at [391, 327] on p "Not at all. We’ve crafted a smooth, chocolate-y flavor using natural cocoa and …" at bounding box center [362, 338] width 301 height 27
click at [477, 333] on p "Not at all. We’ve crafted a smooth, chocolate-y flavor using natural cocoa and …" at bounding box center [362, 338] width 301 height 27
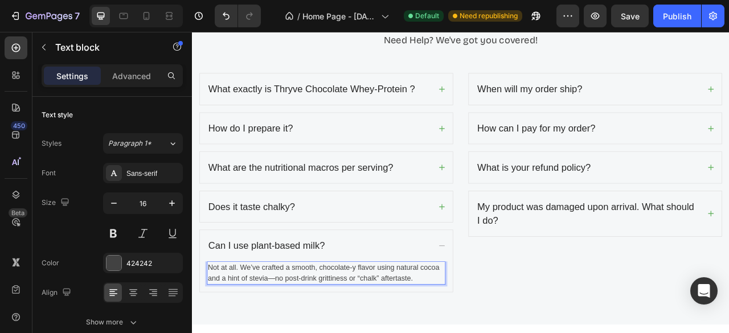
click at [471, 333] on p "Not at all. We’ve crafted a smooth, chocolate-y flavor using natural cocoa and …" at bounding box center [362, 338] width 301 height 27
click at [481, 333] on p "Not at all. We’ve crafted a smooth, chocolate-y flavor using natural cocoa and …" at bounding box center [362, 338] width 301 height 27
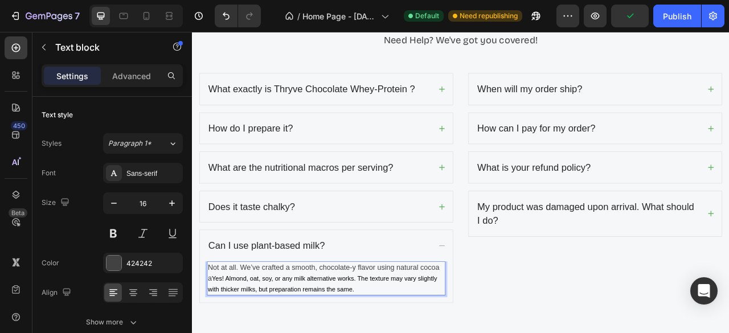
drag, startPoint x: 271, startPoint y: 324, endPoint x: 302, endPoint y: 324, distance: 30.8
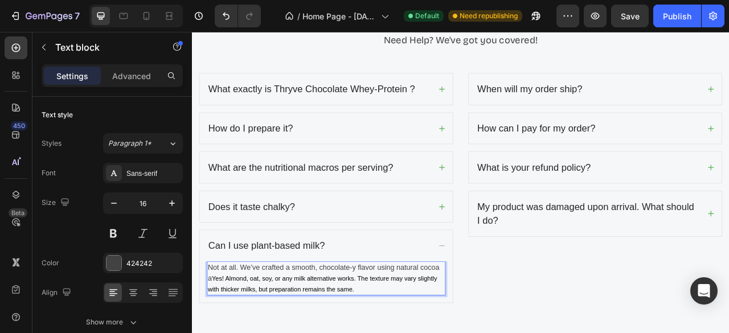
drag, startPoint x: 317, startPoint y: 341, endPoint x: 343, endPoint y: 342, distance: 26.2
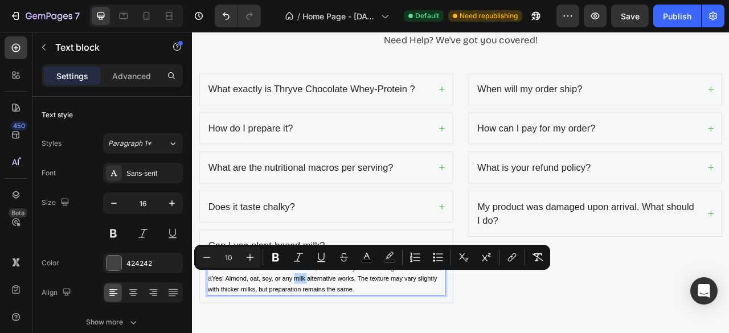
type input "16"
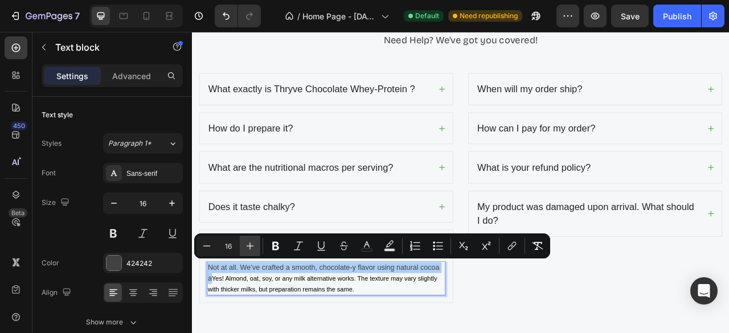
click at [250, 248] on icon "Editor contextual toolbar" at bounding box center [250, 246] width 7 height 7
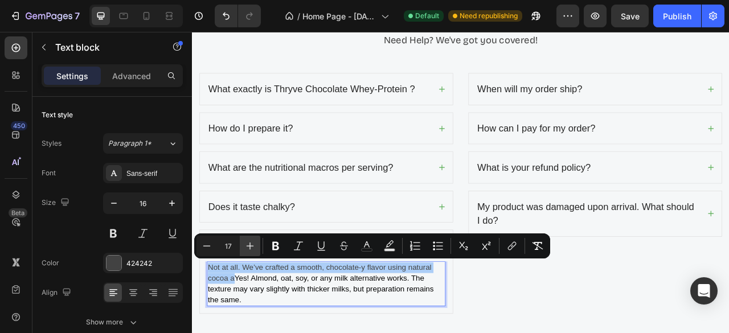
click at [250, 248] on icon "Editor contextual toolbar" at bounding box center [250, 246] width 7 height 7
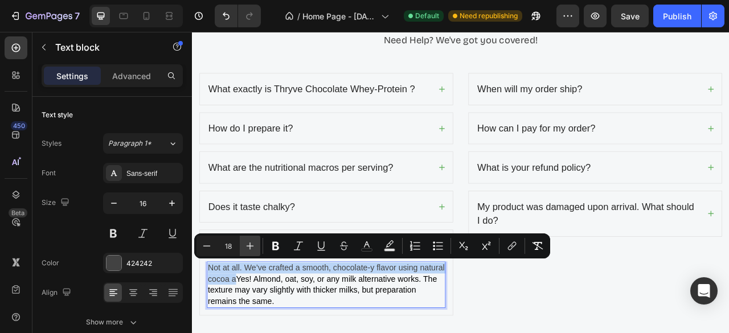
type input "17"
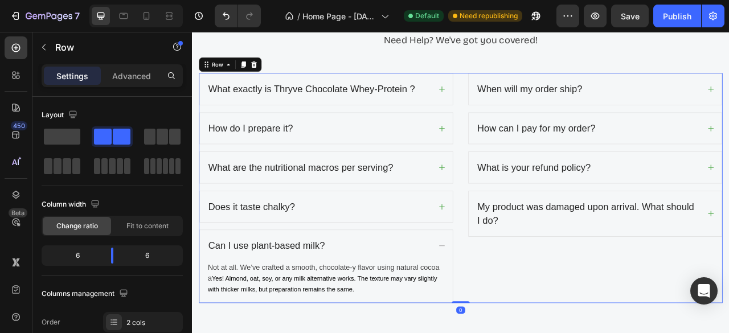
click at [581, 333] on div "When will my order ship? How can I pay for my order? What is your refund policy…" at bounding box center [705, 230] width 324 height 293
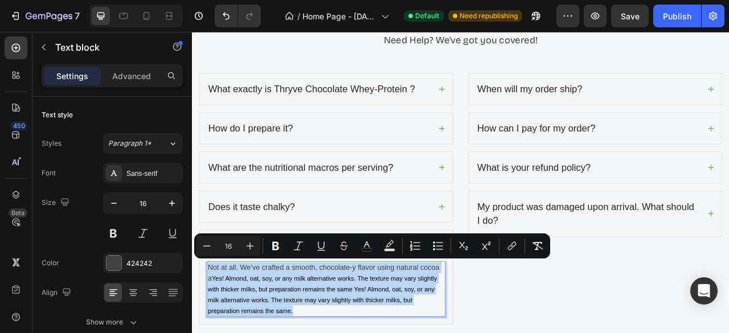
type input "10"
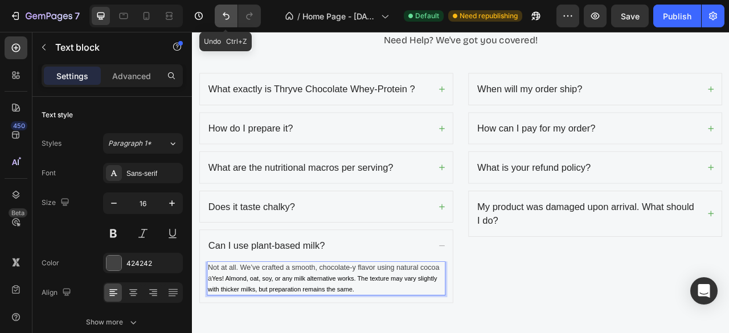
click at [228, 14] on icon "Undo/Redo" at bounding box center [226, 15] width 11 height 11
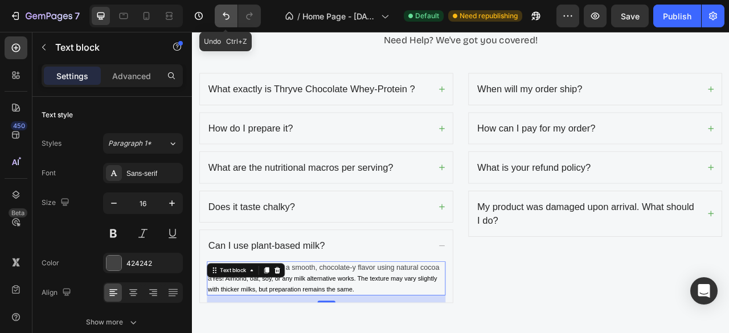
click at [228, 14] on icon "Undo/Redo" at bounding box center [226, 15] width 11 height 11
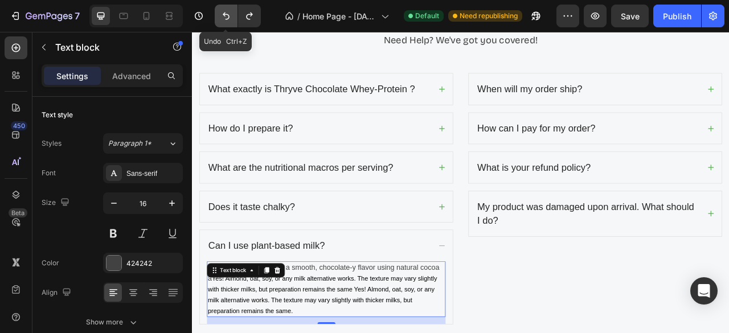
click at [228, 14] on icon "Undo/Redo" at bounding box center [226, 15] width 11 height 11
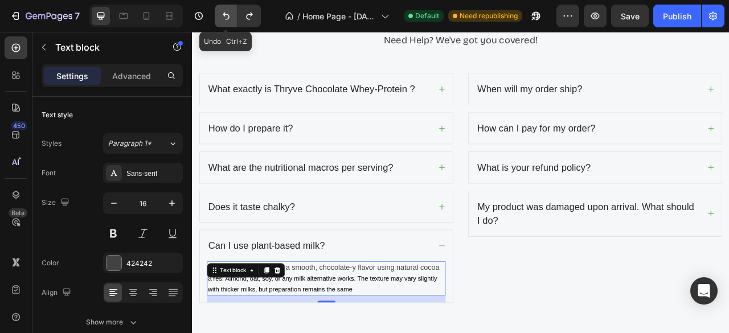
click at [228, 14] on icon "Undo/Redo" at bounding box center [226, 15] width 11 height 11
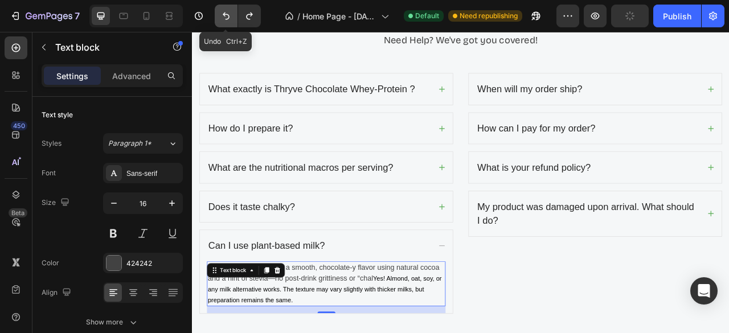
click at [228, 14] on icon "Undo/Redo" at bounding box center [226, 15] width 11 height 11
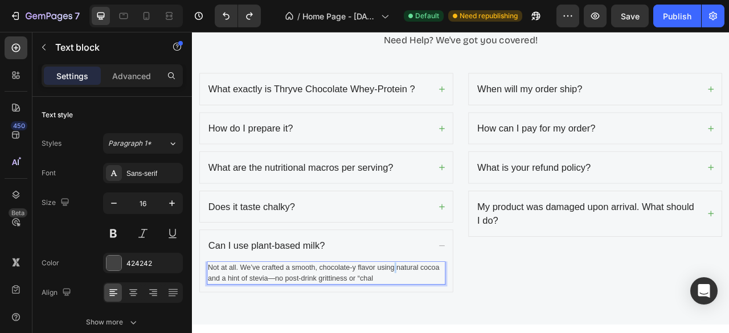
click at [447, 333] on p "Not at all. We’ve crafted a smooth, chocolate-y flavor using natural cocoa and …" at bounding box center [362, 338] width 301 height 27
click at [385, 333] on p "Not at all. We’ve crafted a smooth, chocolate-y flavor using natural cocoa and …" at bounding box center [362, 338] width 301 height 27
click at [413, 333] on p "Not at all. We’ve crafted a smooth, chocolate-y flavor using natural cocoa and …" at bounding box center [362, 338] width 301 height 27
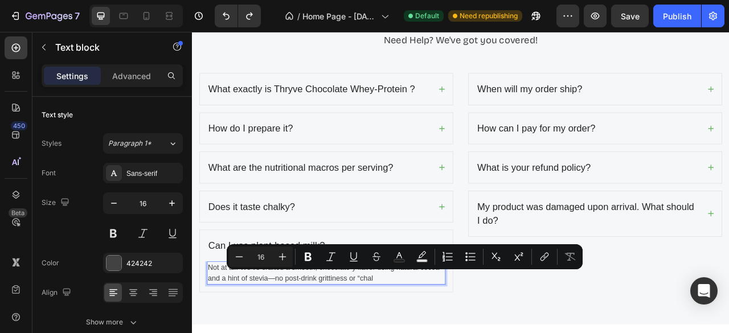
click at [442, 333] on p "Not at all. We’ve crafted a smooth, chocolate-y flavor using natural cocoa and …" at bounding box center [362, 338] width 301 height 27
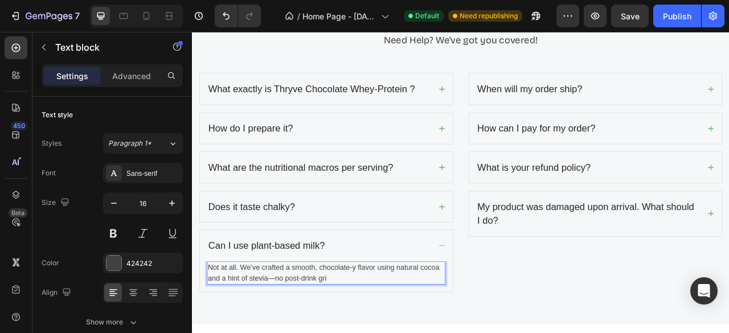
click at [318, 333] on p "Not at all. We’ve crafted a smooth, chocolate-y flavor using natural cocoa and …" at bounding box center [362, 338] width 301 height 27
click at [365, 333] on p "Not at all. We’ve crafted a smooth, chocolate-y flavor using natural cocoa and …" at bounding box center [362, 338] width 301 height 27
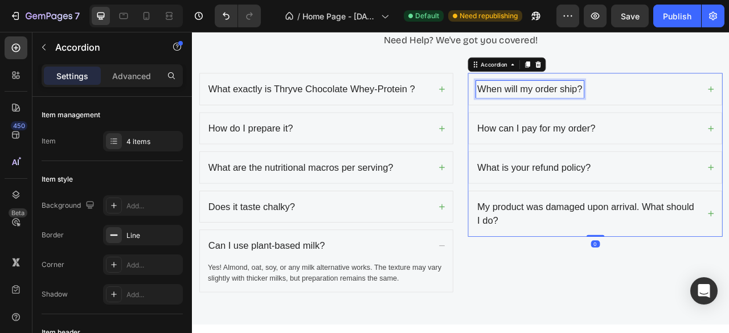
click at [614, 109] on div "When will my order ship?" at bounding box center [621, 105] width 137 height 22
click at [614, 109] on p "When will my order ship?" at bounding box center [622, 105] width 134 height 18
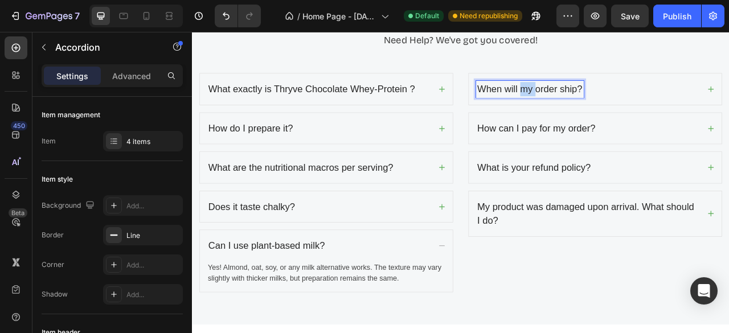
click at [614, 109] on p "When will my order ship?" at bounding box center [622, 105] width 134 height 18
click at [729, 105] on div "Is it gluten-free?" at bounding box center [705, 105] width 322 height 40
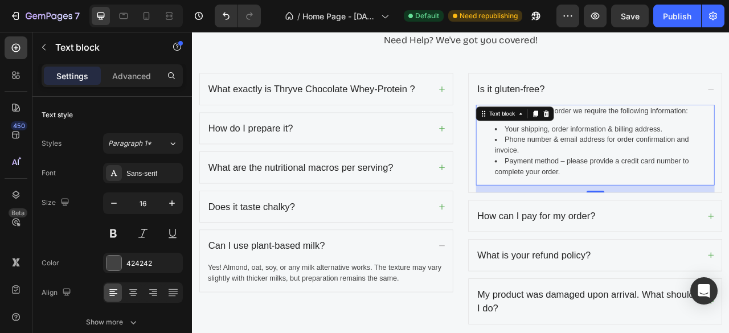
click at [638, 204] on li "Payment method – please provide a credit card number to complete your order." at bounding box center [716, 203] width 279 height 27
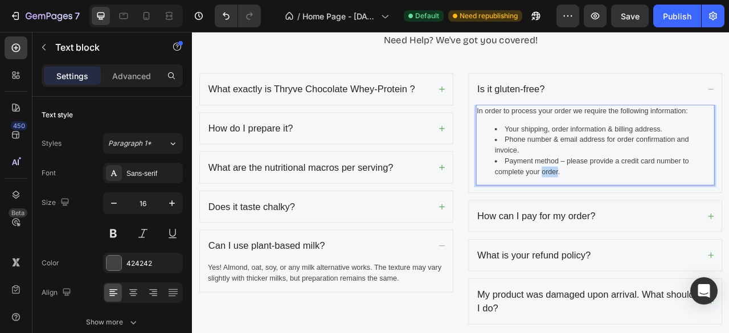
click at [638, 204] on li "Payment method – please provide a credit card number to complete your order." at bounding box center [716, 203] width 279 height 27
click at [689, 215] on li "Payment method – please provide a credit card number to complete your order." at bounding box center [716, 203] width 279 height 27
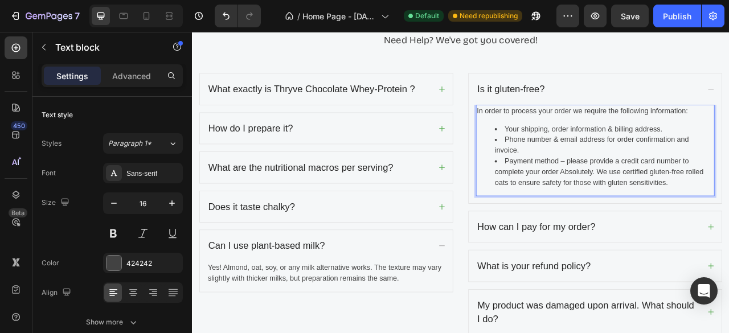
click at [689, 215] on li "Payment method – please provide a credit card number to complete your order Abs…" at bounding box center [716, 210] width 279 height 41
click at [653, 201] on li "Payment method – please provide a credit card number to complete your order Abs…" at bounding box center [716, 210] width 279 height 41
click at [620, 190] on li "Payment method – please provide a credit card number to complete your order Abs…" at bounding box center [716, 210] width 279 height 41
click at [613, 196] on li "Payment method – please provide a credit card number to complete your order Abs…" at bounding box center [716, 210] width 279 height 41
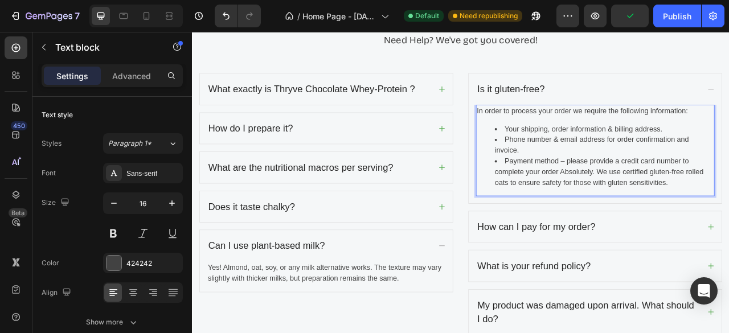
click at [613, 196] on li "Payment method – please provide a credit card number to complete your order Abs…" at bounding box center [716, 210] width 279 height 41
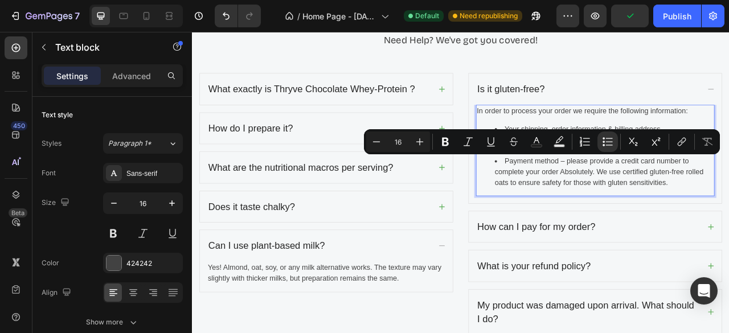
click at [687, 210] on li "Payment method – please provide a credit card number to complete your order Abs…" at bounding box center [716, 210] width 279 height 41
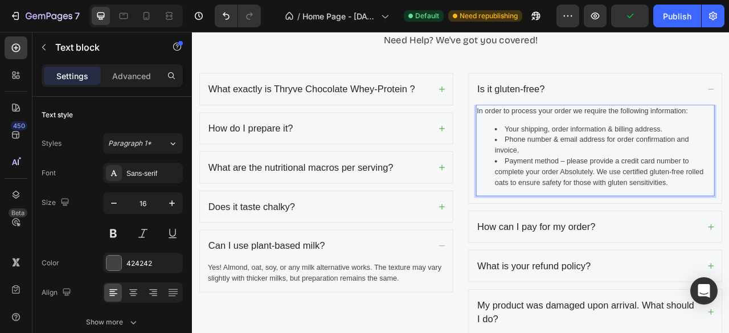
click at [687, 210] on li "Payment method – please provide a credit card number to complete your order Abs…" at bounding box center [716, 210] width 279 height 41
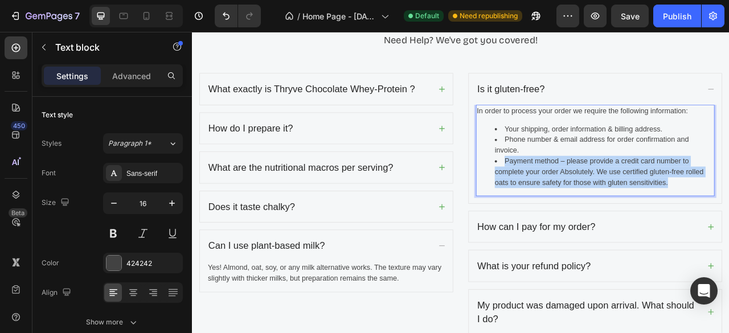
click at [687, 210] on li "Payment method – please provide a credit card number to complete your order Abs…" at bounding box center [716, 210] width 279 height 41
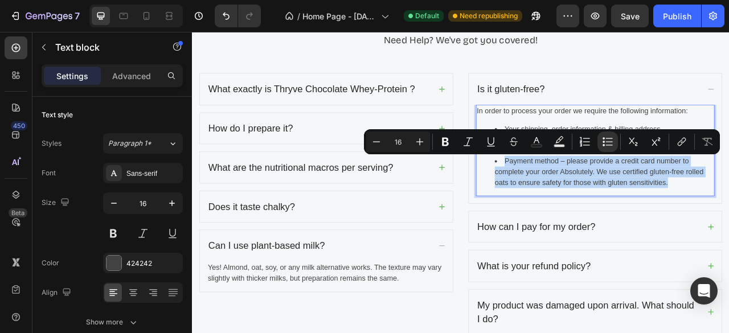
click at [687, 210] on li "Payment method – please provide a credit card number to complete your order Abs…" at bounding box center [716, 210] width 279 height 41
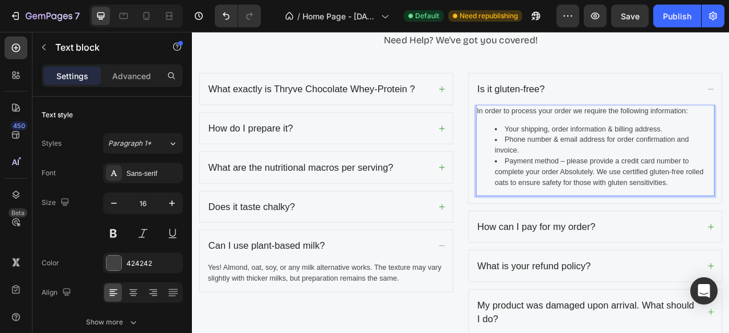
click at [687, 210] on li "Payment method – please provide a credit card number to complete your order Abs…" at bounding box center [716, 210] width 279 height 41
click at [657, 208] on li "Payment method – please provide a credit card number to complete your order Abs…" at bounding box center [716, 210] width 279 height 41
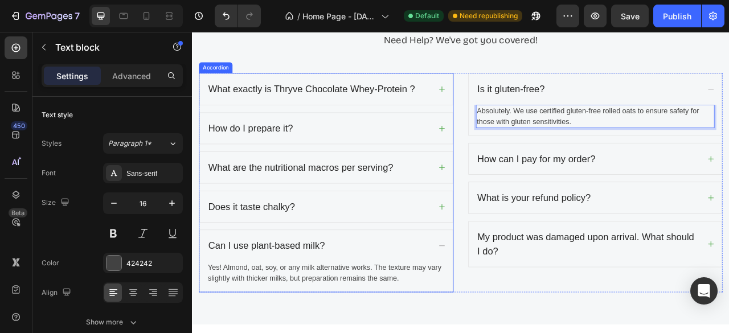
click at [505, 98] on div "What exactly is Thryve Chocolate Whey-Protein ?" at bounding box center [363, 105] width 322 height 40
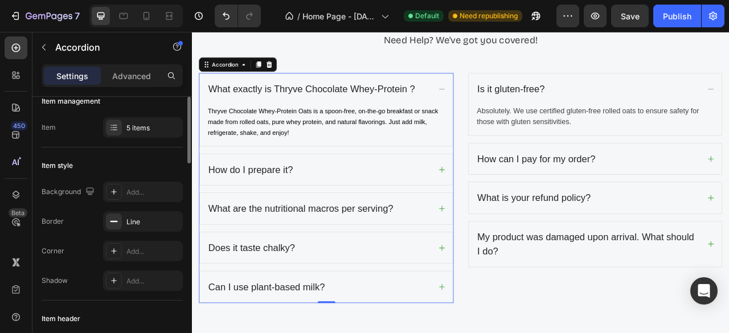
scroll to position [0, 0]
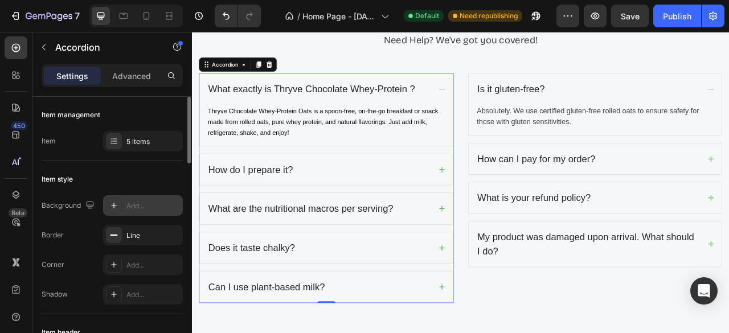
click at [116, 210] on div at bounding box center [114, 206] width 16 height 16
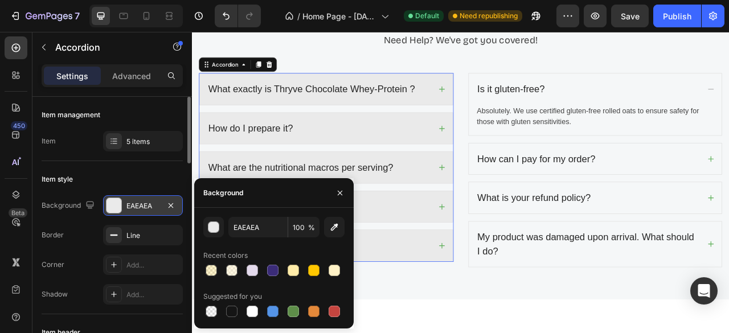
click at [93, 178] on div "Item style" at bounding box center [112, 179] width 141 height 18
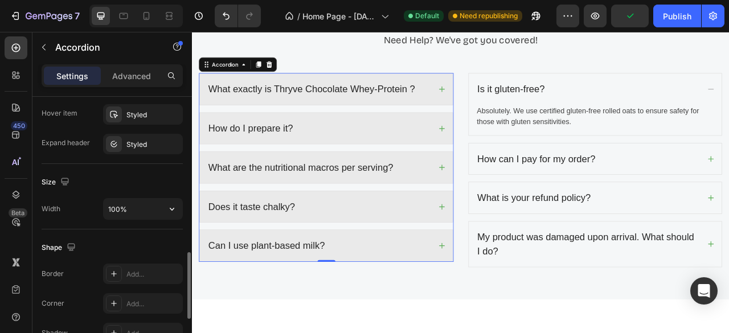
scroll to position [619, 0]
click at [107, 140] on div at bounding box center [114, 143] width 16 height 16
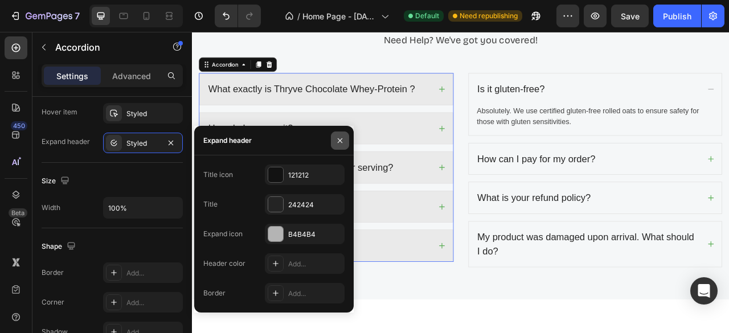
click at [341, 136] on icon "button" at bounding box center [340, 140] width 9 height 9
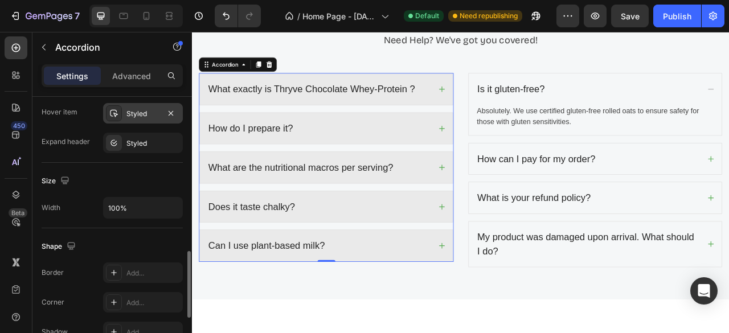
click at [115, 112] on icon at bounding box center [114, 113] width 8 height 7
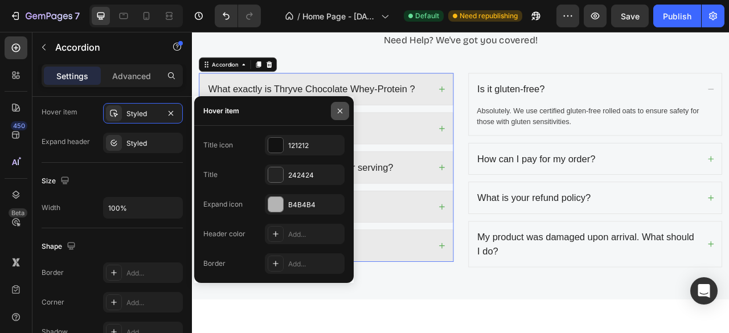
click at [343, 113] on icon "button" at bounding box center [340, 111] width 9 height 9
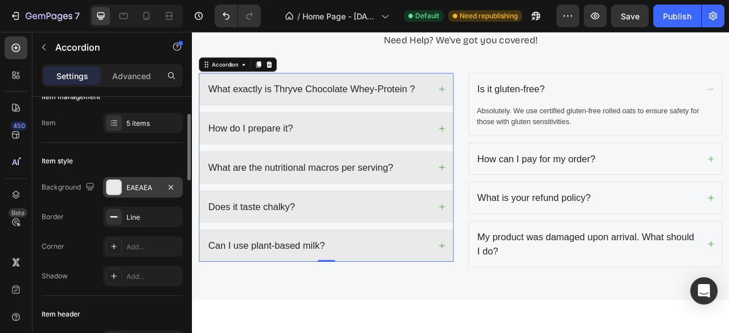
scroll to position [0, 0]
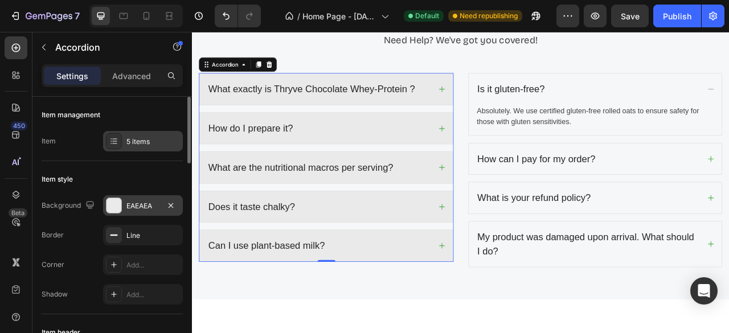
click at [116, 138] on icon at bounding box center [114, 138] width 5 height 1
click at [77, 143] on div "Item 5 items" at bounding box center [112, 141] width 141 height 21
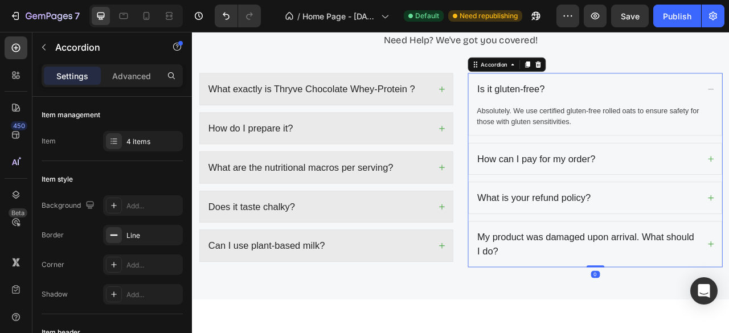
click at [623, 193] on p "How can I pay for my order?" at bounding box center [630, 194] width 150 height 18
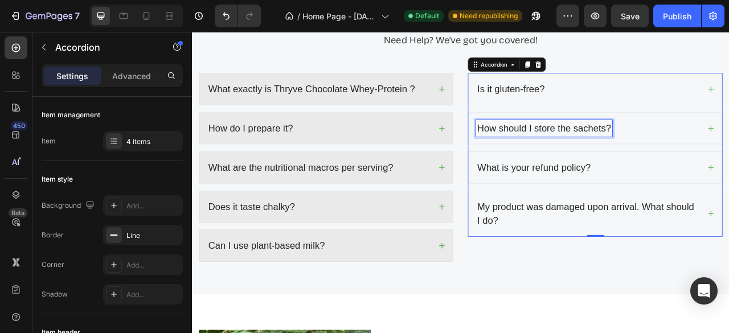
scroll to position [3368, 0]
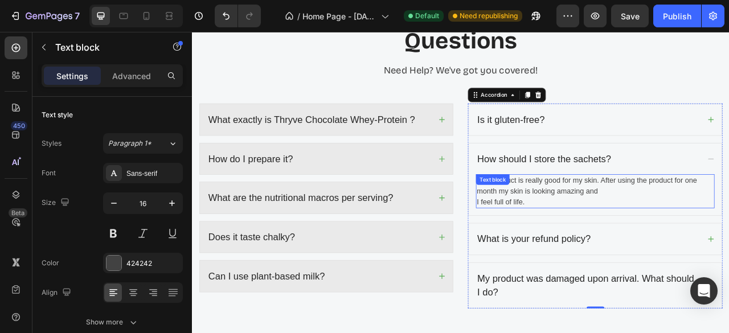
click at [660, 247] on p "This product is really good for my skin. After using the product for one month …" at bounding box center [704, 234] width 301 height 41
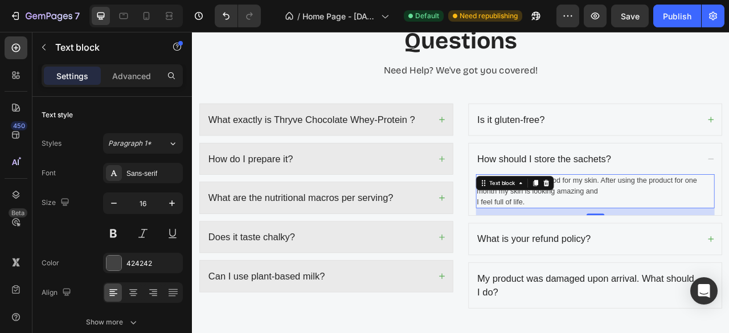
click at [660, 247] on p "This product is really good for my skin. After using the product for one month …" at bounding box center [704, 234] width 301 height 41
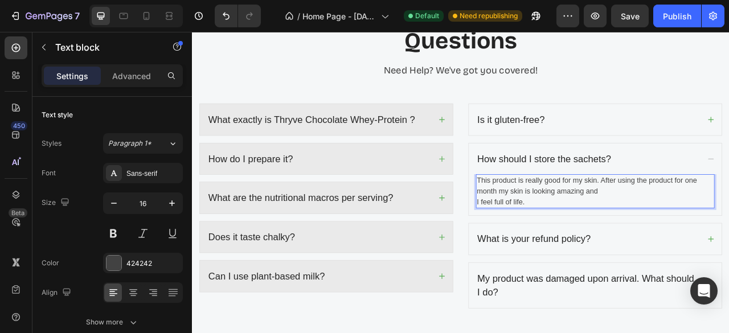
click at [660, 247] on p "This product is really good for my skin. After using the product for one month …" at bounding box center [704, 234] width 301 height 41
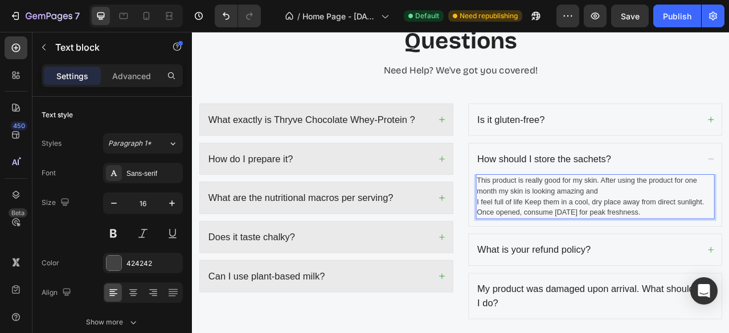
click at [620, 249] on p "This product is really good for my skin. After using the product for one month …" at bounding box center [704, 241] width 301 height 55
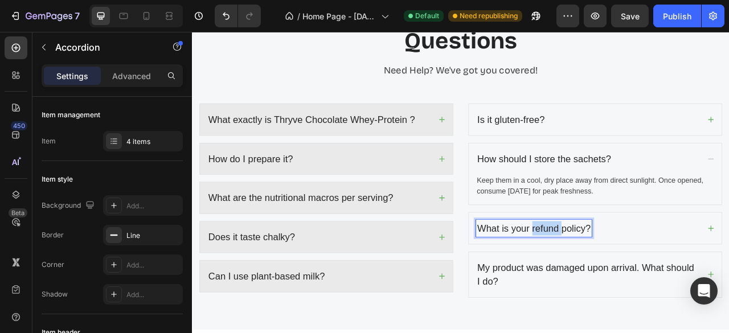
click at [621, 285] on p "What is your refund policy?" at bounding box center [627, 282] width 144 height 18
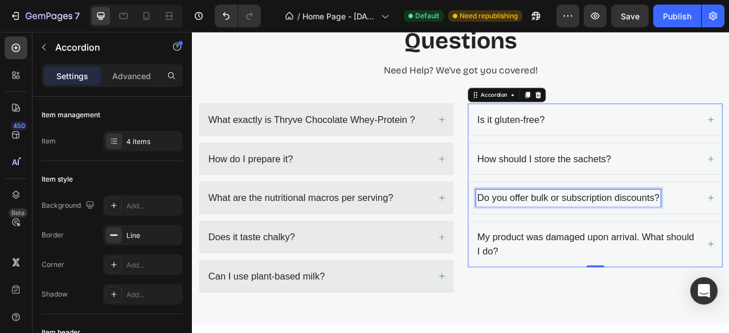
scroll to position [3329, 0]
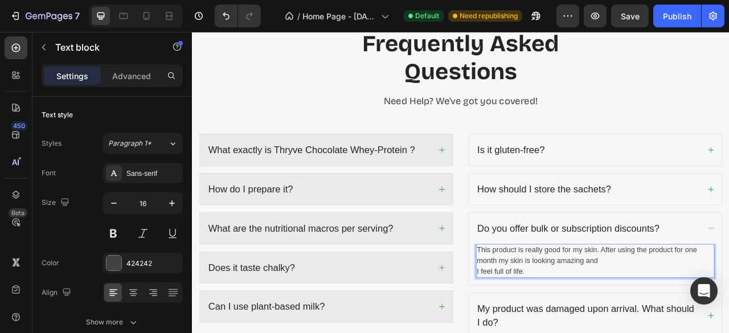
click at [615, 333] on div "This product is really good for my skin. After using the product for one month …" at bounding box center [705, 323] width 304 height 43
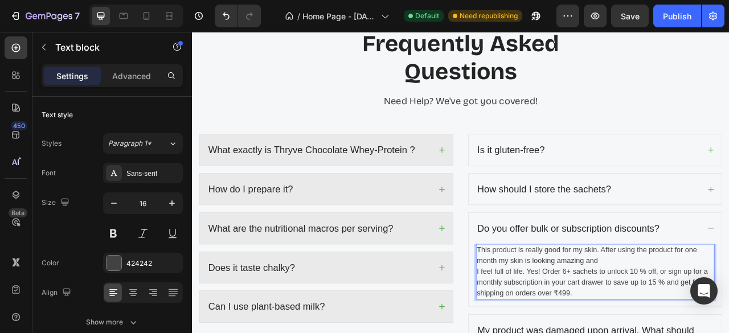
click at [614, 332] on p "This product is really good for my skin. After using the product for one month …" at bounding box center [704, 337] width 301 height 68
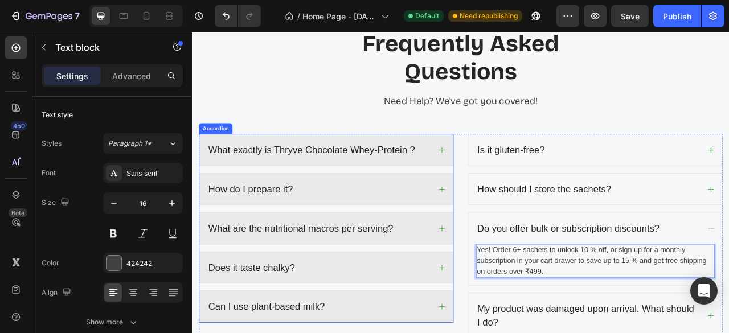
scroll to position [3408, 0]
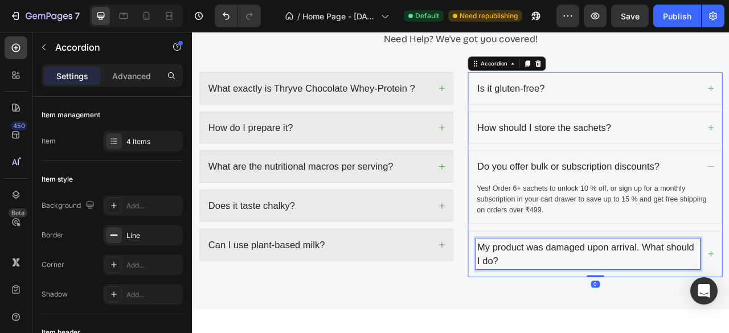
click at [582, 302] on p "My product was damaged upon arrival. What should I do?" at bounding box center [696, 315] width 282 height 36
click at [583, 307] on p "My product was damaged upon arrival. What should I do?" at bounding box center [696, 315] width 282 height 36
click at [583, 311] on p "My product was damaged upon arrival. What should I do?" at bounding box center [696, 315] width 282 height 36
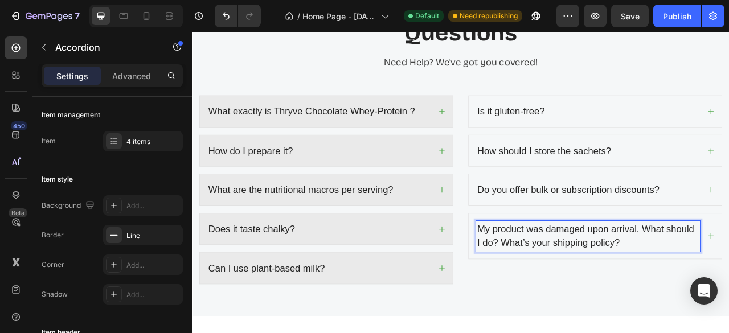
click at [580, 310] on p "My product was damaged upon arrival. What should I do? What’s your shipping pol…" at bounding box center [696, 292] width 282 height 36
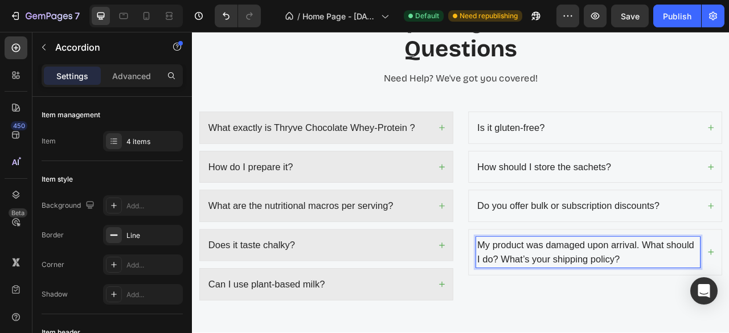
scroll to position [3355, 0]
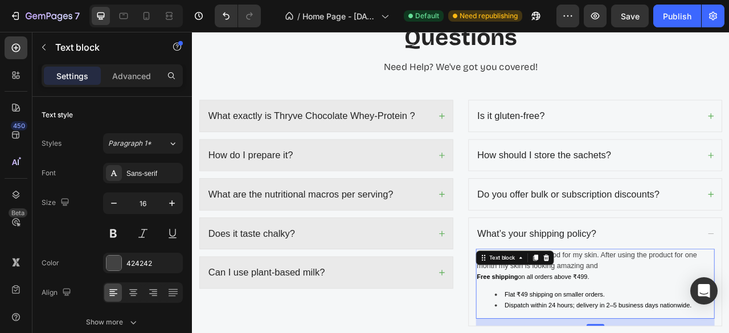
scroll to position [3372, 0]
click at [720, 329] on p "This product is really good for my skin. After using the product for one month …" at bounding box center [704, 329] width 301 height 41
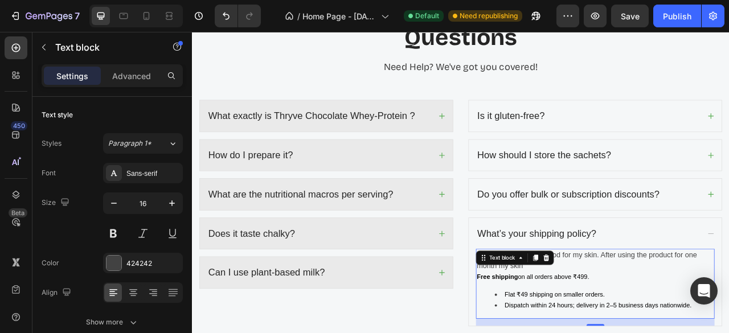
click at [703, 313] on p "This product is really good for my skin. After using the product for one month …" at bounding box center [704, 329] width 301 height 41
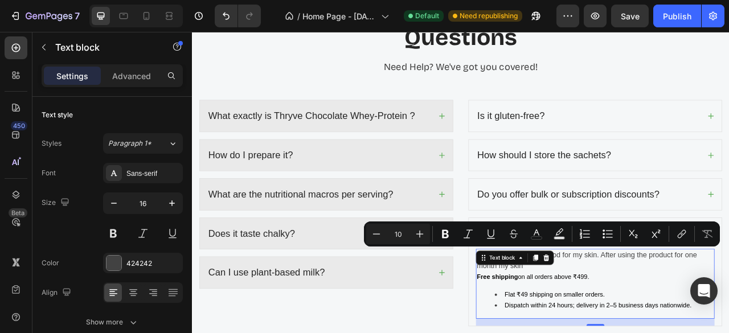
click at [637, 333] on p "This product is really good for my skin. After using the product for one month …" at bounding box center [704, 329] width 301 height 41
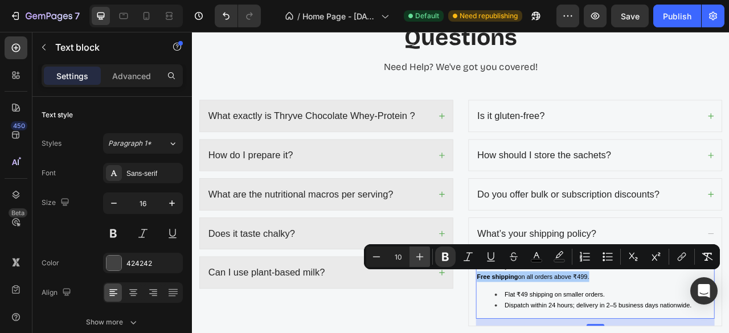
click at [421, 259] on icon "Editor contextual toolbar" at bounding box center [419, 256] width 11 height 11
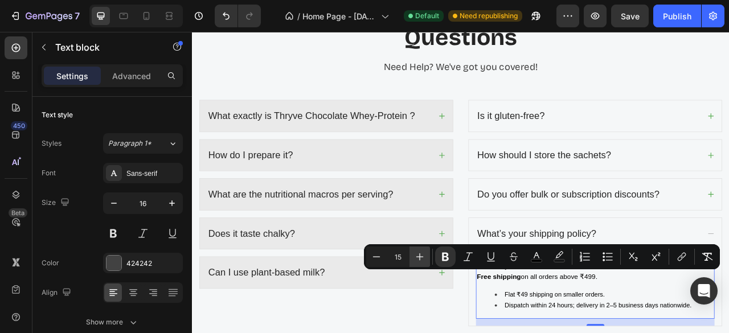
click at [421, 259] on icon "Editor contextual toolbar" at bounding box center [419, 256] width 11 height 11
type input "16"
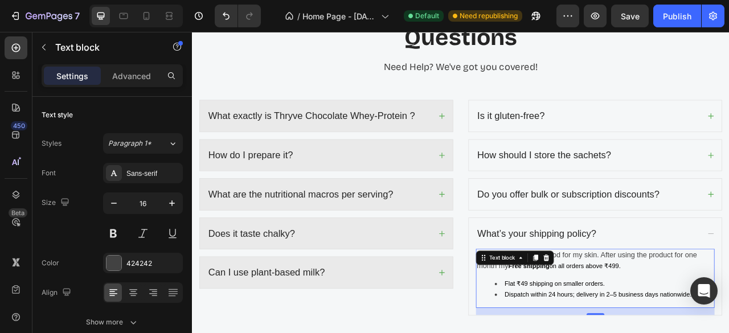
click at [682, 310] on p "This product is really good for my skin. After using the product for one month …" at bounding box center [704, 322] width 301 height 27
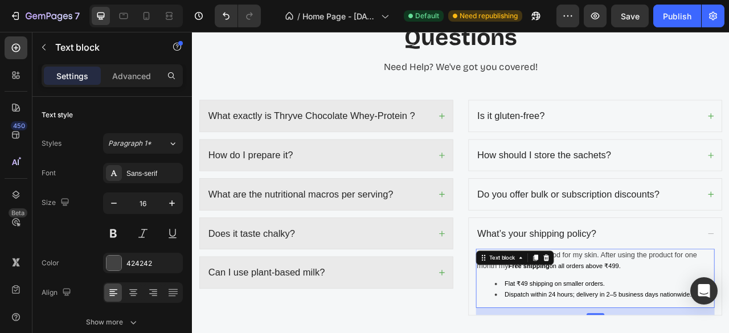
click at [682, 310] on p "This product is really good for my skin. After using the product for one month …" at bounding box center [704, 322] width 301 height 27
click at [723, 313] on p "This product is really good for my skin. After using the product for one month …" at bounding box center [704, 322] width 301 height 27
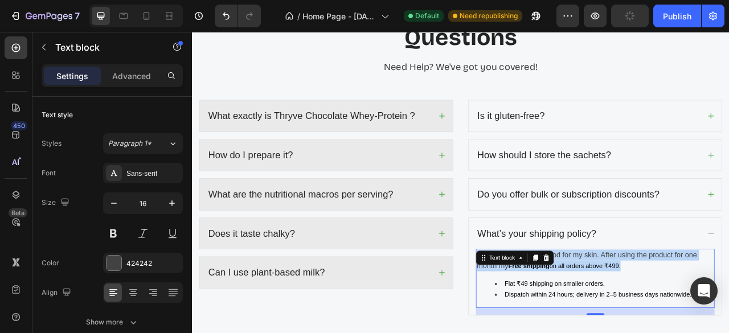
click at [723, 313] on p "This product is really good for my skin. After using the product for one month …" at bounding box center [704, 322] width 301 height 27
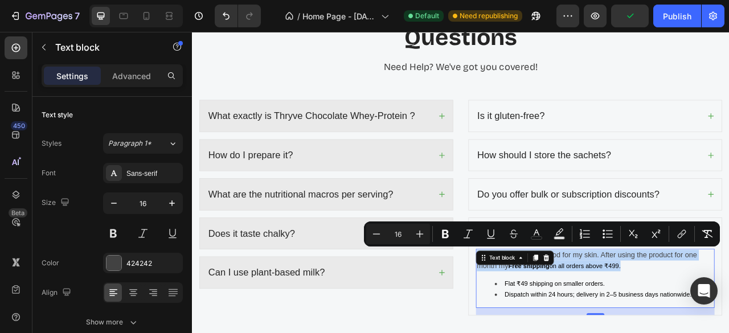
click at [695, 309] on p "This product is really good for my skin. After using the product for one month …" at bounding box center [704, 322] width 301 height 27
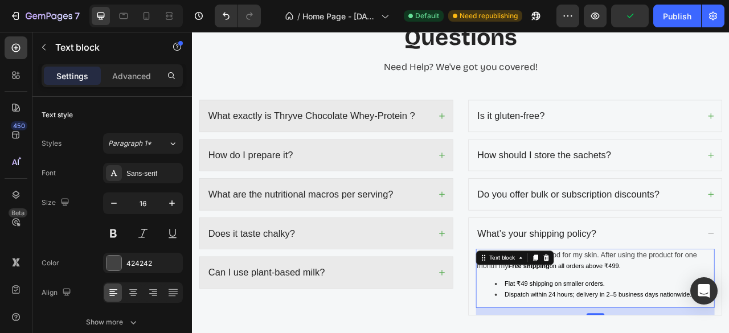
click at [695, 309] on p "This product is really good for my skin. After using the product for one month …" at bounding box center [704, 322] width 301 height 27
click at [686, 312] on p "This product is really good for my skin. After using the product for one month …" at bounding box center [704, 322] width 301 height 27
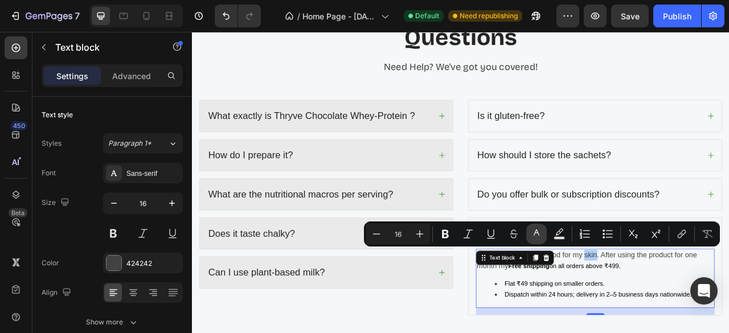
click at [540, 238] on icon "Editor contextual toolbar" at bounding box center [536, 234] width 11 height 11
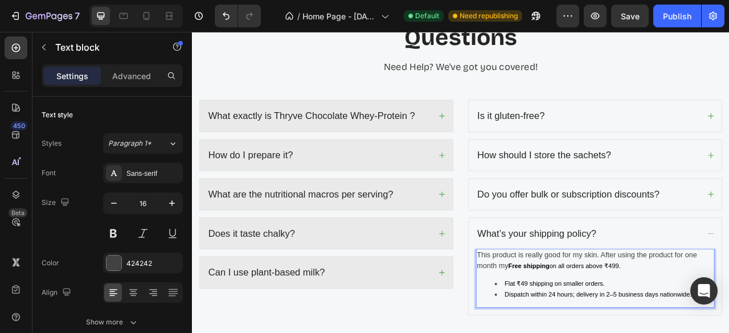
click at [678, 326] on span "Free shipping on all orders above ₹499." at bounding box center [665, 329] width 143 height 9
click at [594, 327] on strong "Free shipping" at bounding box center [620, 329] width 52 height 9
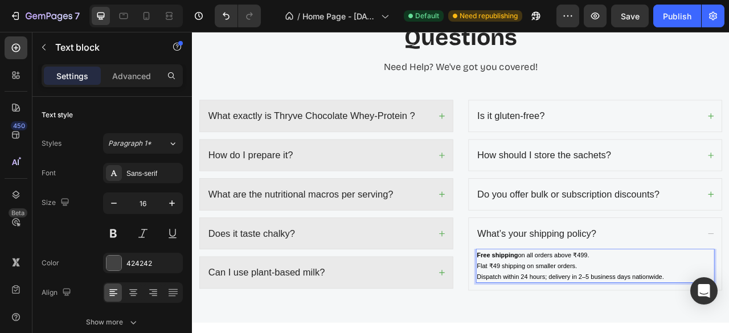
click at [593, 327] on span "Flat ₹49 shipping on smaller orders." at bounding box center [618, 329] width 128 height 9
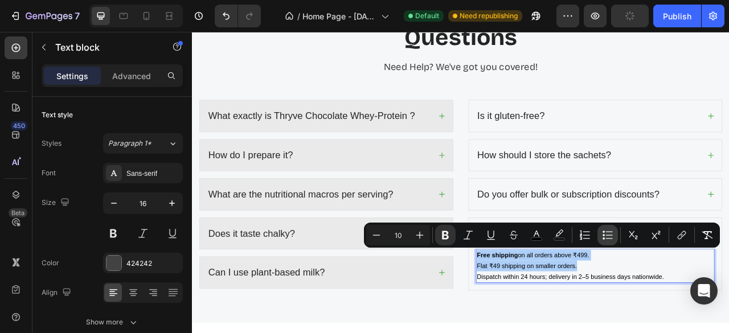
click at [601, 233] on button "Bulleted List" at bounding box center [608, 235] width 21 height 21
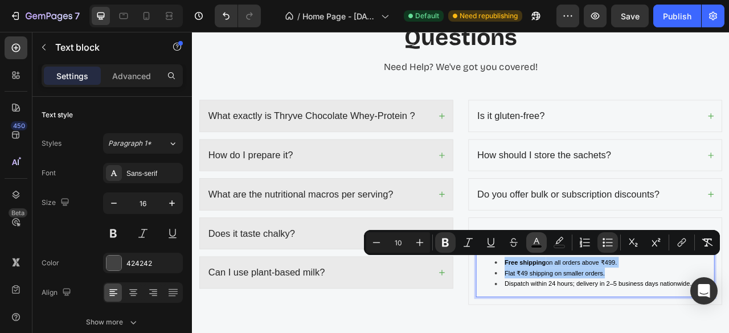
click at [533, 244] on icon "Editor contextual toolbar" at bounding box center [536, 242] width 11 height 11
type input "000000"
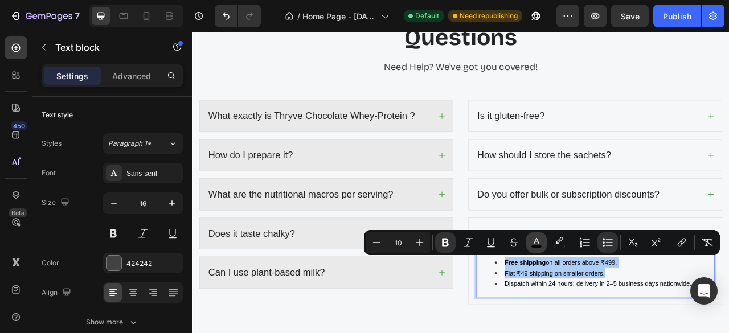
click at [540, 247] on rect "Editor contextual toolbar" at bounding box center [537, 247] width 11 height 3
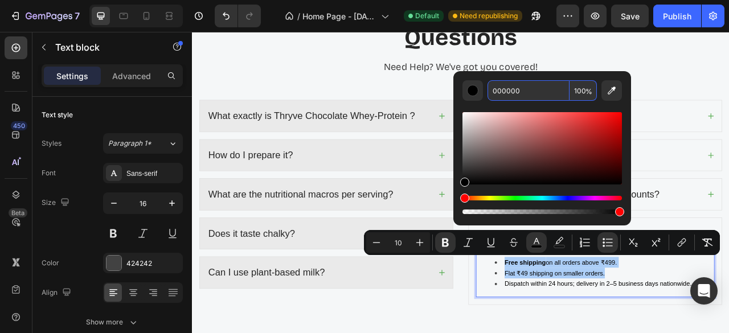
click at [527, 95] on input "000000" at bounding box center [529, 90] width 82 height 21
paste input "424242"
type input "424242"
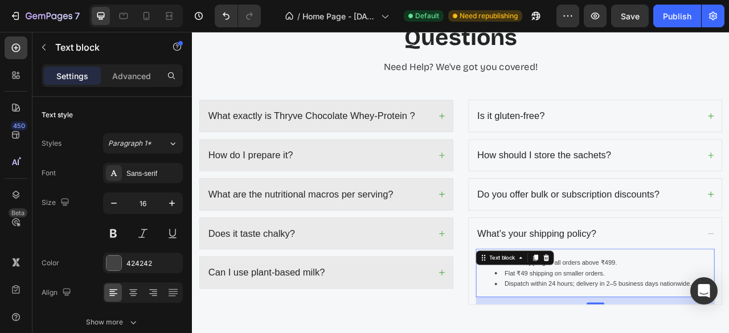
click at [646, 323] on div "Free shipping on all orders above ₹499. Flat ₹49 shipping on smaller orders. Di…" at bounding box center [705, 339] width 304 height 62
click at [646, 323] on div "Text block" at bounding box center [602, 320] width 99 height 18
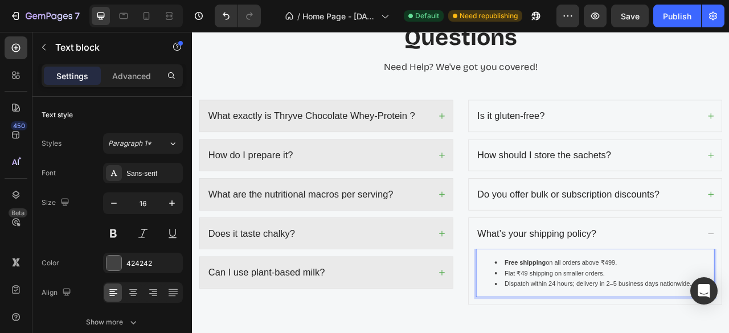
click at [690, 333] on span "Flat ₹49 shipping on smaller orders." at bounding box center [654, 338] width 128 height 9
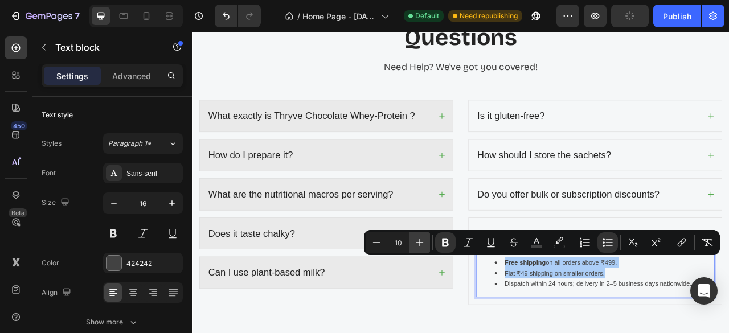
click at [421, 239] on icon "Editor contextual toolbar" at bounding box center [419, 242] width 11 height 11
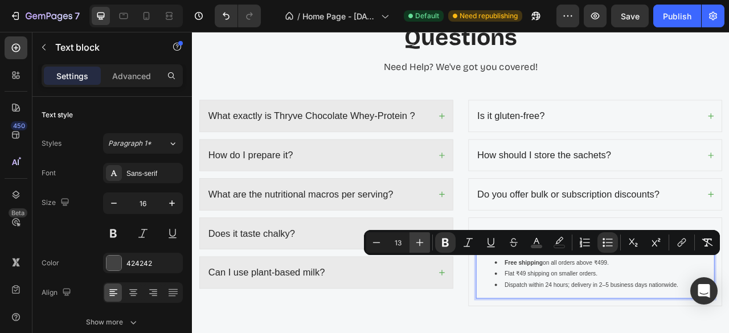
click at [421, 239] on icon "Editor contextual toolbar" at bounding box center [419, 242] width 11 height 11
type input "16"
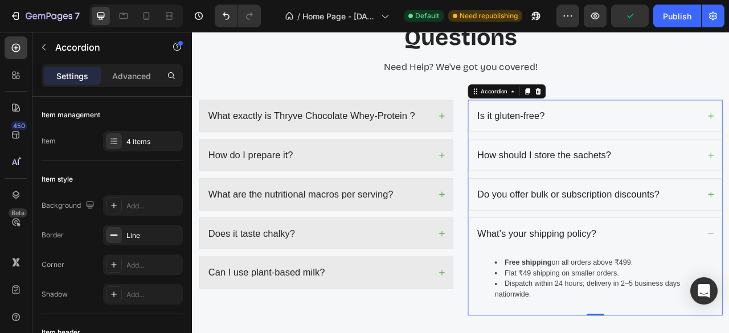
click at [729, 240] on div "Do you offer bulk or subscription discounts?" at bounding box center [695, 239] width 285 height 22
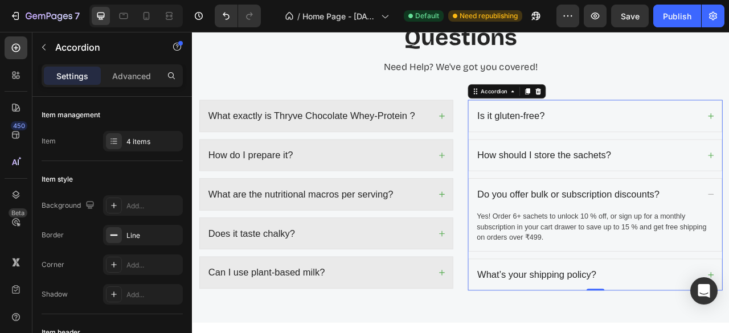
click at [729, 194] on div "How should I store the sachets?" at bounding box center [695, 189] width 285 height 22
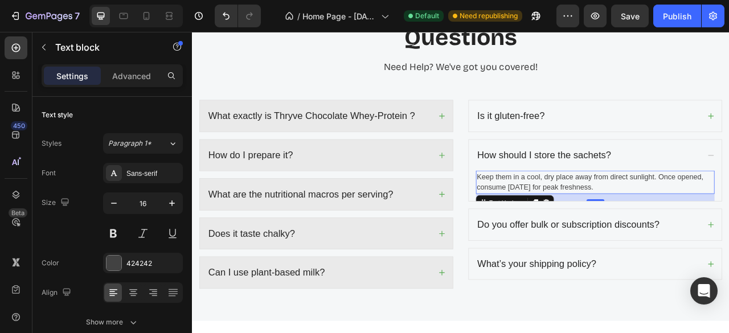
click at [724, 230] on p "Keep them in a cool, dry place away from direct sunlight. Once opened, consume …" at bounding box center [704, 223] width 301 height 27
click at [692, 231] on p "Keep them in a cool, dry place away from direct sunlight. Once opened, consume …" at bounding box center [704, 223] width 301 height 27
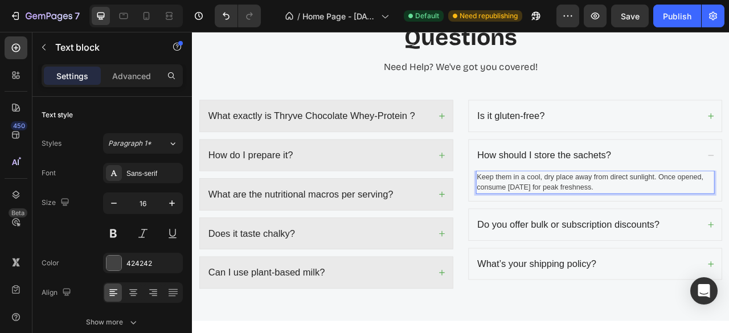
click at [692, 231] on p "Keep them in a cool, dry place away from direct sunlight. Once opened, consume …" at bounding box center [704, 223] width 301 height 27
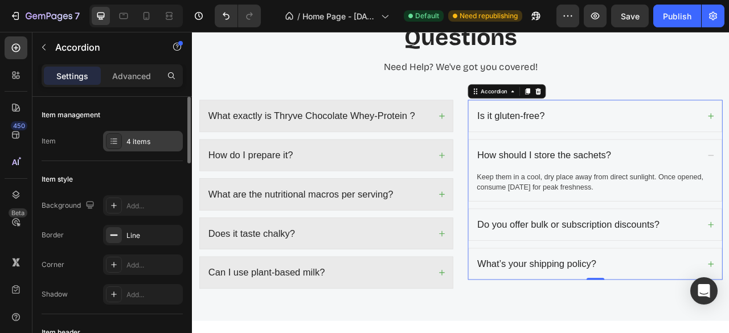
click at [116, 141] on icon at bounding box center [114, 141] width 5 height 1
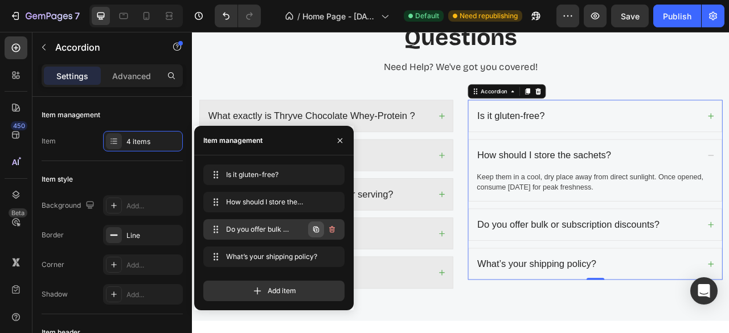
click at [317, 229] on icon "button" at bounding box center [316, 230] width 6 height 6
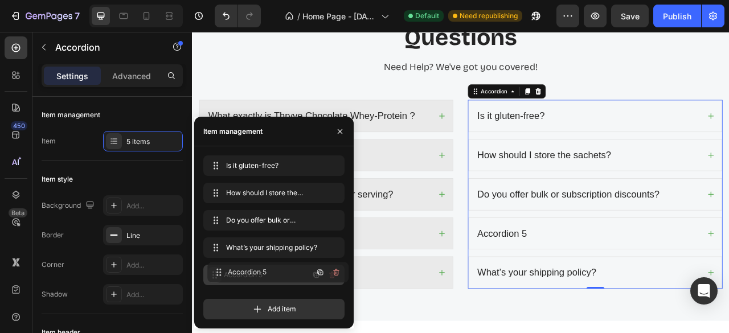
drag, startPoint x: 213, startPoint y: 243, endPoint x: 217, endPoint y: 269, distance: 26.0
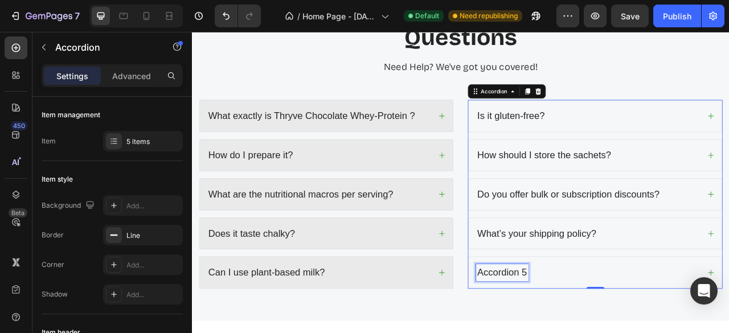
click at [586, 331] on p "Accordion 5" at bounding box center [586, 338] width 63 height 18
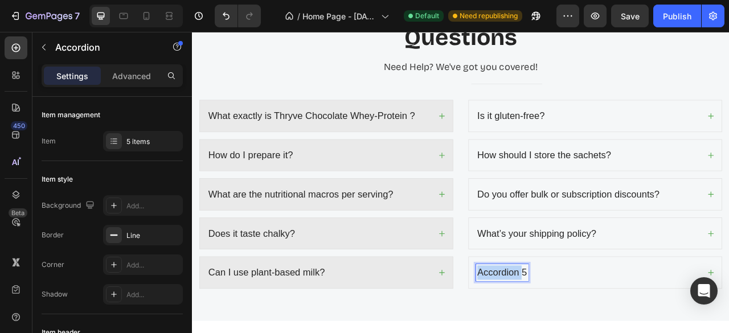
click at [586, 331] on p "Accordion 5" at bounding box center [586, 338] width 63 height 18
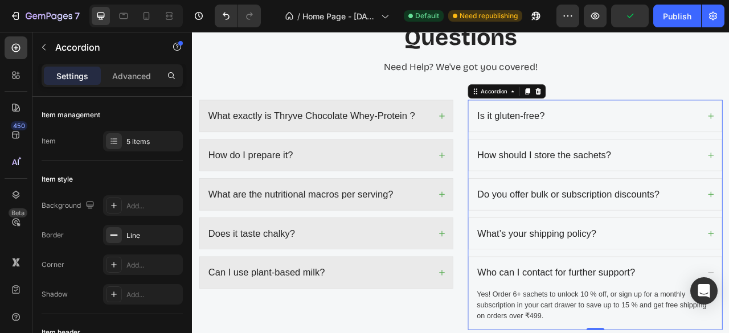
scroll to position [3394, 0]
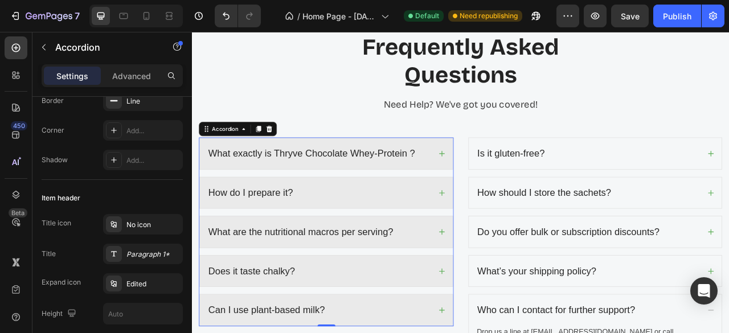
scroll to position [0, 0]
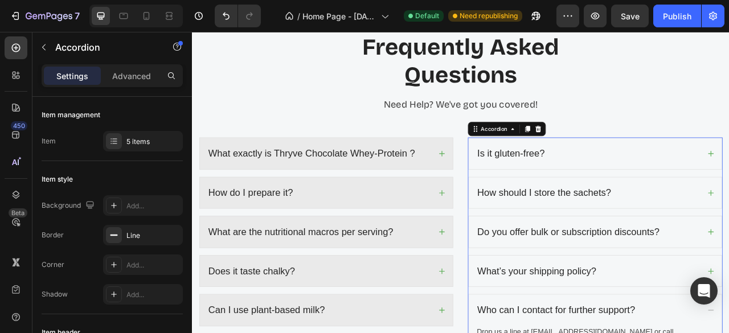
click at [688, 206] on div "Is it gluten-free? How should I store the sachets? Do you offer bulk or subscri…" at bounding box center [705, 305] width 324 height 279
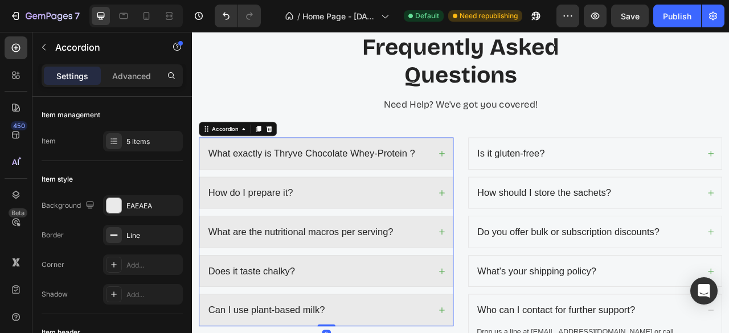
click at [506, 191] on div "What exactly is Thryve Chocolate Whey-Protein ?" at bounding box center [363, 187] width 322 height 40
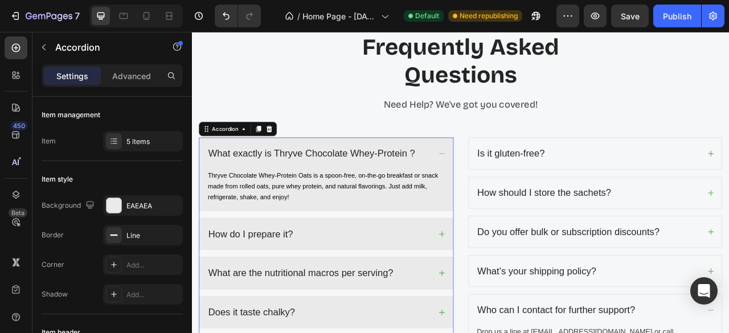
click at [506, 191] on div "What exactly is Thryve Chocolate Whey-Protein ?" at bounding box center [363, 187] width 322 height 40
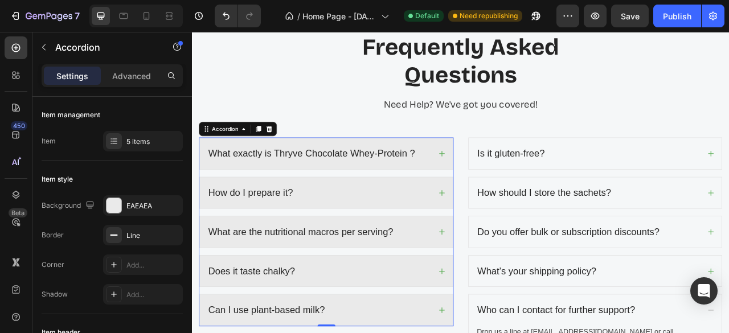
click at [506, 191] on div "What exactly is Thryve Chocolate Whey-Protein ?" at bounding box center [363, 187] width 322 height 40
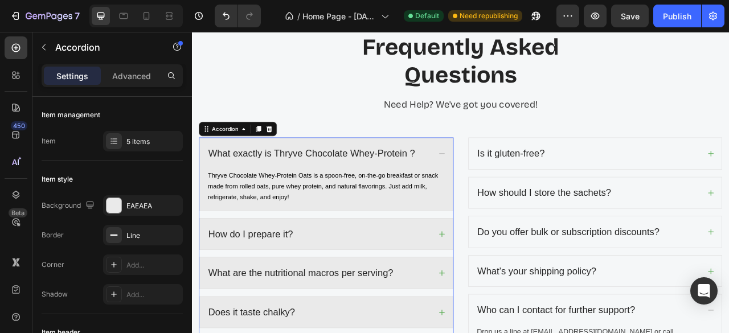
click at [508, 184] on icon at bounding box center [509, 186] width 9 height 9
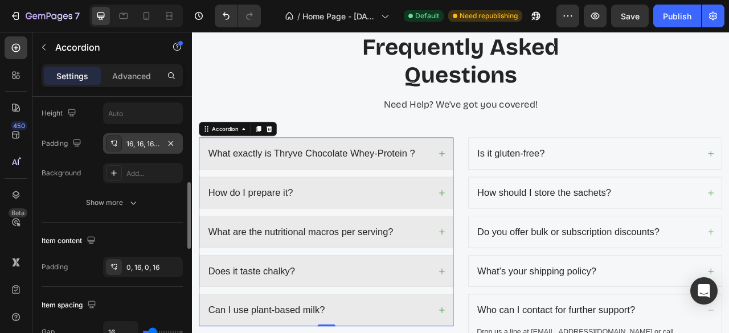
scroll to position [337, 0]
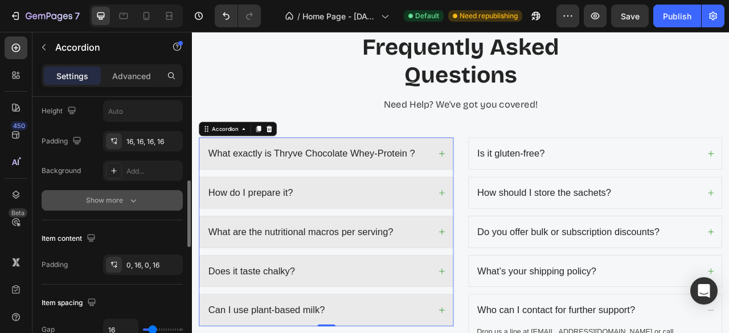
click at [123, 191] on button "Show more" at bounding box center [112, 200] width 141 height 21
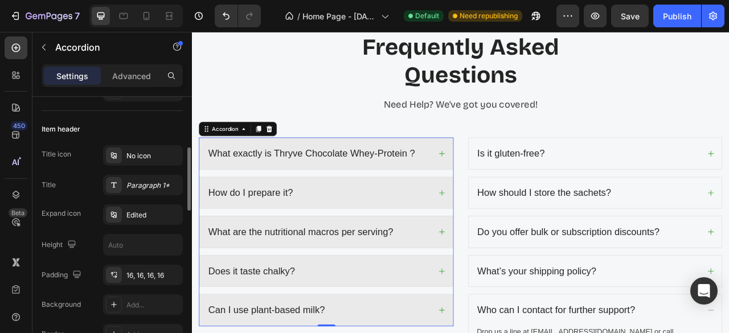
scroll to position [203, 0]
click at [109, 214] on icon at bounding box center [113, 215] width 9 height 9
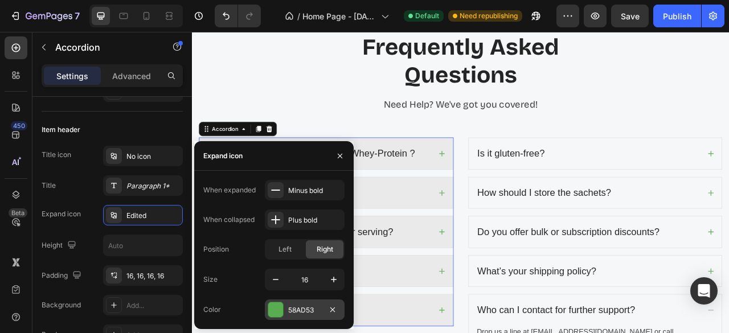
click at [277, 312] on div at bounding box center [275, 310] width 15 height 15
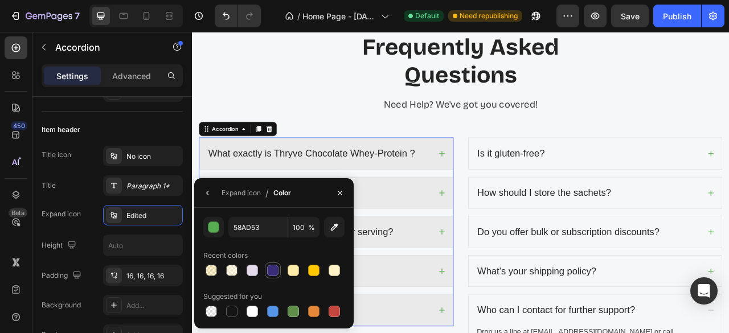
click at [270, 272] on div at bounding box center [272, 270] width 11 height 11
type input "3B2C78"
click at [338, 190] on icon "button" at bounding box center [340, 193] width 9 height 9
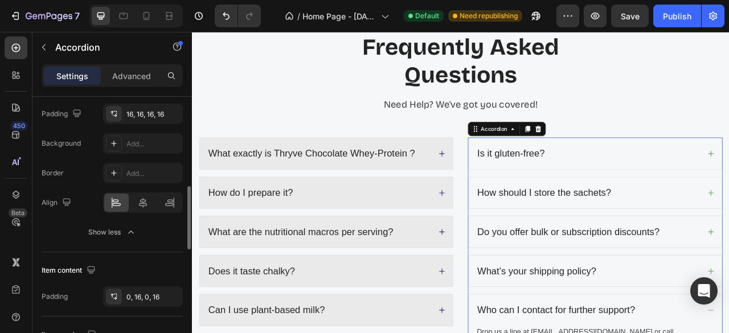
scroll to position [368, 0]
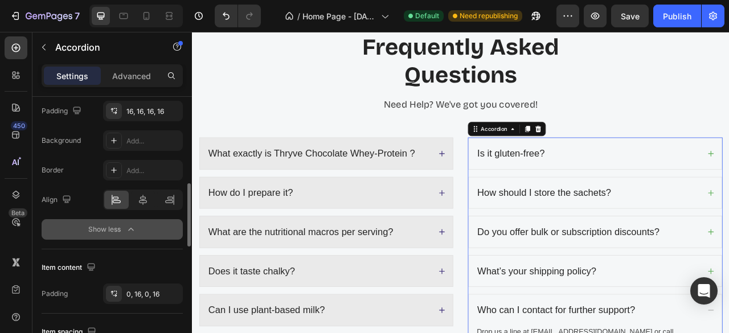
click at [128, 237] on button "Show less" at bounding box center [112, 229] width 141 height 21
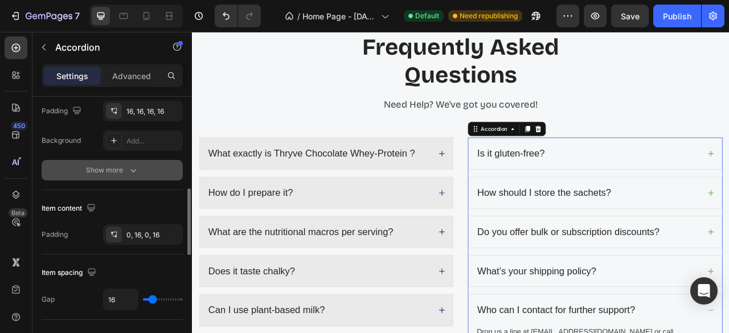
click at [122, 172] on div "Show more" at bounding box center [112, 170] width 53 height 11
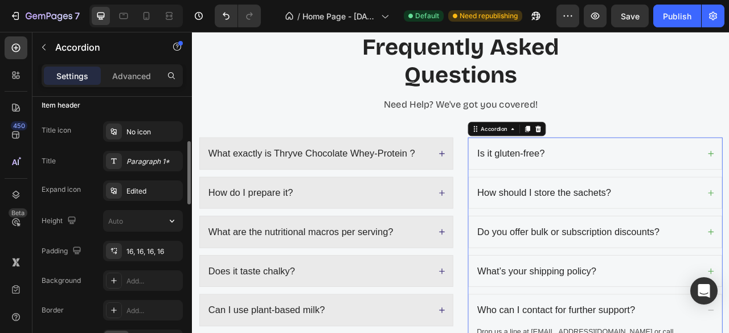
scroll to position [218, 0]
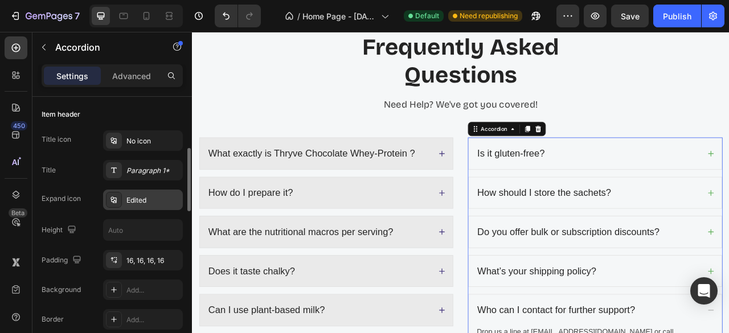
click at [111, 199] on icon at bounding box center [113, 199] width 9 height 9
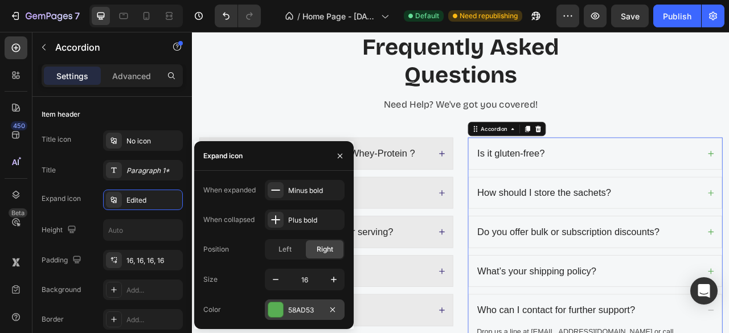
click at [276, 308] on div at bounding box center [275, 310] width 15 height 15
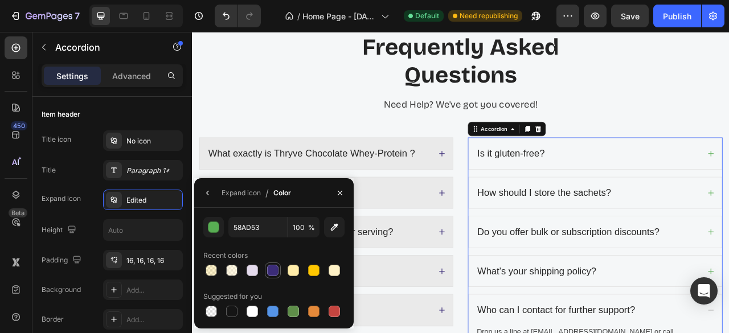
click at [277, 273] on div at bounding box center [272, 270] width 11 height 11
type input "3B2C78"
click at [344, 187] on button "button" at bounding box center [340, 193] width 18 height 18
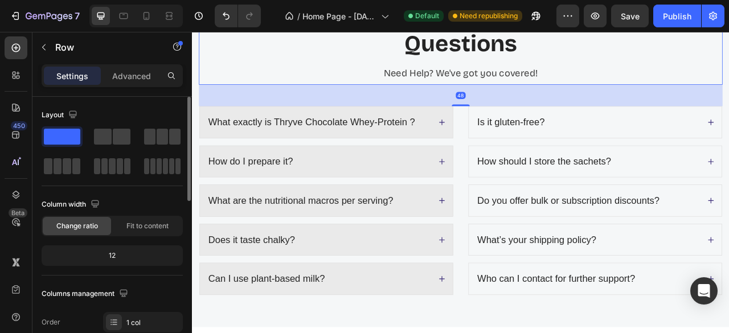
scroll to position [3367, 0]
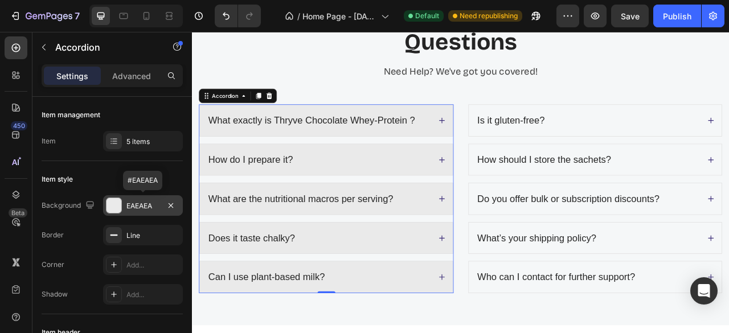
click at [156, 210] on div "EAEAEA" at bounding box center [143, 206] width 33 height 10
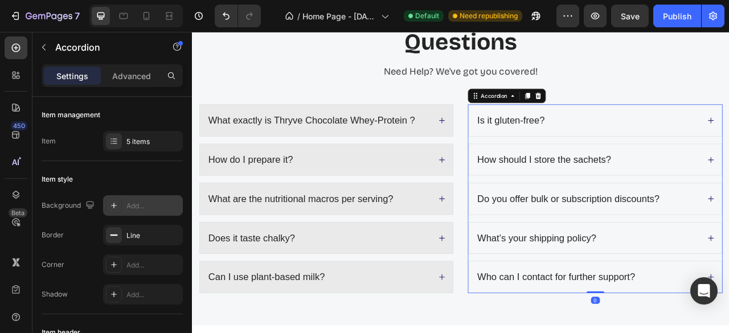
click at [116, 202] on icon at bounding box center [113, 205] width 9 height 9
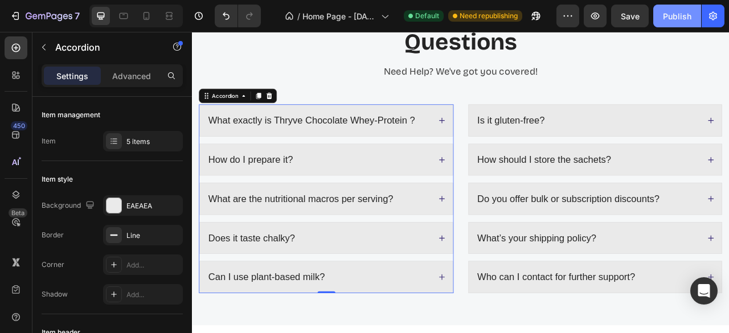
click at [658, 20] on button "Publish" at bounding box center [678, 16] width 48 height 23
